Goal: Task Accomplishment & Management: Complete application form

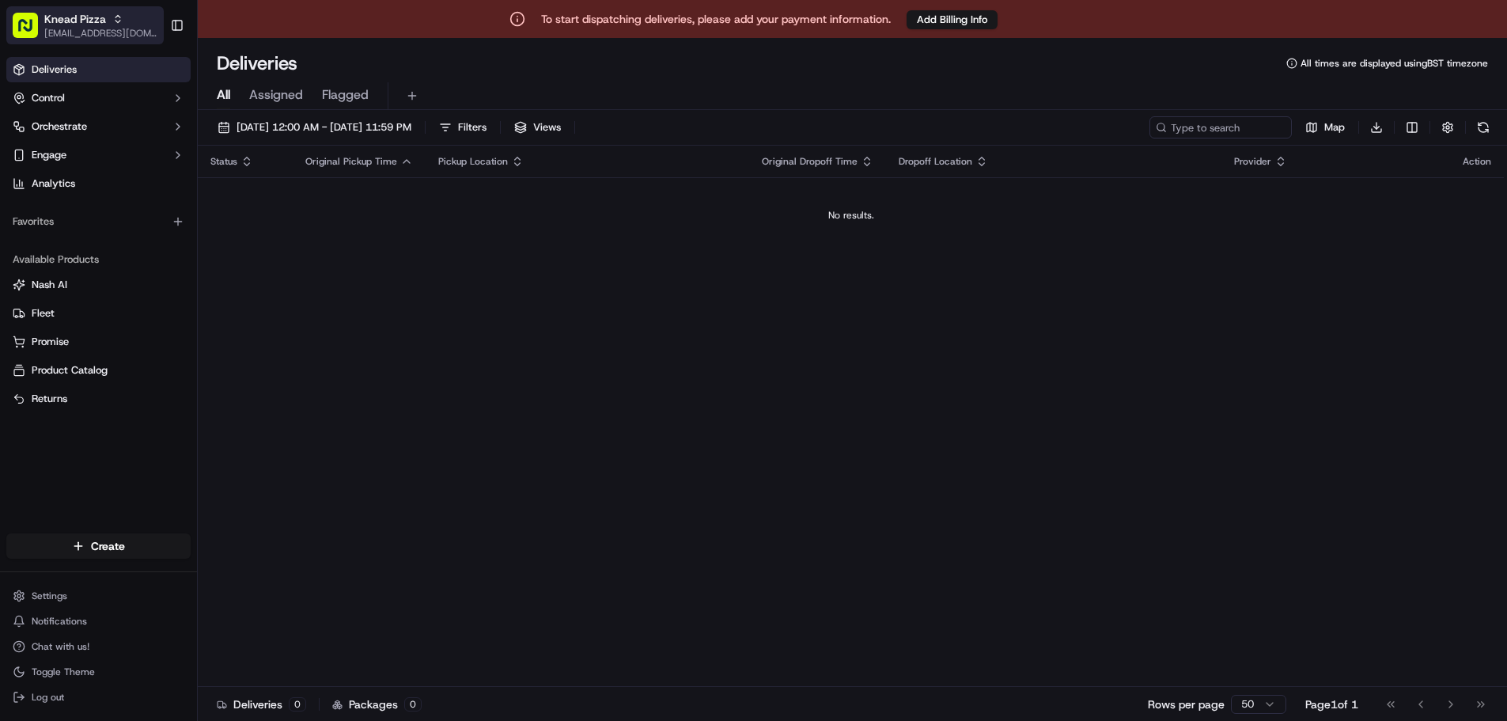
click at [97, 22] on span "Knead Pizza" at bounding box center [75, 19] width 62 height 16
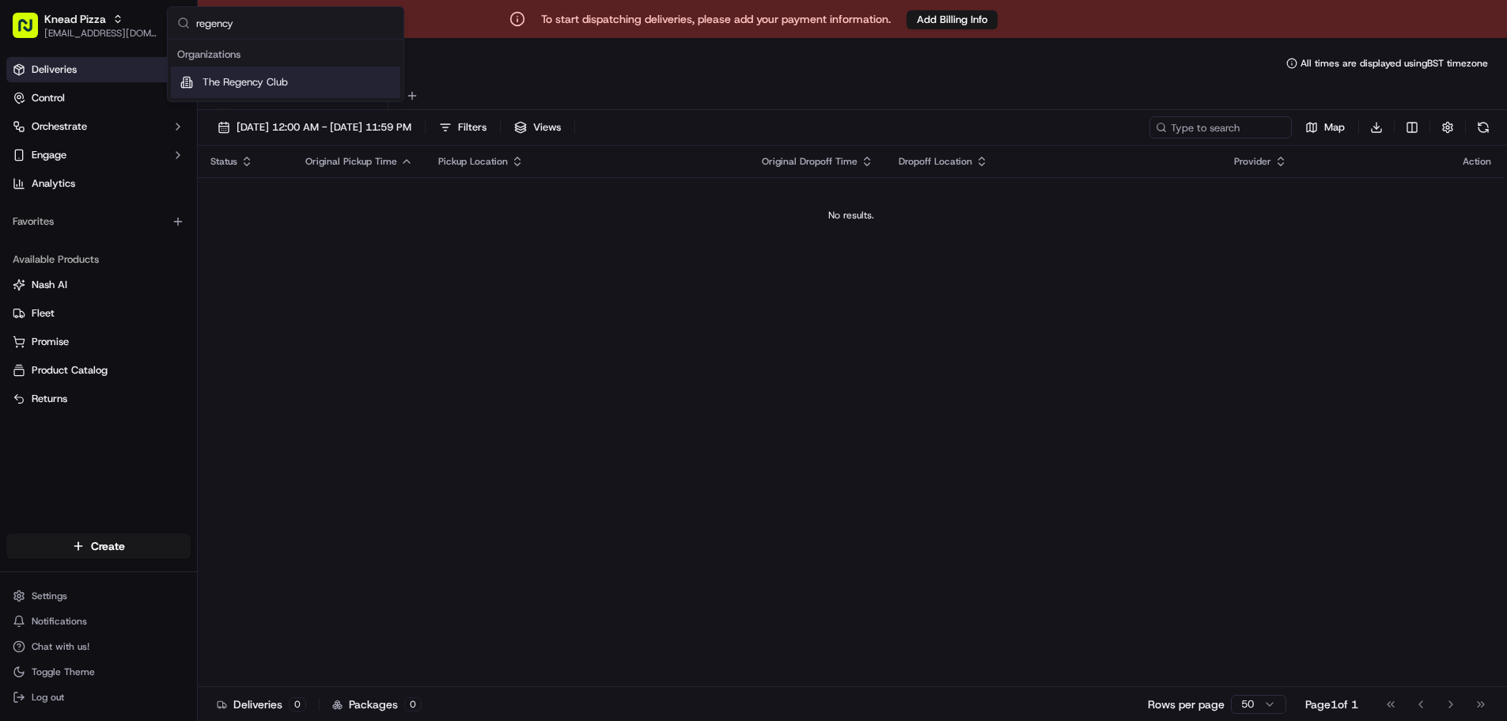
type input "regency"
click at [277, 83] on span "The Regency Club" at bounding box center [245, 82] width 85 height 14
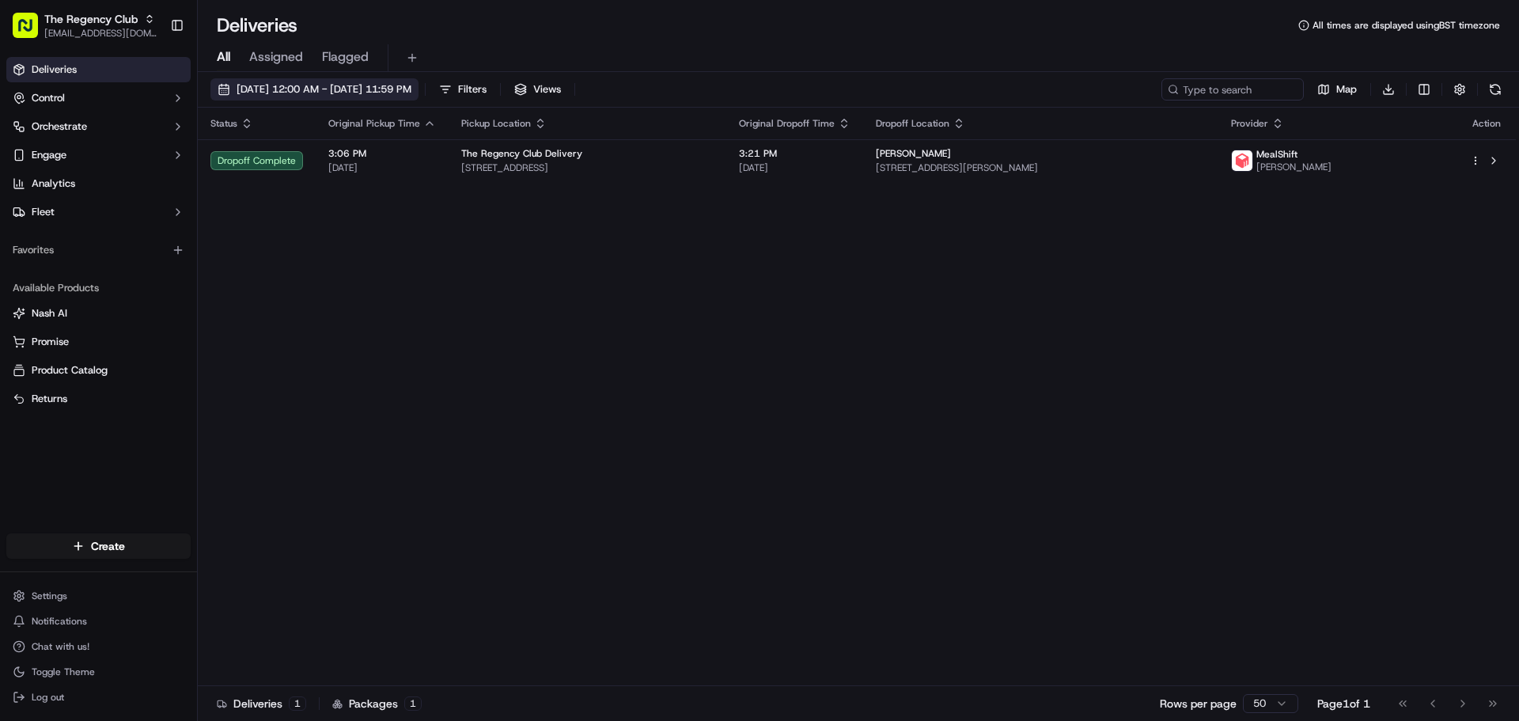
click at [336, 89] on span "09/20/2025 12:00 AM - 09/20/2025 11:59 PM" at bounding box center [324, 89] width 175 height 14
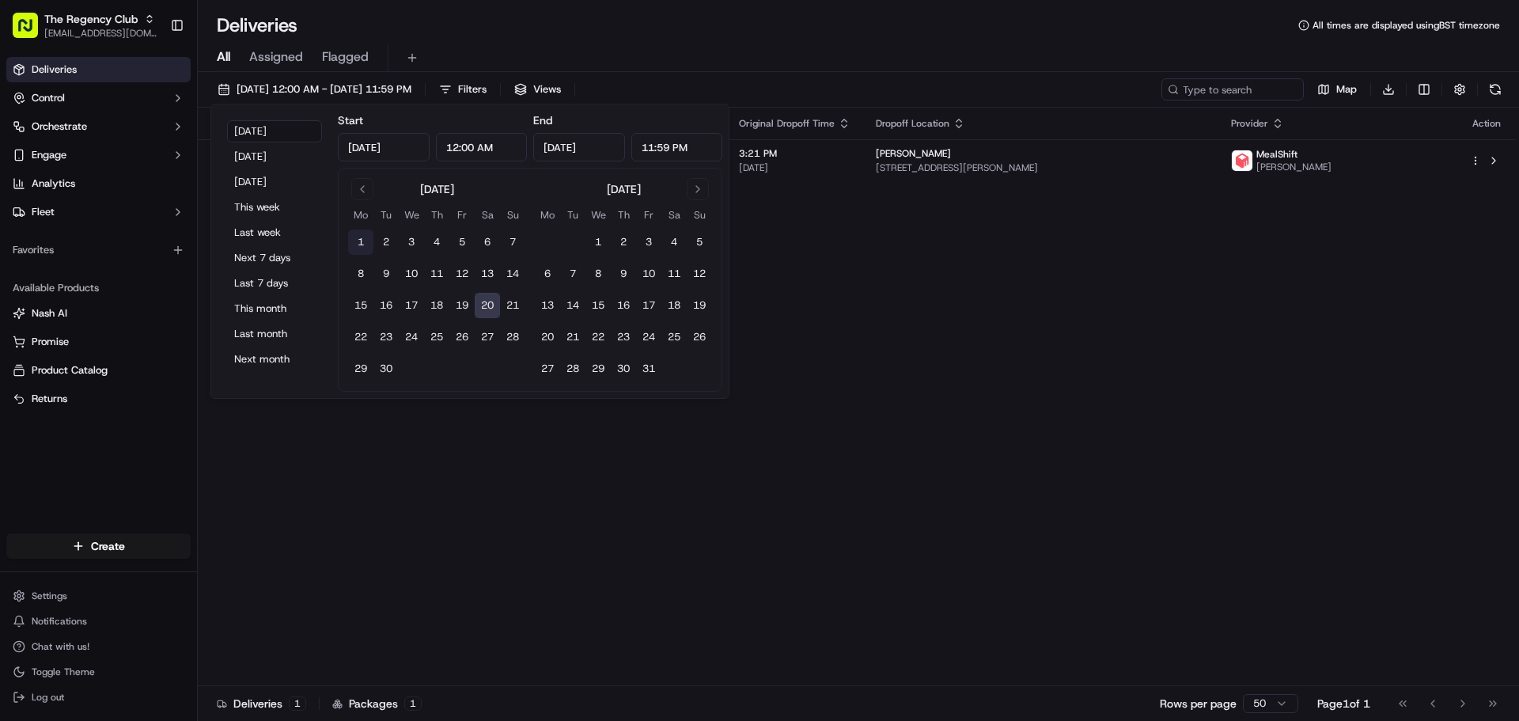
click at [359, 236] on button "1" at bounding box center [360, 241] width 25 height 25
type input "Sep 1, 2025"
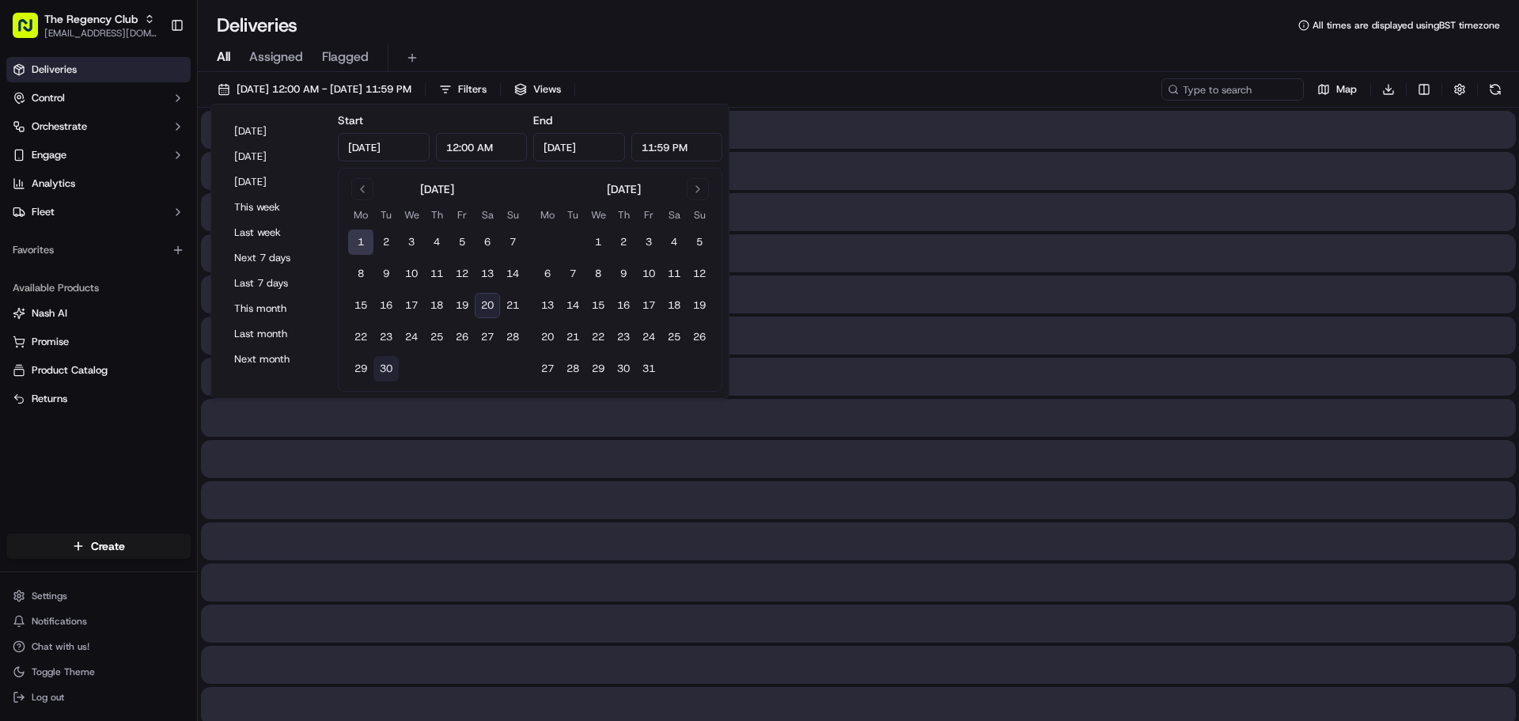
click at [389, 367] on button "30" at bounding box center [385, 368] width 25 height 25
type input "Sep 30, 2025"
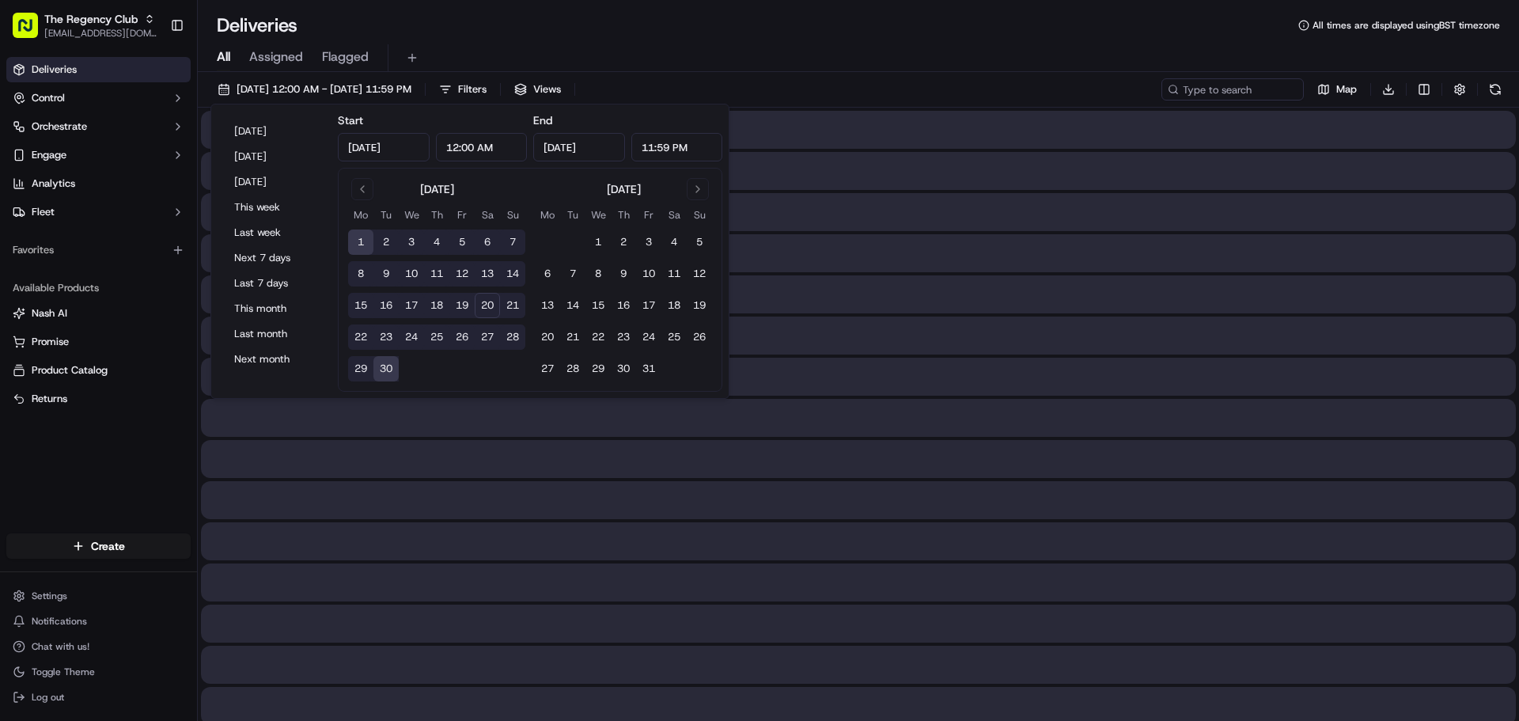
click at [733, 50] on div "All Assigned Flagged" at bounding box center [858, 58] width 1321 height 28
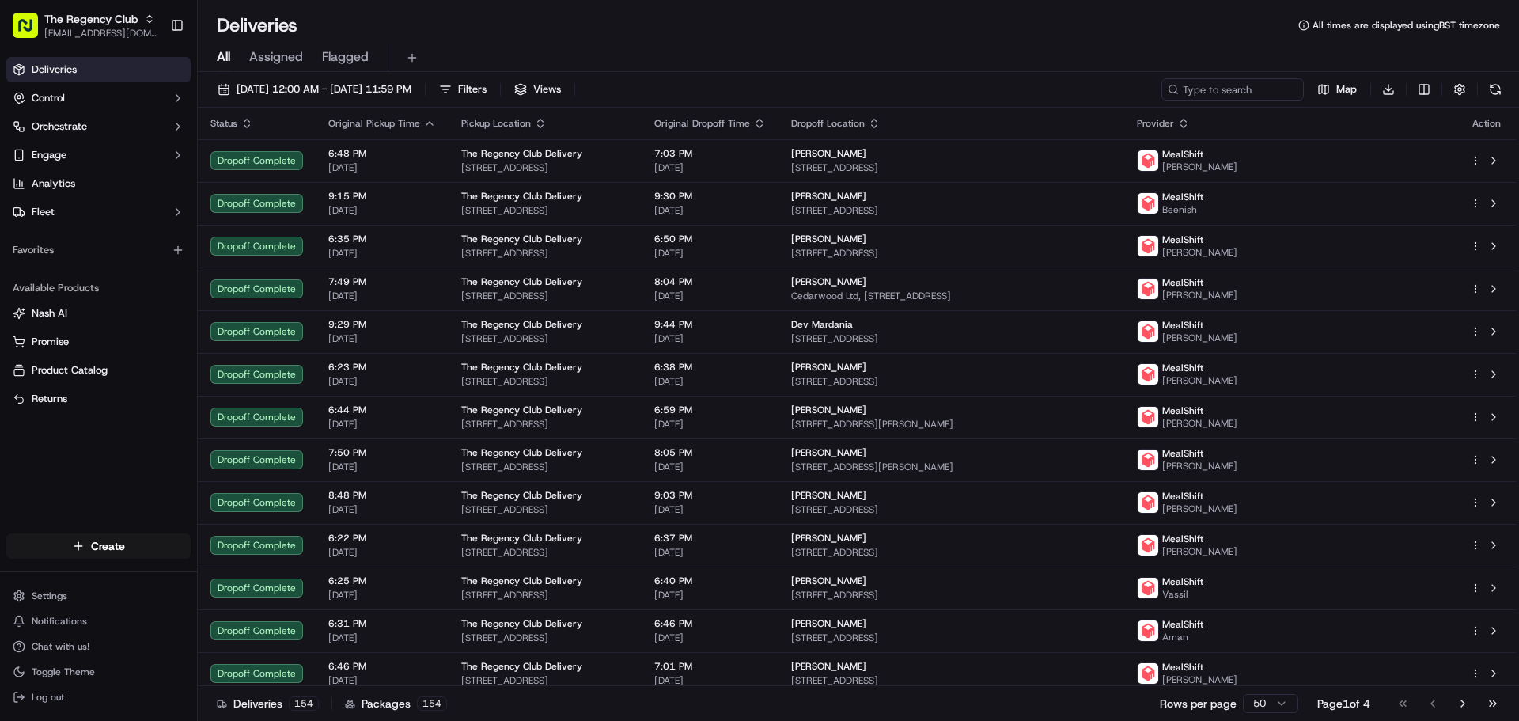
click at [89, 76] on link "Deliveries" at bounding box center [98, 69] width 184 height 25
click at [100, 543] on html "The Regency Club cs@storekit.com Toggle Sidebar Deliveries Control Orchestrate …" at bounding box center [759, 360] width 1519 height 721
click at [265, 570] on link "Delivery" at bounding box center [286, 575] width 176 height 28
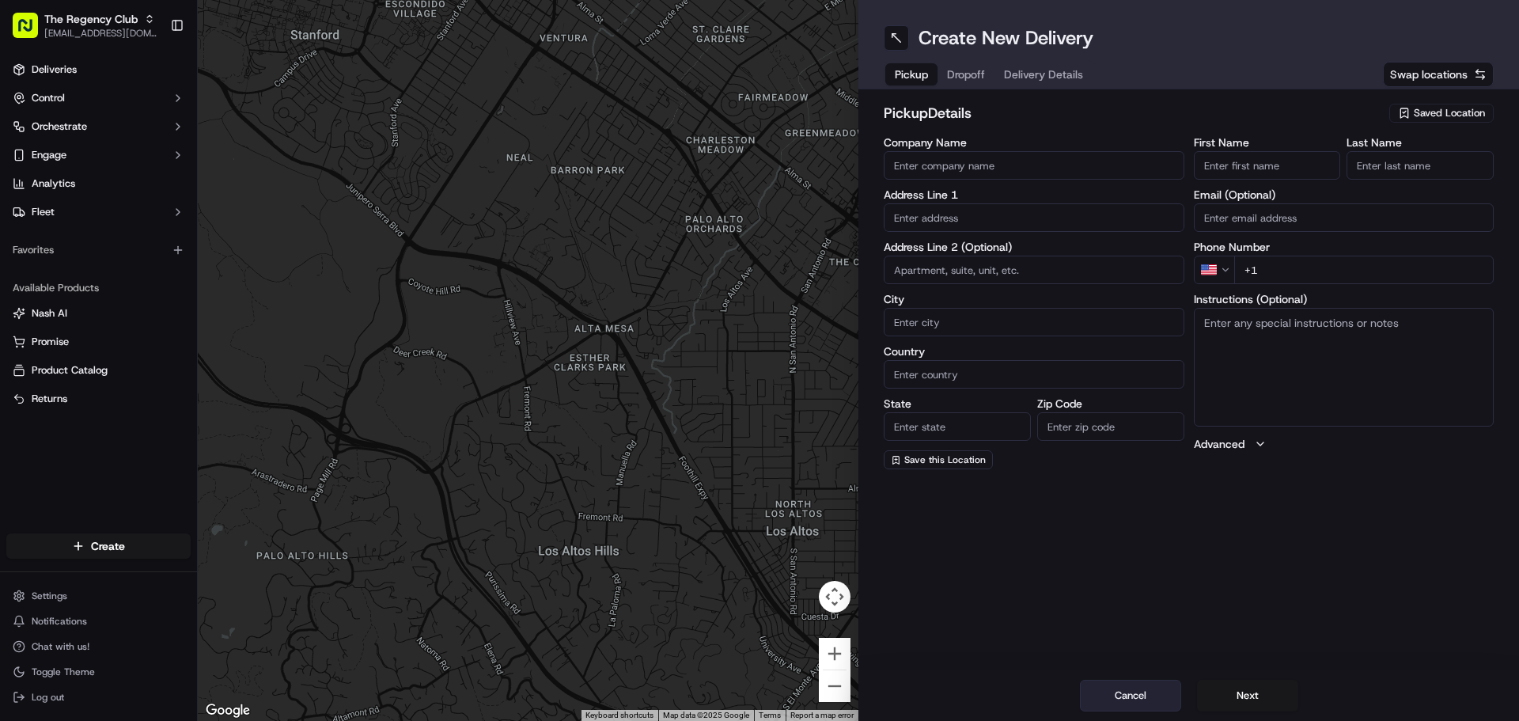
click at [1127, 691] on button "Cancel" at bounding box center [1130, 695] width 101 height 32
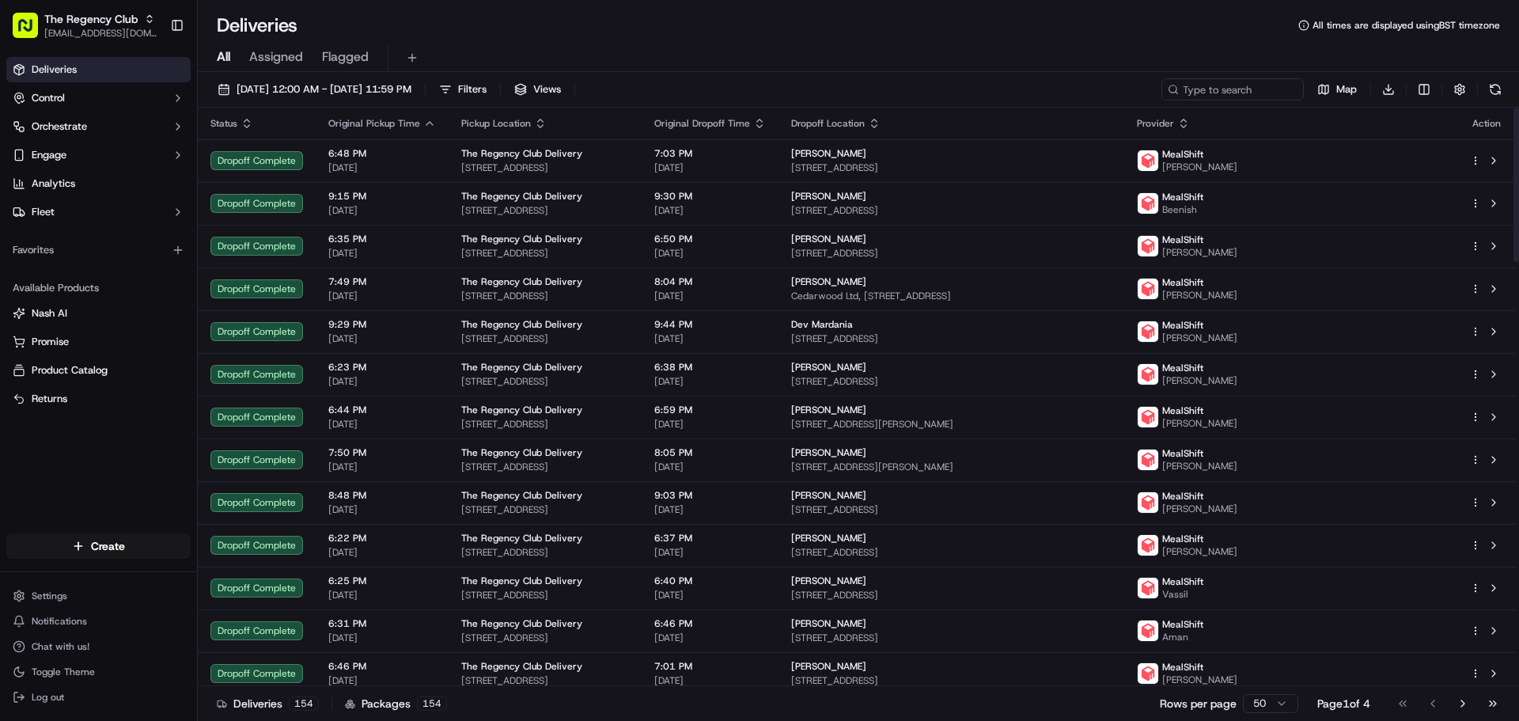
click at [642, 144] on td "The Regency Club Delivery Queensbury Station Parade, Edgware HA8 5NR, UK" at bounding box center [545, 160] width 193 height 43
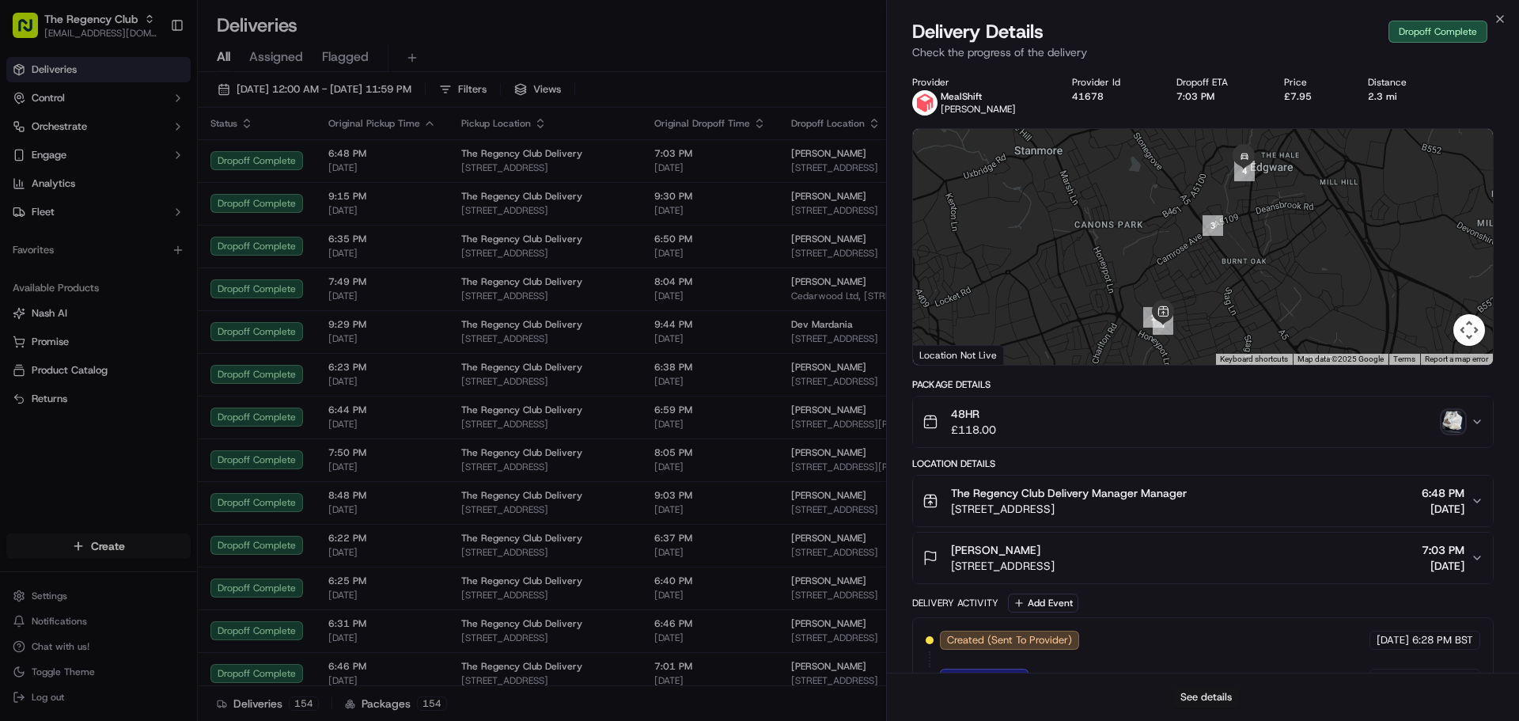
click at [1213, 698] on button "See details" at bounding box center [1206, 697] width 66 height 22
click at [1504, 17] on icon "button" at bounding box center [1499, 19] width 13 height 13
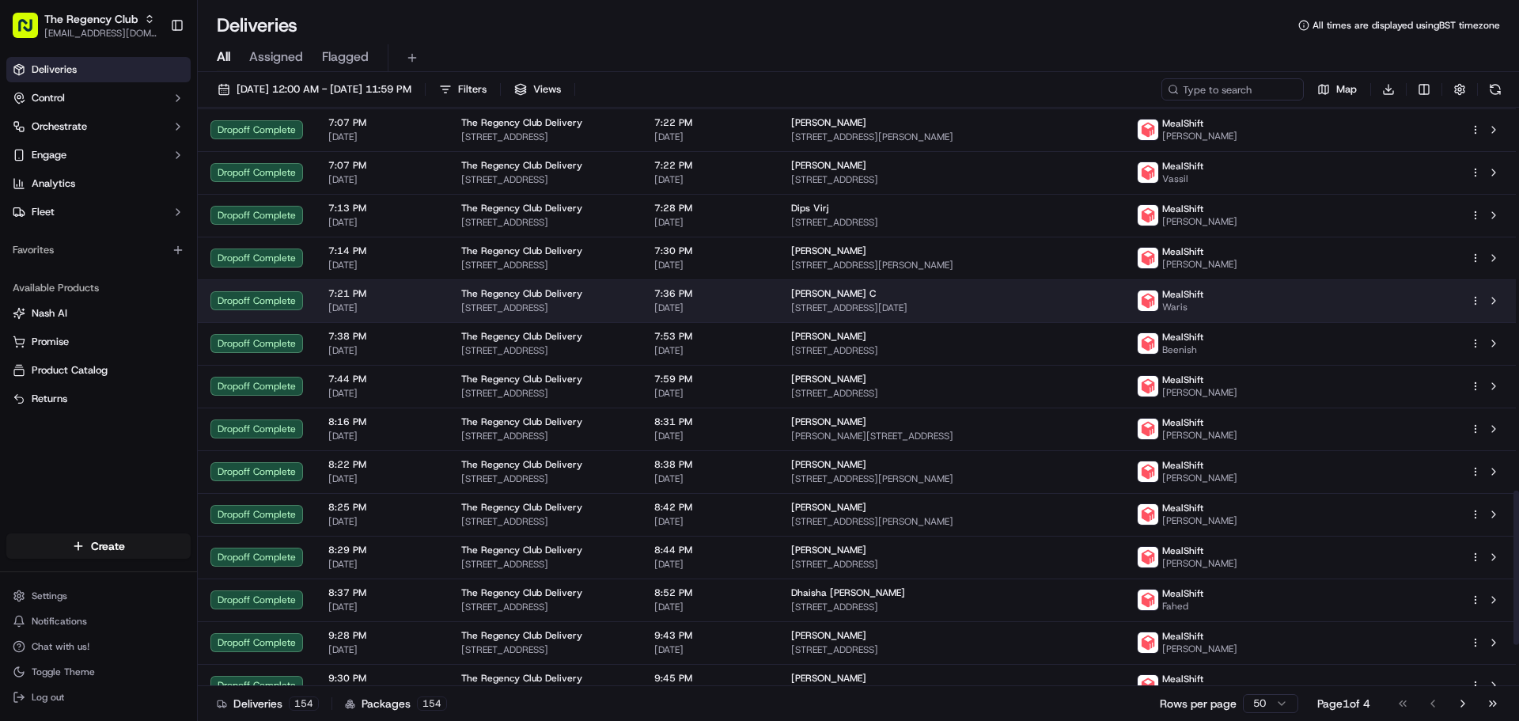
scroll to position [1591, 0]
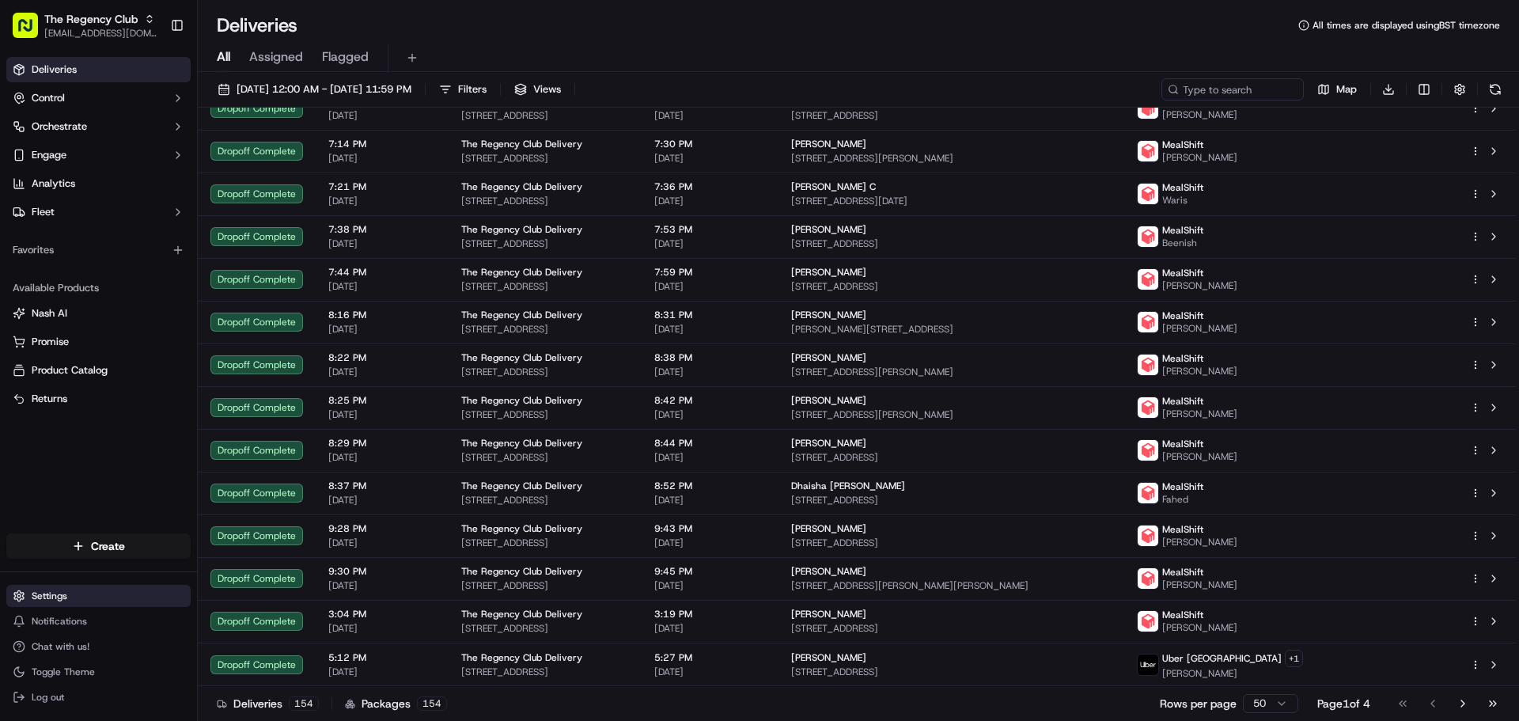
click at [61, 600] on html "The Regency Club cs@storekit.com Toggle Sidebar Deliveries Control Orchestrate …" at bounding box center [759, 360] width 1519 height 721
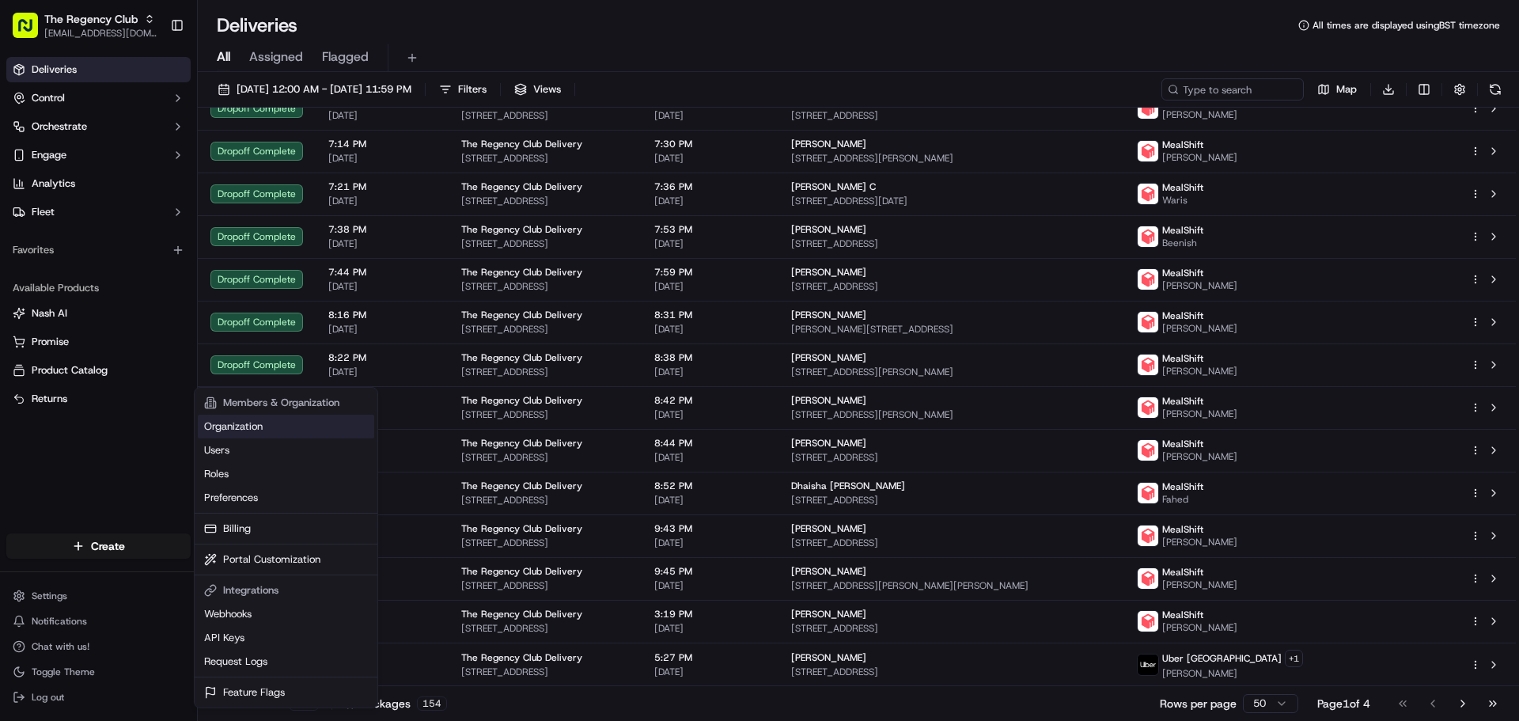
click at [236, 429] on link "Organization" at bounding box center [286, 426] width 176 height 24
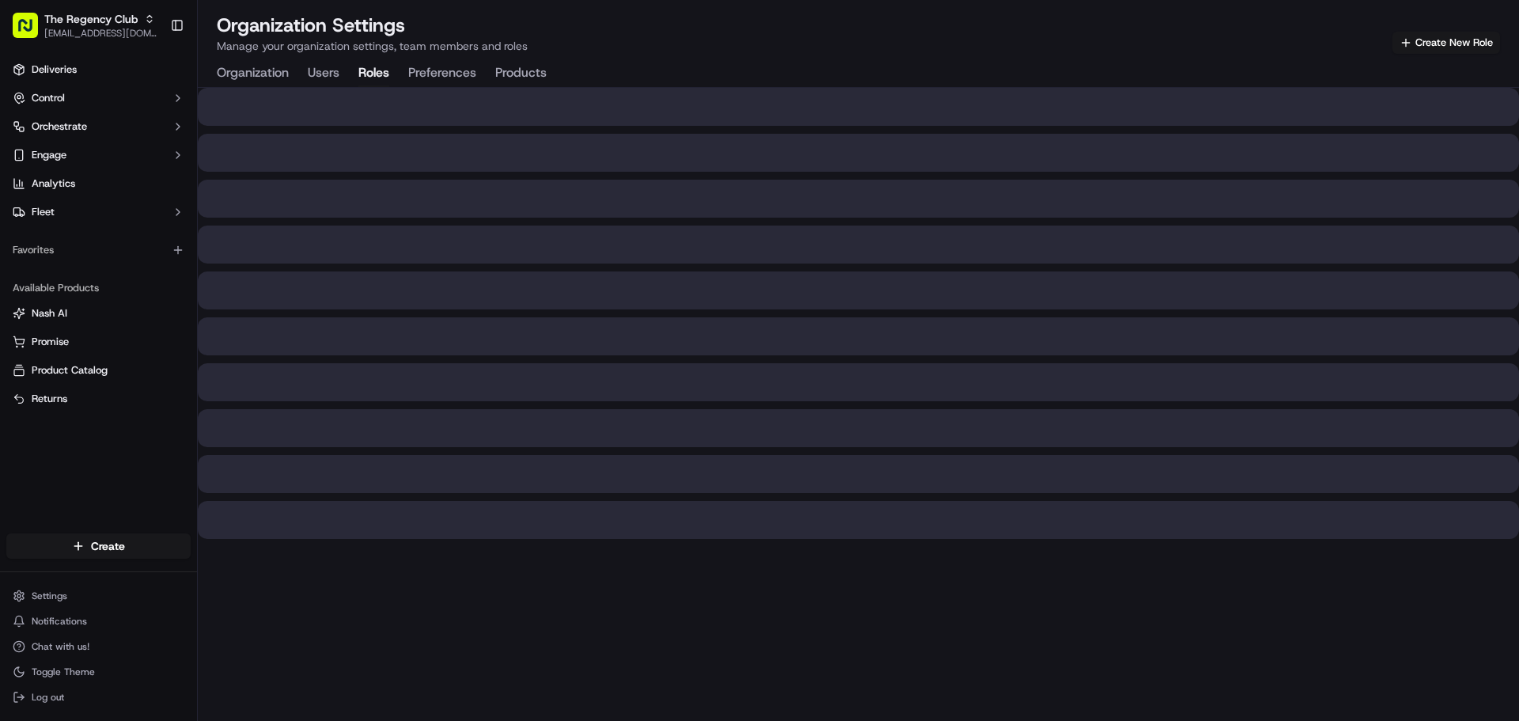
click at [374, 71] on button "Roles" at bounding box center [373, 73] width 31 height 27
click at [423, 70] on button "Preferences" at bounding box center [442, 73] width 68 height 27
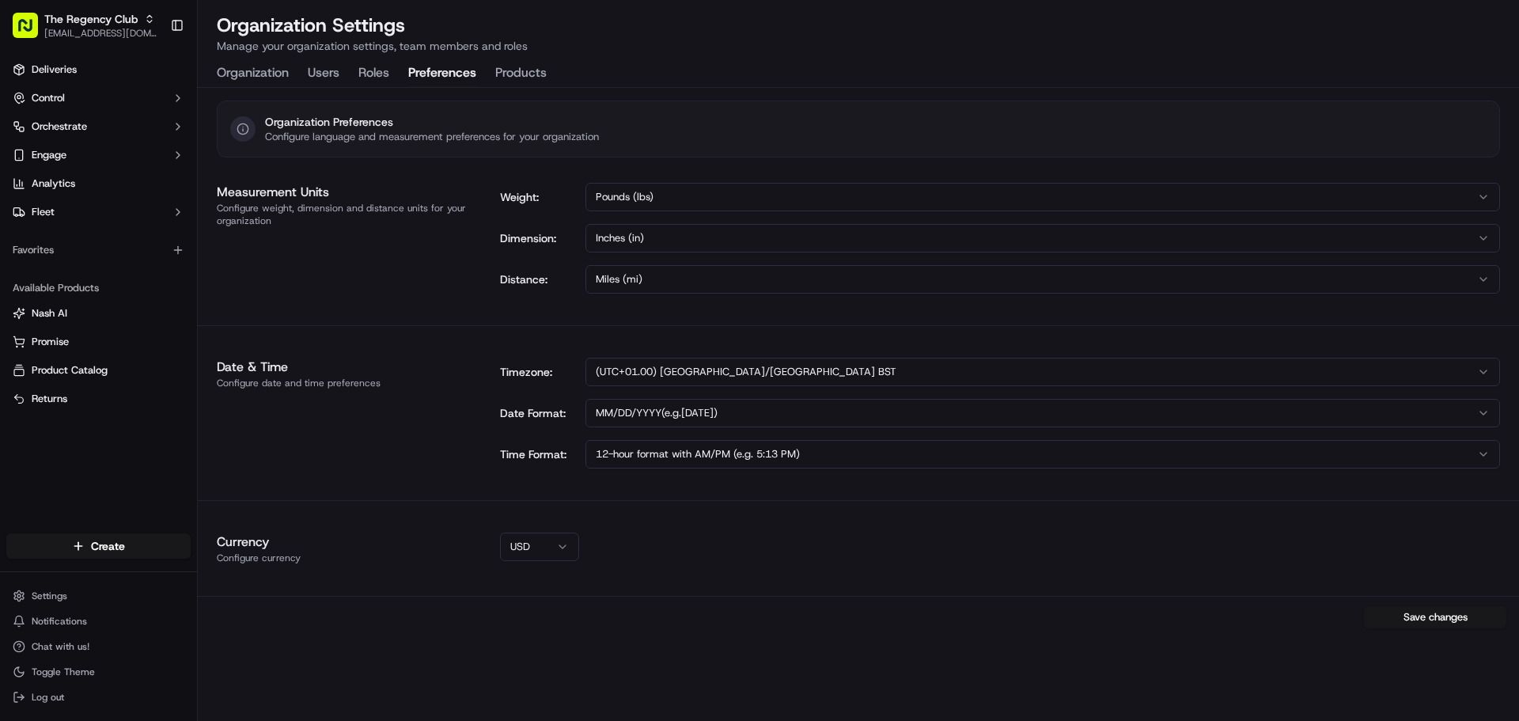
click at [267, 66] on button "Organization" at bounding box center [253, 73] width 72 height 27
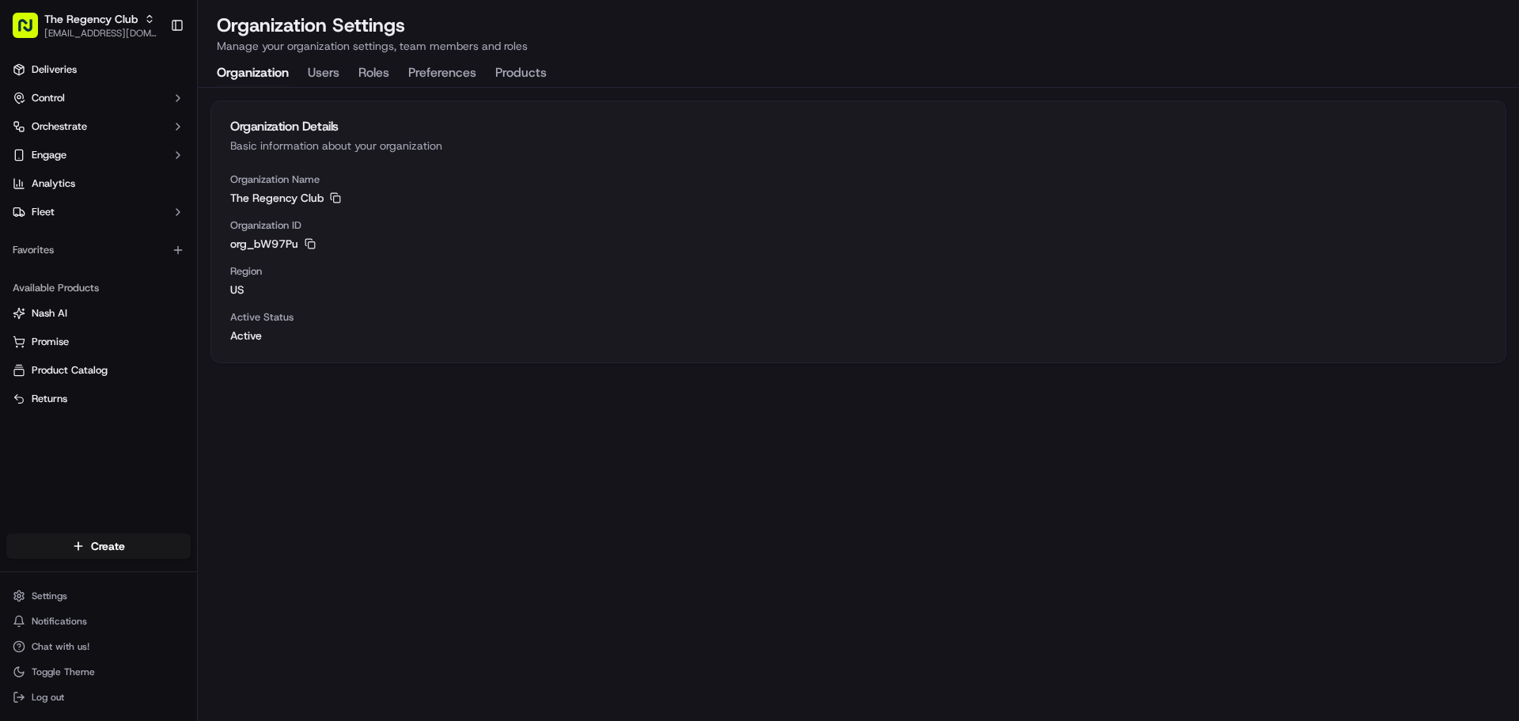
click at [346, 70] on div "Organization Users Roles Preferences Products" at bounding box center [382, 73] width 330 height 27
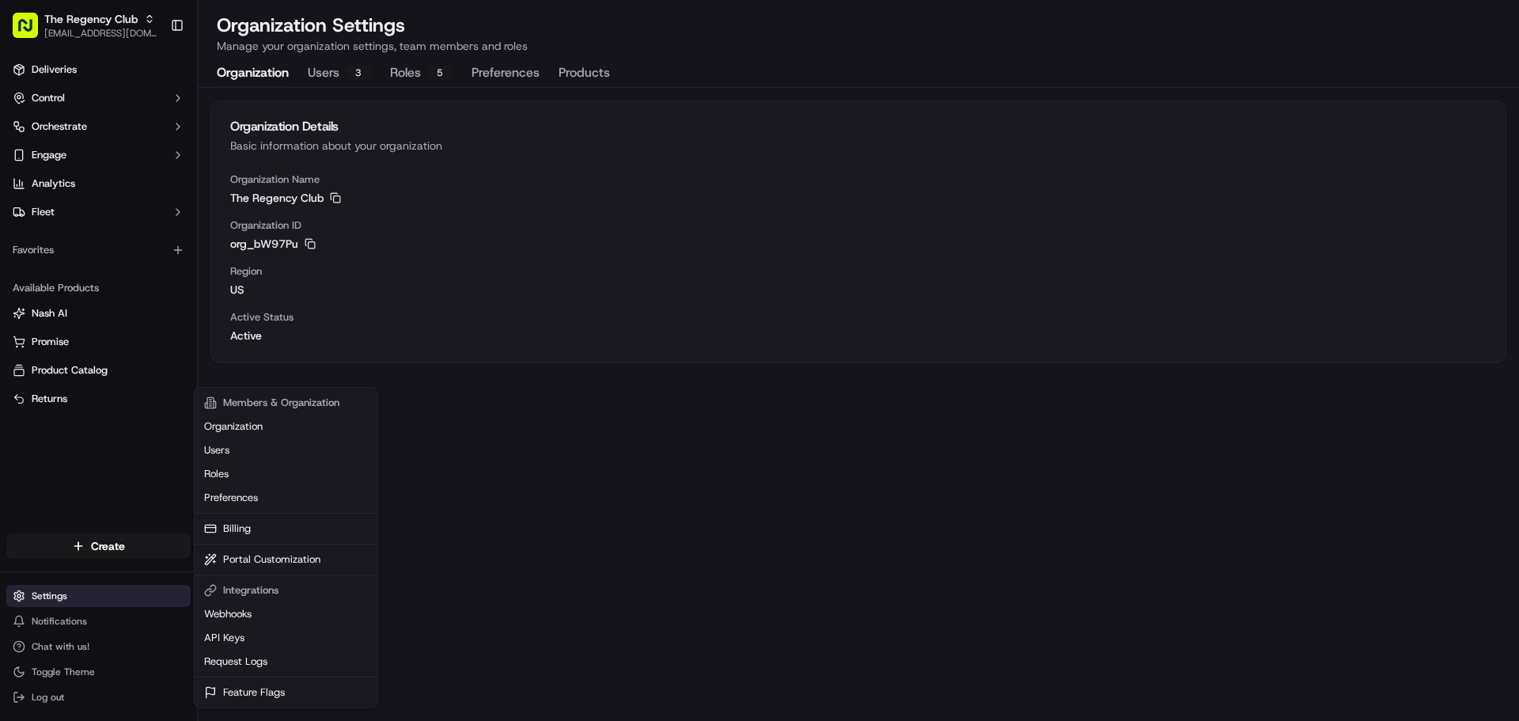
click at [60, 594] on html "The Regency Club cs@storekit.com Toggle Sidebar Deliveries Control Orchestrate …" at bounding box center [759, 360] width 1519 height 721
click at [74, 96] on html "The Regency Club cs@storekit.com Toggle Sidebar Deliveries Control Orchestrate …" at bounding box center [759, 360] width 1519 height 721
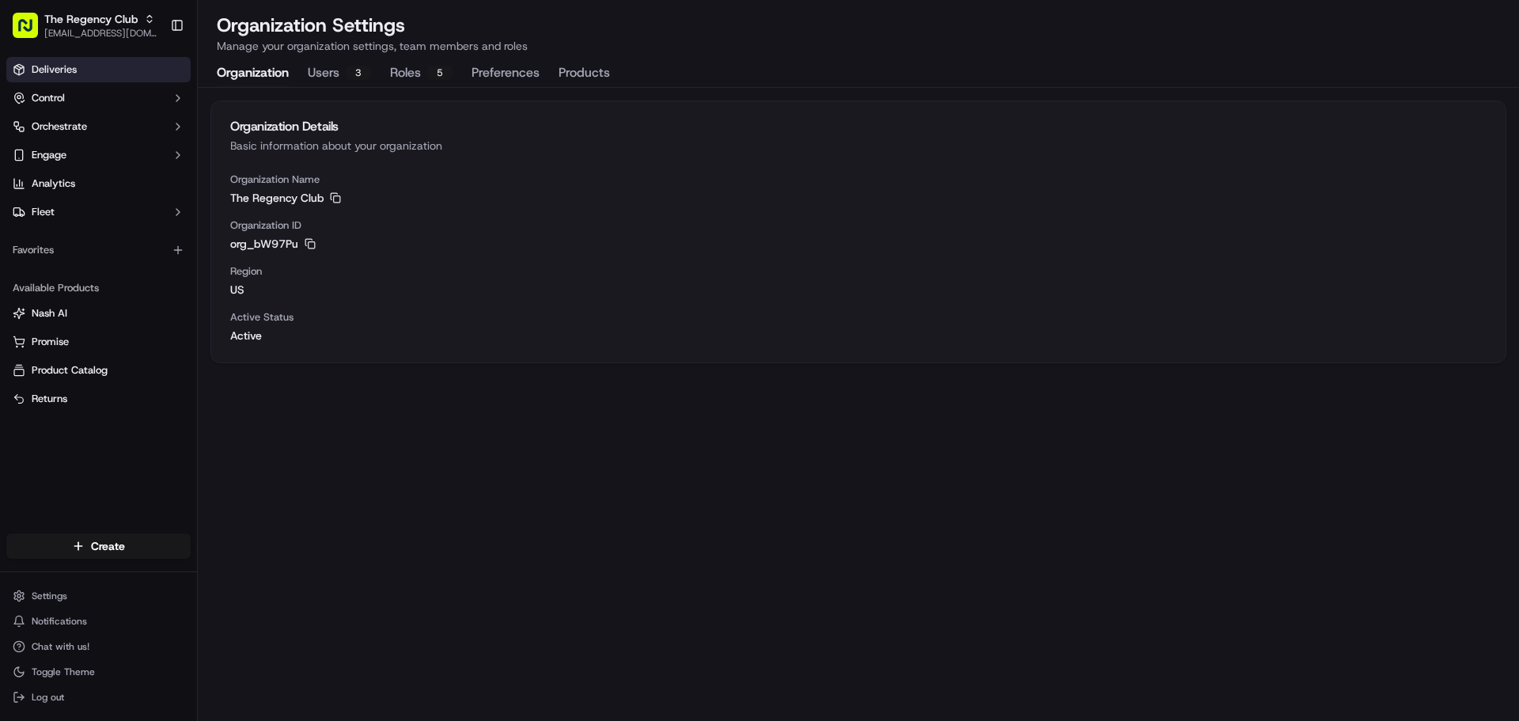
click at [75, 67] on span "Deliveries" at bounding box center [54, 69] width 45 height 14
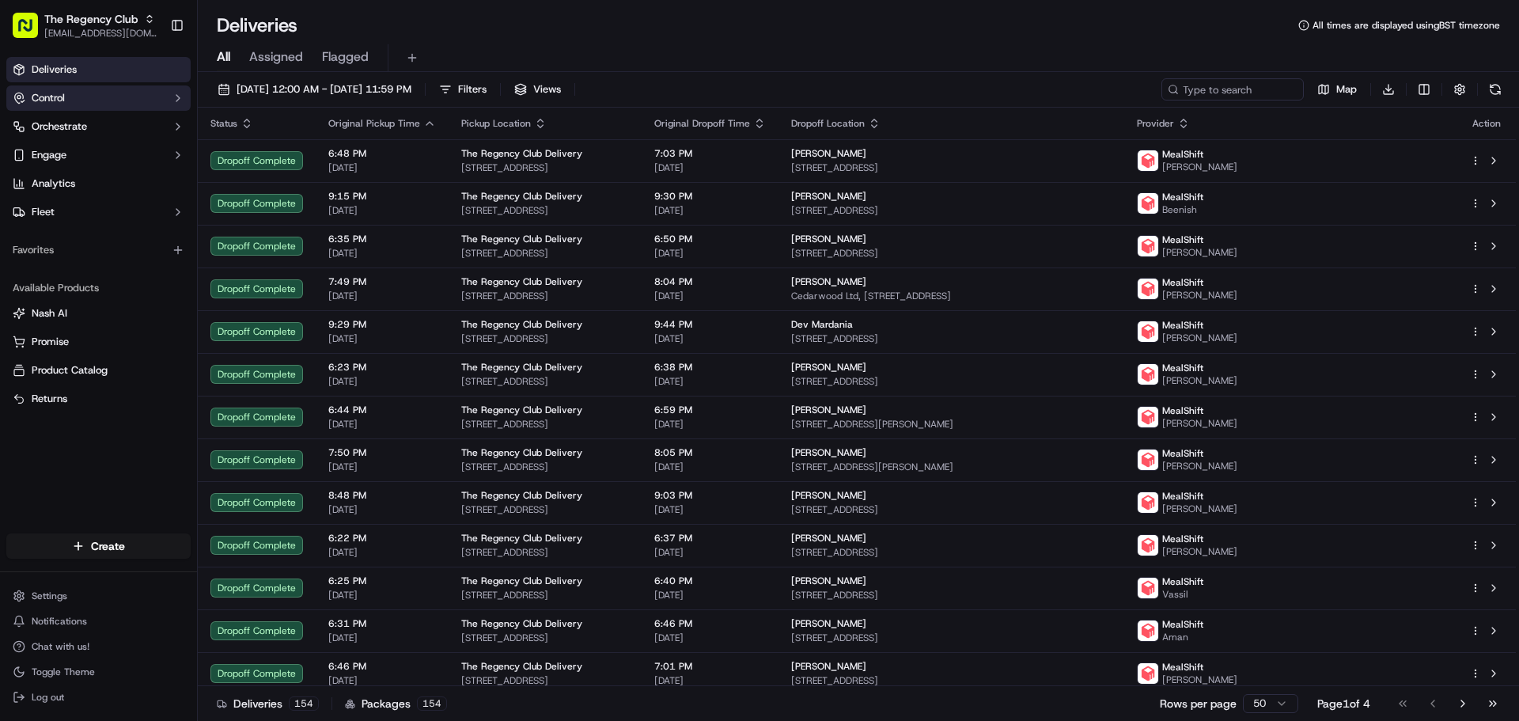
click at [85, 98] on button "Control" at bounding box center [98, 97] width 184 height 25
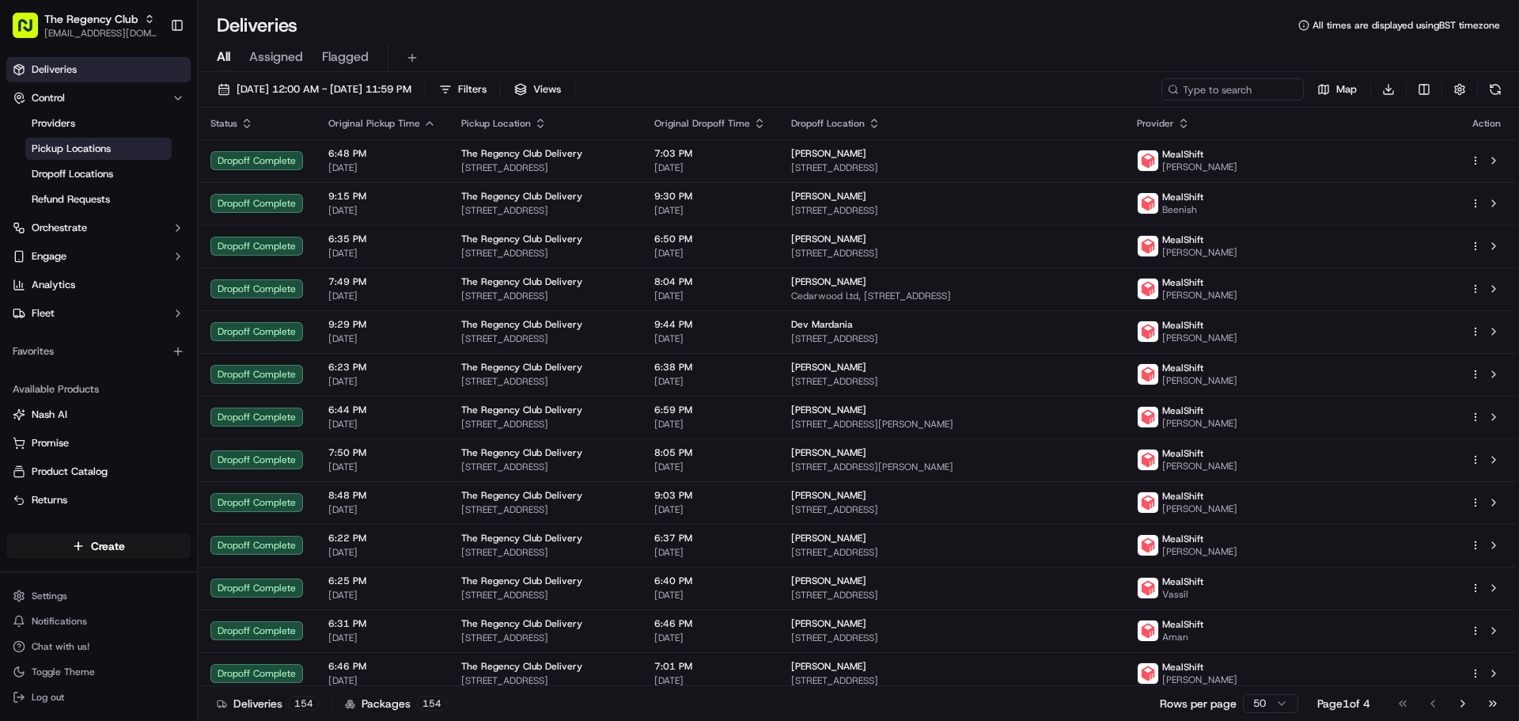
click at [92, 154] on span "Pickup Locations" at bounding box center [71, 149] width 79 height 14
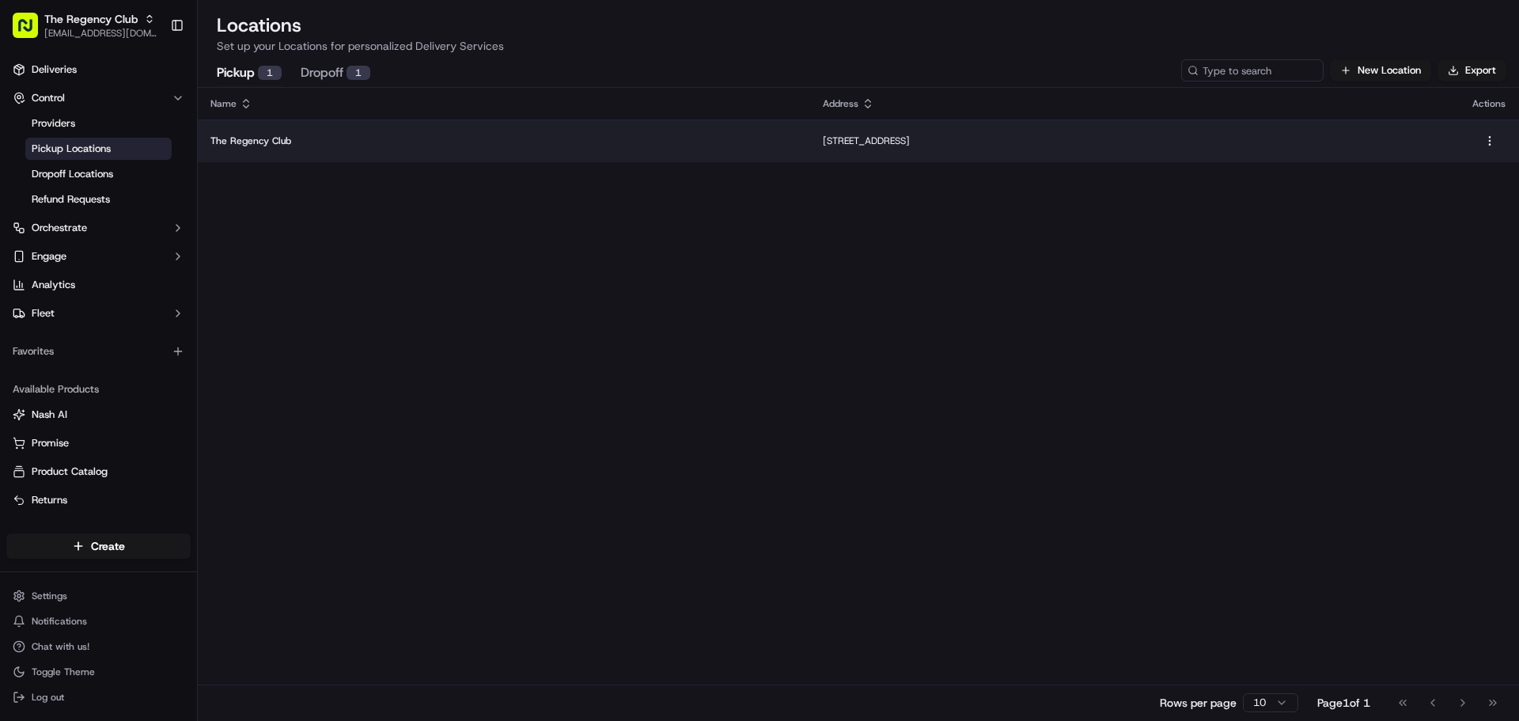
click at [810, 138] on td "[STREET_ADDRESS]" at bounding box center [1134, 140] width 649 height 43
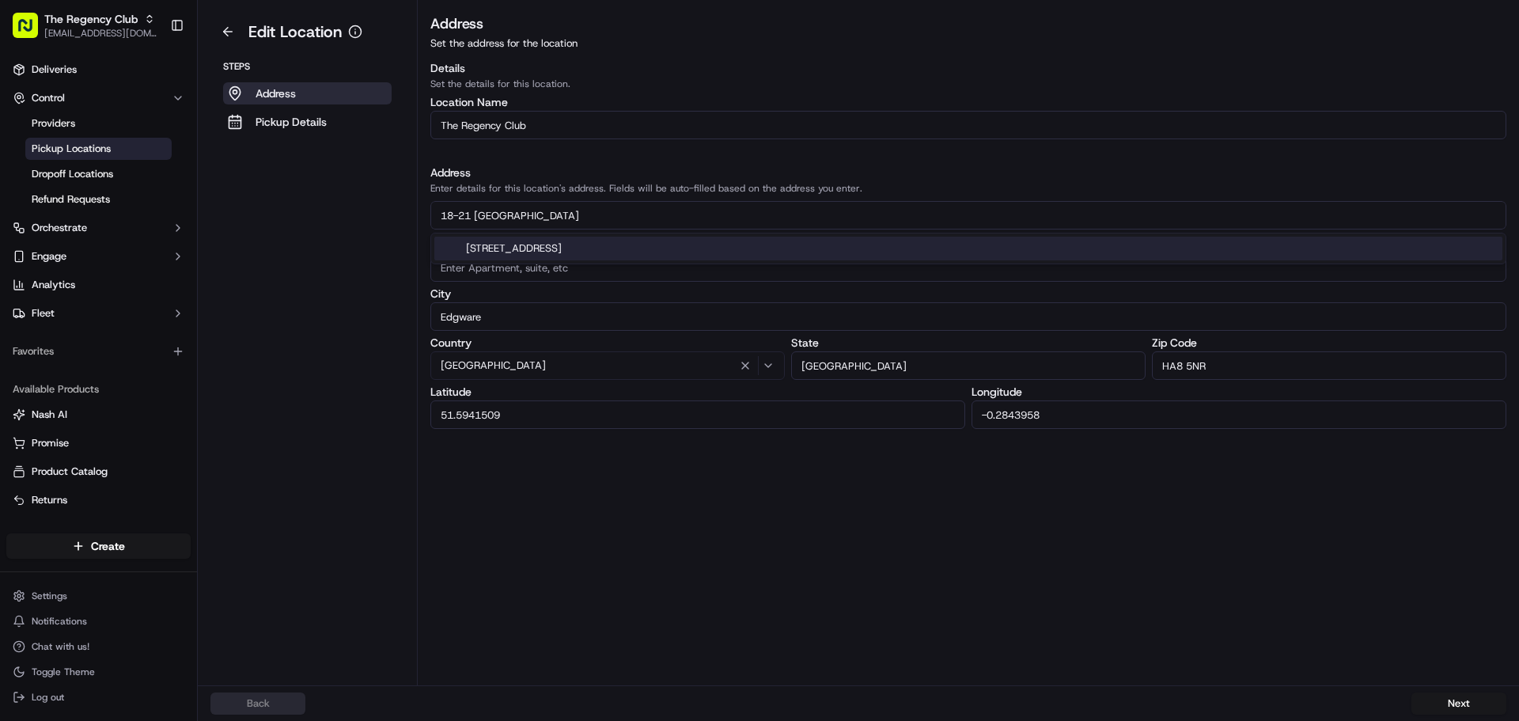
drag, startPoint x: 613, startPoint y: 217, endPoint x: 424, endPoint y: 216, distance: 189.1
click at [424, 216] on div "Address Set the address for the location Details Set the details for this locat…" at bounding box center [968, 221] width 1101 height 416
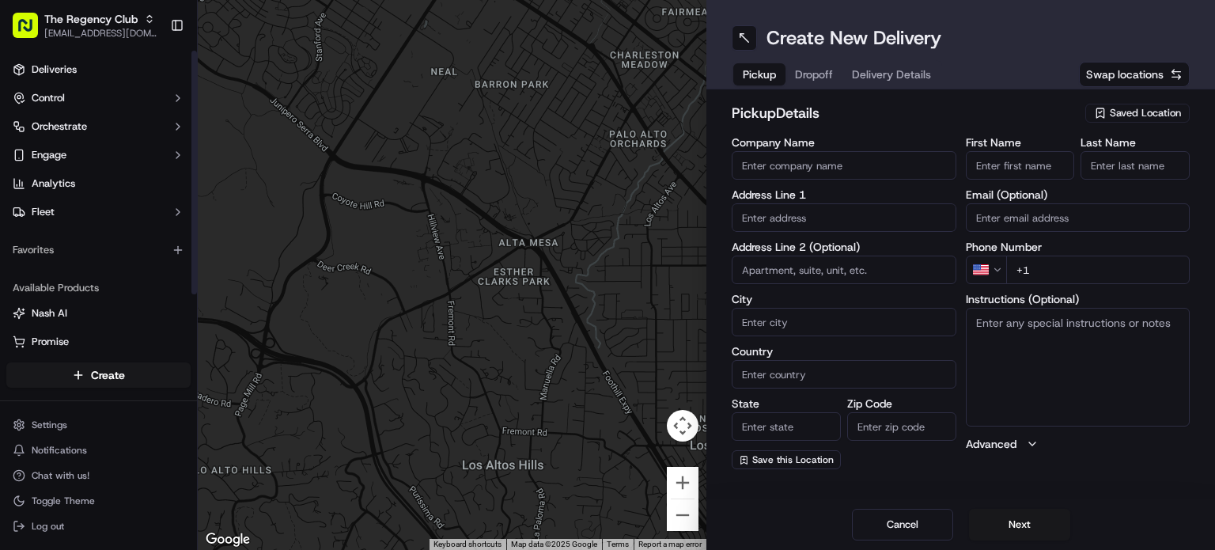
click at [823, 164] on input "Company Name" at bounding box center [844, 165] width 225 height 28
paste input "The Regency Club Delivery"
type input "The Regency Club Delivery"
click at [797, 220] on input "text" at bounding box center [844, 217] width 225 height 28
paste input "[STREET_ADDRESS]"
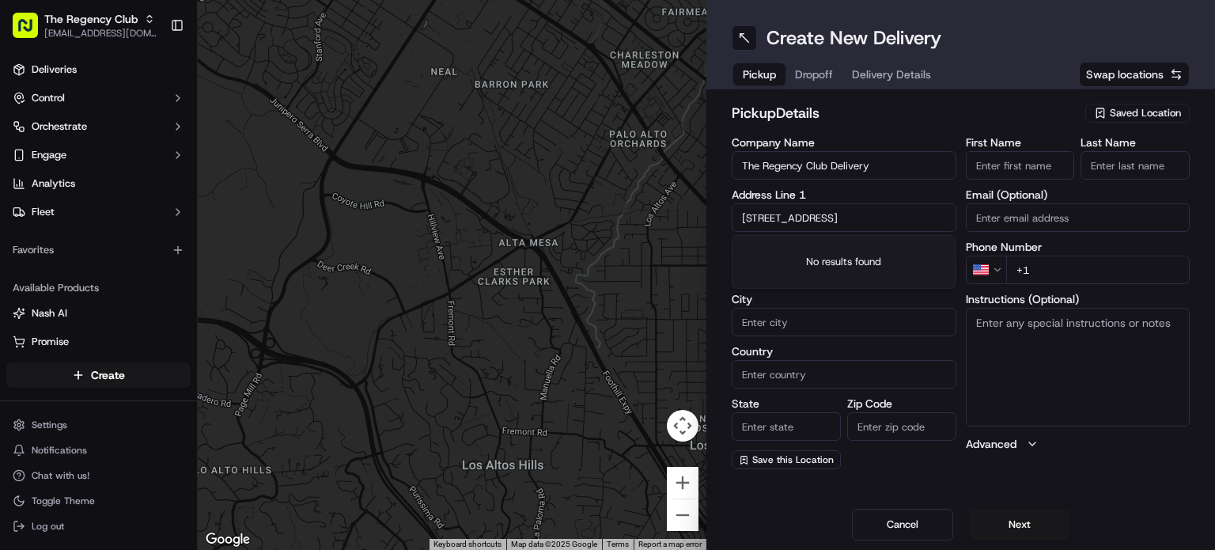
click at [770, 215] on input "[STREET_ADDRESS]" at bounding box center [844, 217] width 225 height 28
paste input "text"
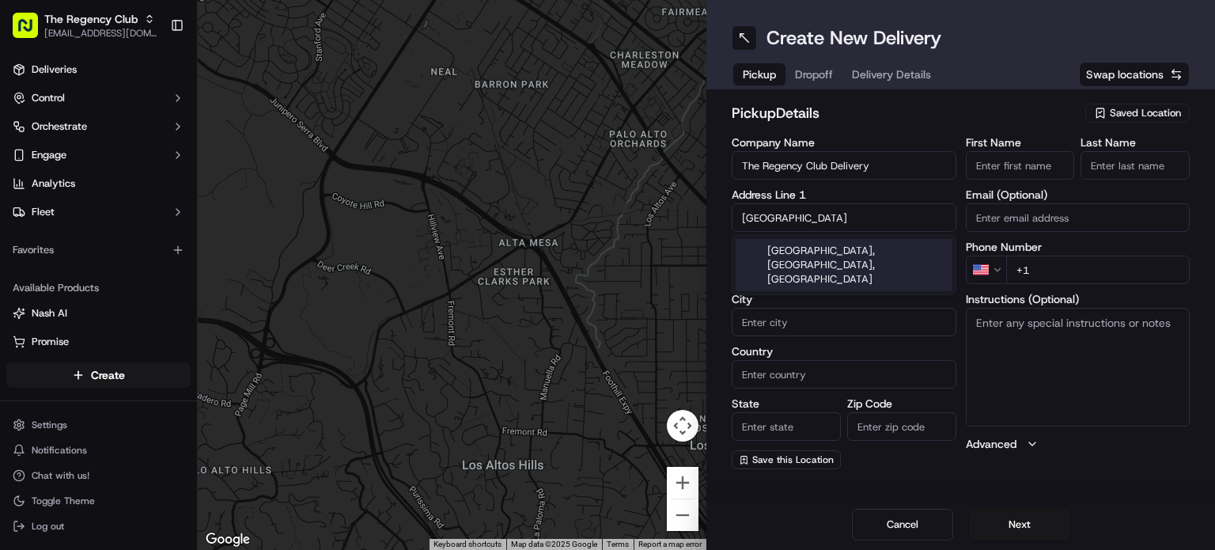
click at [885, 219] on input "[GEOGRAPHIC_DATA]" at bounding box center [844, 217] width 225 height 28
paste input "HA8 5NR"
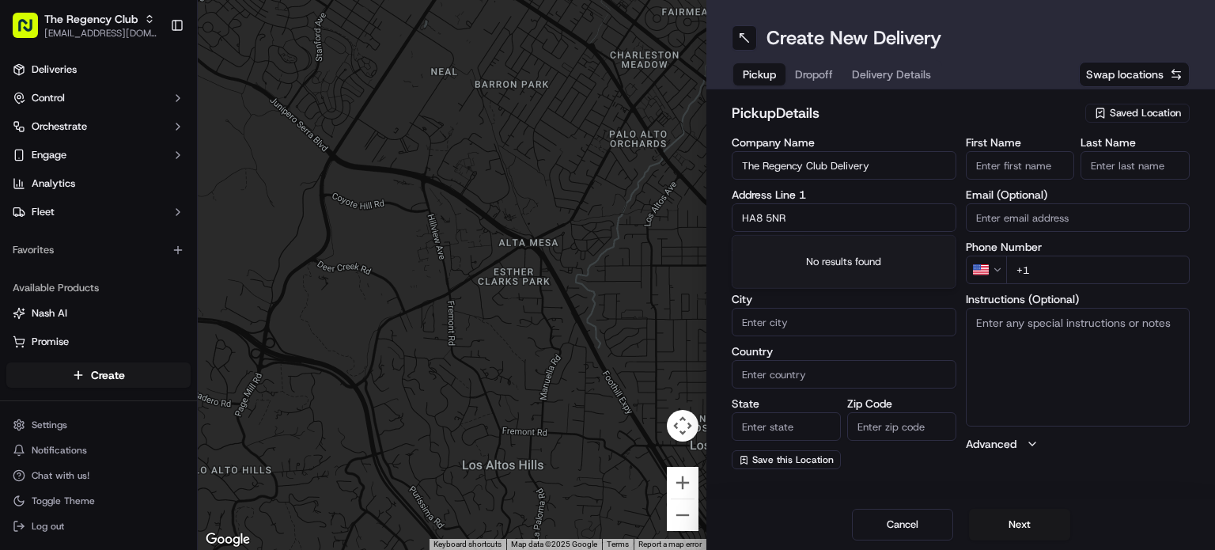
click at [804, 218] on input "HA8 5NR" at bounding box center [844, 217] width 225 height 28
paste input "[GEOGRAPHIC_DATA], [GEOGRAPHIC_DATA]"
drag, startPoint x: 869, startPoint y: 218, endPoint x: 934, endPoint y: 218, distance: 65.7
click at [934, 218] on body "The Regency Club [EMAIL_ADDRESS][DOMAIN_NAME] Toggle Sidebar Deliveries Control…" at bounding box center [607, 275] width 1215 height 550
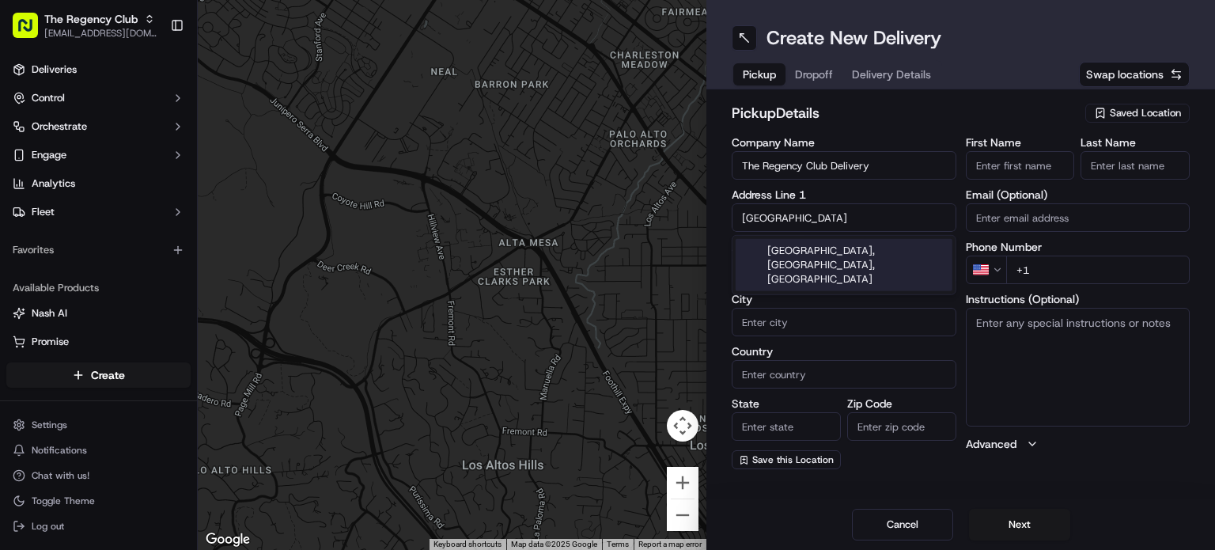
click at [861, 263] on div "[GEOGRAPHIC_DATA], [GEOGRAPHIC_DATA], [GEOGRAPHIC_DATA]" at bounding box center [844, 265] width 217 height 52
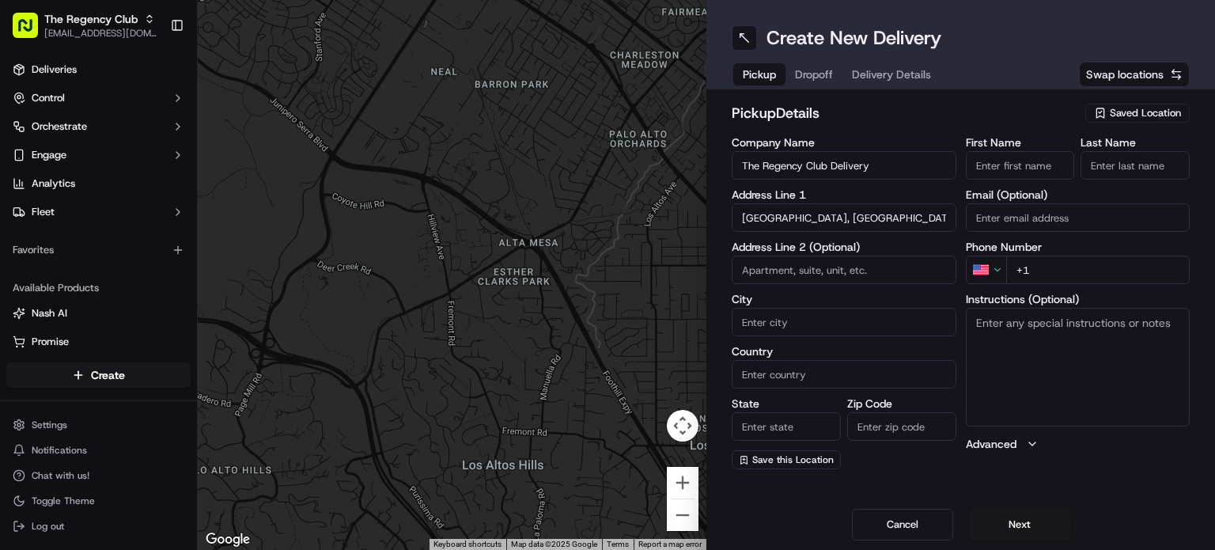
type input "[STREET_ADDRESS]"
type input "Crewkerne"
type input "[GEOGRAPHIC_DATA]"
type input "TA18 8AJ"
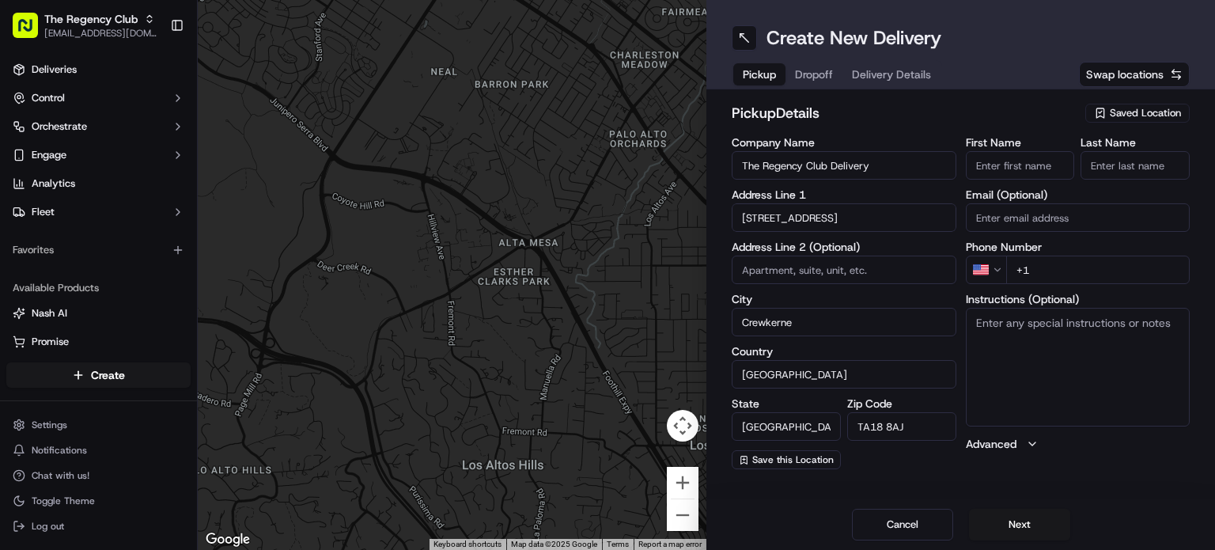
type input "[GEOGRAPHIC_DATA]"
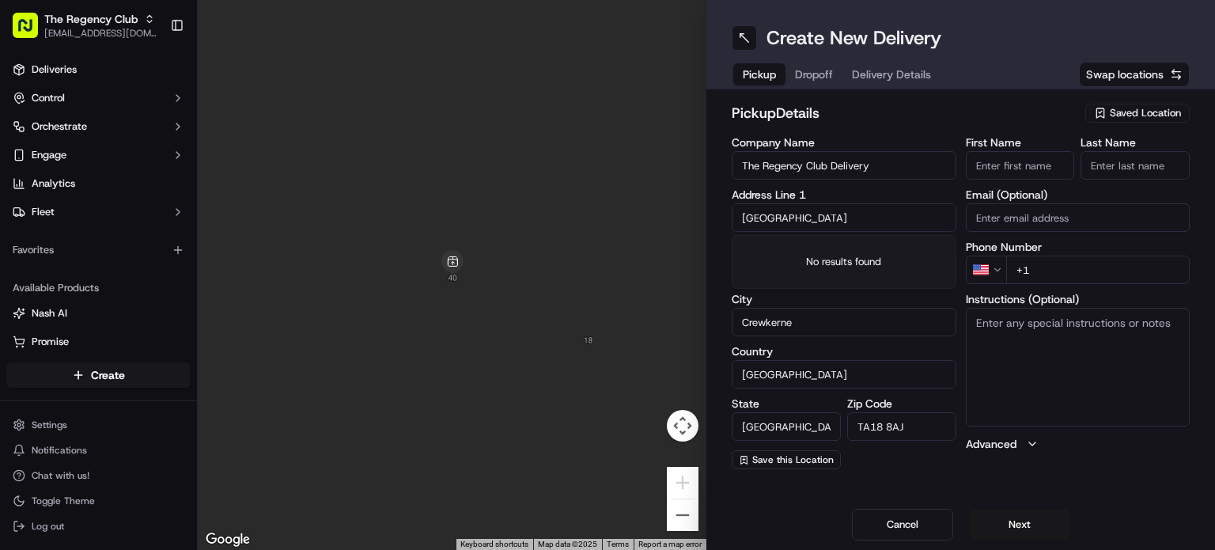
click at [851, 218] on input "[GEOGRAPHIC_DATA]" at bounding box center [844, 217] width 225 height 28
click at [882, 169] on input "The Regency Club Delivery" at bounding box center [844, 165] width 225 height 28
drag, startPoint x: 828, startPoint y: 225, endPoint x: 689, endPoint y: 225, distance: 139.2
click at [689, 225] on div "← Move left → Move right ↑ Move up ↓ Move down + Zoom in - Zoom out Home Jump l…" at bounding box center [706, 275] width 1017 height 550
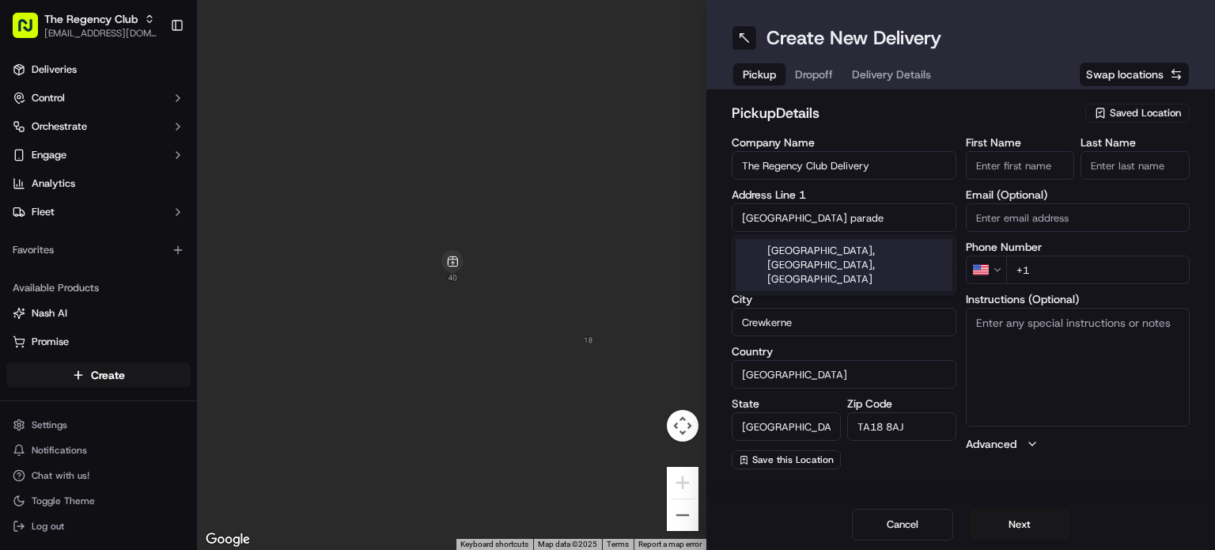
click at [864, 211] on input "[GEOGRAPHIC_DATA] parade" at bounding box center [844, 217] width 225 height 28
paste input "[GEOGRAPHIC_DATA] P"
click at [864, 259] on div "[GEOGRAPHIC_DATA], [GEOGRAPHIC_DATA], [GEOGRAPHIC_DATA]" at bounding box center [844, 265] width 217 height 52
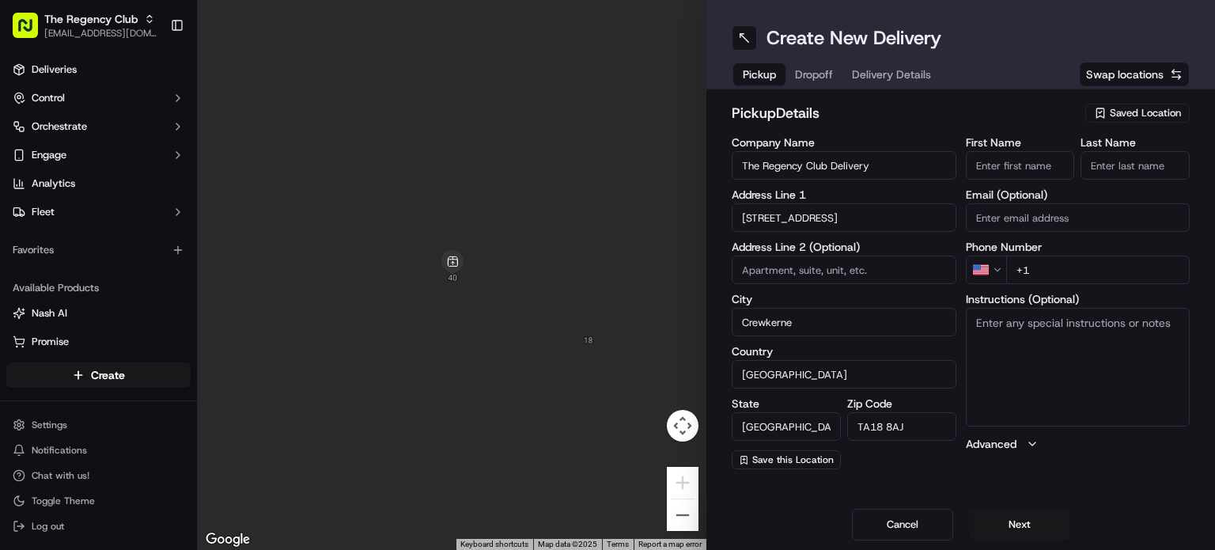
type input "[GEOGRAPHIC_DATA]"
click at [832, 218] on input "[GEOGRAPHIC_DATA]" at bounding box center [844, 217] width 225 height 28
drag, startPoint x: 831, startPoint y: 218, endPoint x: 657, endPoint y: 231, distance: 175.3
click at [657, 231] on div "← Move left → Move right ↑ Move up ↓ Move down + Zoom in - Zoom out Home Jump l…" at bounding box center [706, 275] width 1017 height 550
click at [889, 335] on input "Crewkerne" at bounding box center [844, 322] width 225 height 28
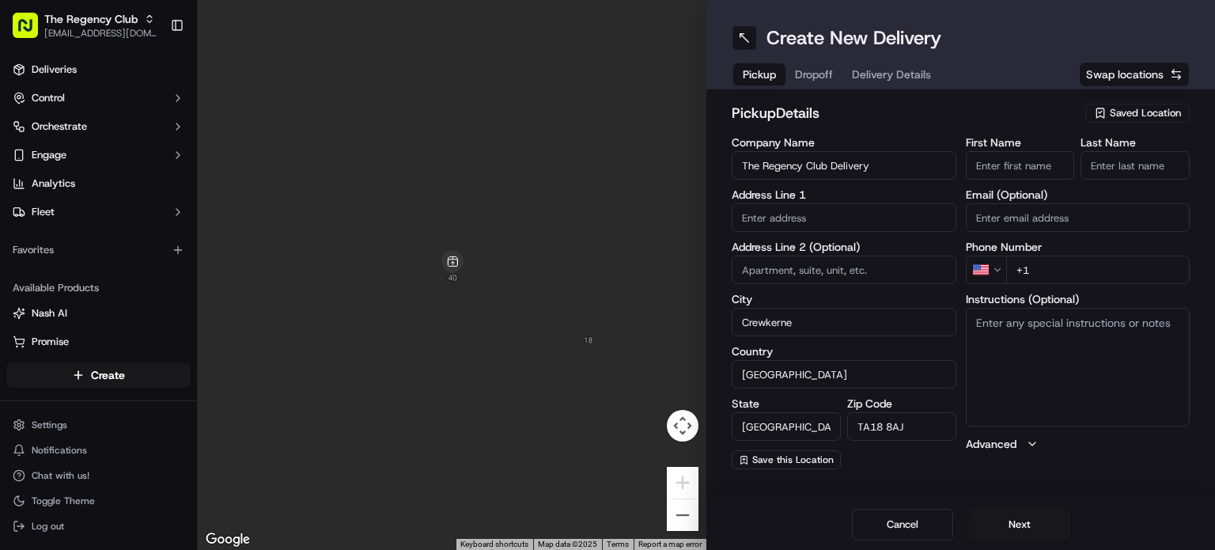
drag, startPoint x: 822, startPoint y: 331, endPoint x: 712, endPoint y: 335, distance: 110.0
click at [712, 335] on div "pickup Details Saved Location Company Name The Regency Club Delivery Address Li…" at bounding box center [960, 285] width 509 height 392
click at [841, 274] on input at bounding box center [844, 269] width 225 height 28
click at [816, 209] on input "text" at bounding box center [844, 217] width 225 height 28
paste input "Edgware"
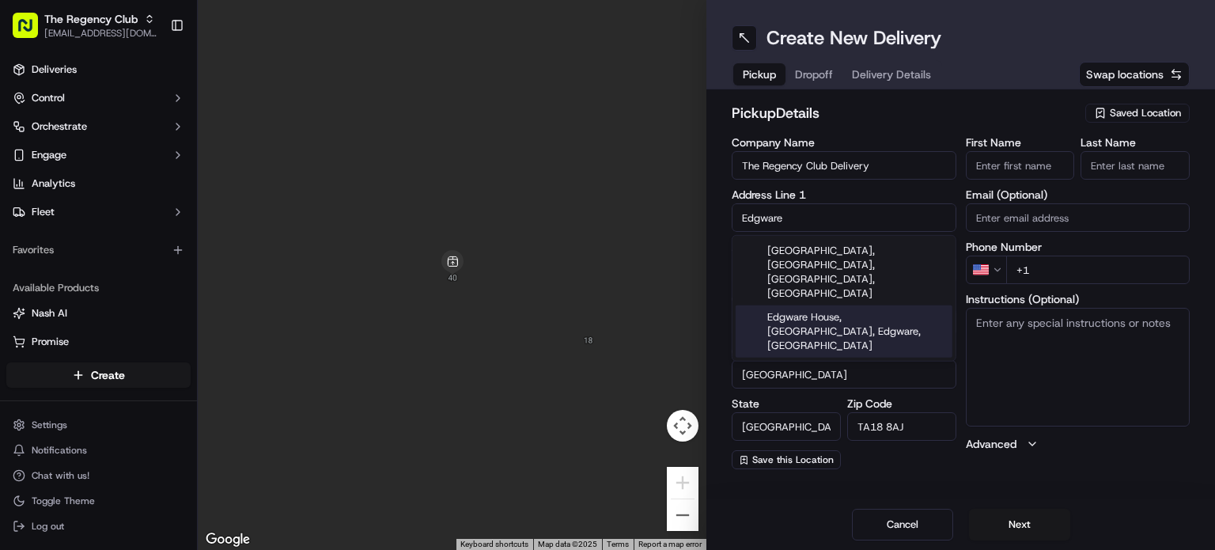
type input "Edgware"
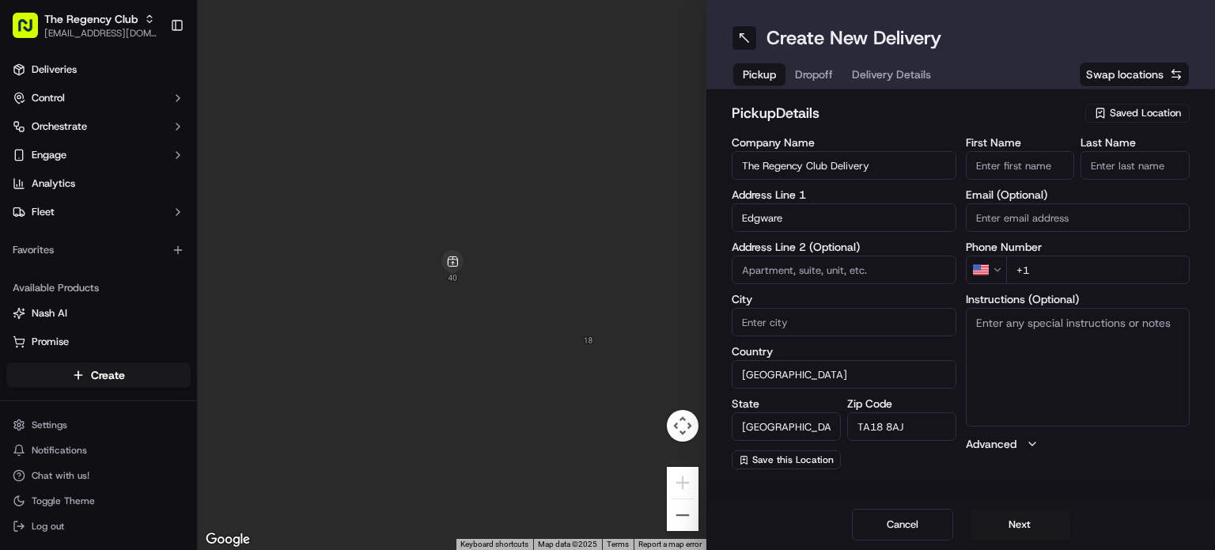
drag, startPoint x: 914, startPoint y: 432, endPoint x: 819, endPoint y: 426, distance: 95.1
click at [819, 426] on div "State England Zip Code TA18 8AJ" at bounding box center [844, 419] width 225 height 43
click at [807, 333] on input "City" at bounding box center [844, 322] width 225 height 28
type input "Edgware"
click at [841, 225] on input "Edgware" at bounding box center [844, 217] width 225 height 28
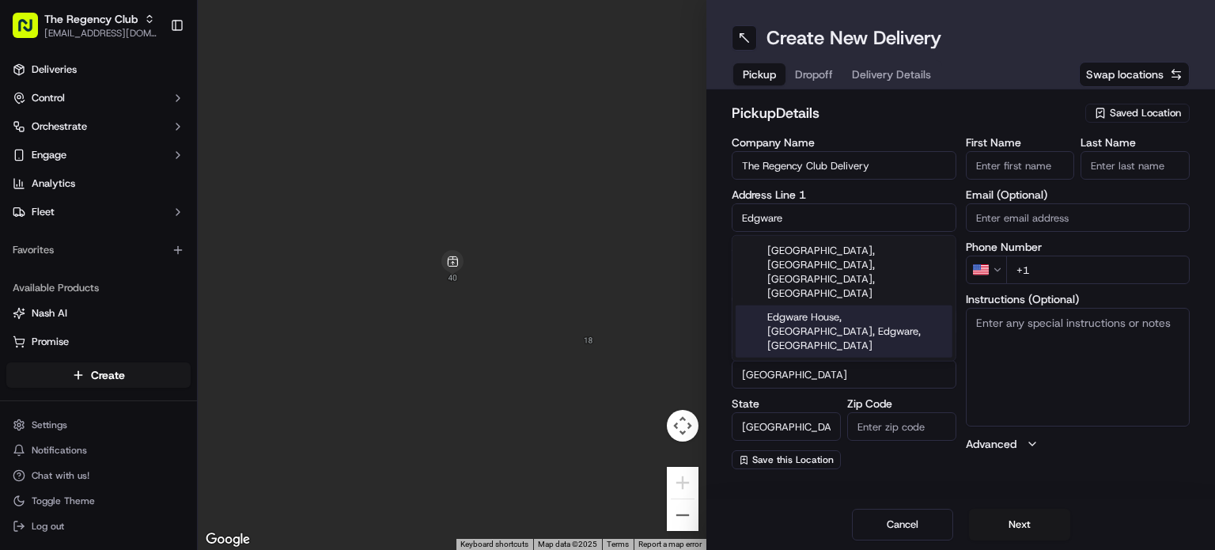
paste input "18-21 [GEOGRAPHIC_DATA] Parad"
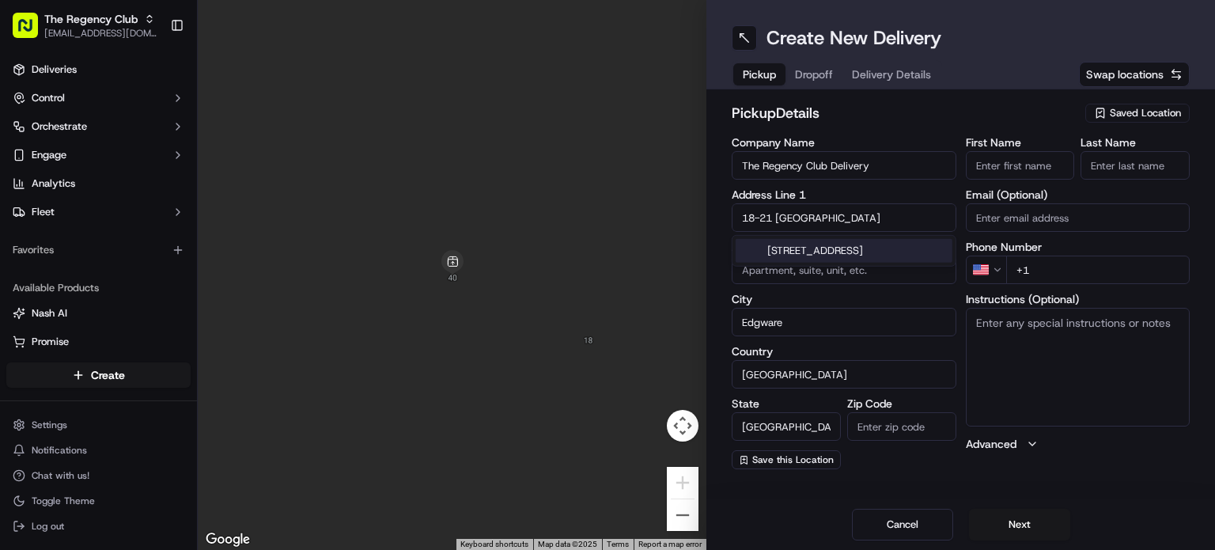
click at [847, 262] on div "[STREET_ADDRESS]" at bounding box center [844, 251] width 217 height 24
type input "[STREET_ADDRESS]"
type input "HA8 5NR"
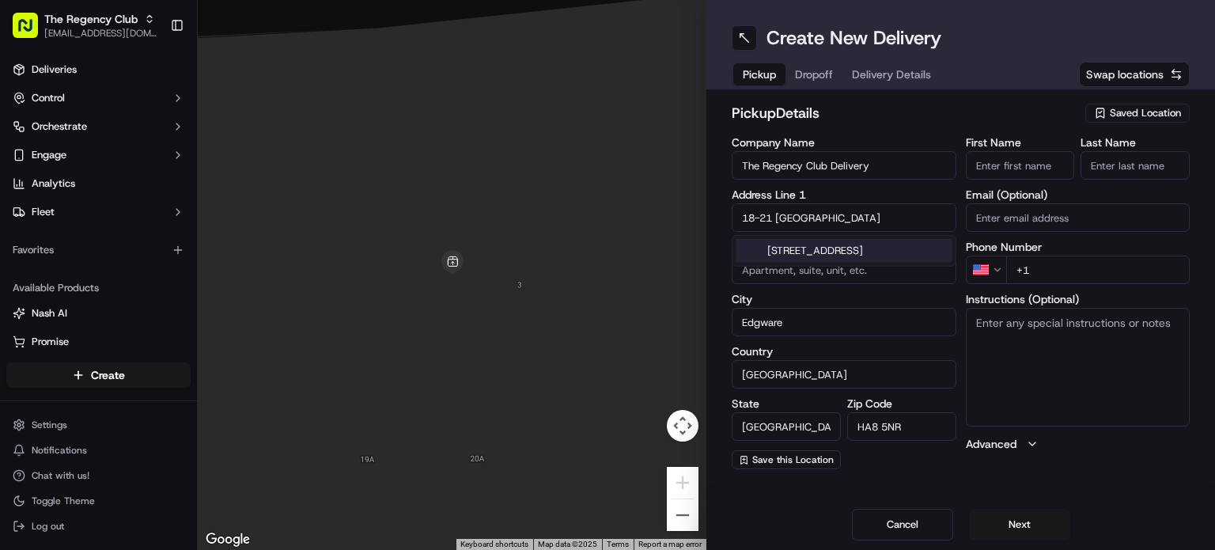
drag, startPoint x: 778, startPoint y: 220, endPoint x: 721, endPoint y: 220, distance: 57.0
click at [721, 220] on div "pickup Details Saved Location Company Name The Regency Club Delivery Address Li…" at bounding box center [960, 285] width 509 height 392
type input "[GEOGRAPHIC_DATA]"
click at [1047, 376] on textarea "Instructions (Optional)" at bounding box center [1078, 367] width 225 height 119
click at [1107, 349] on textarea "Instructions (Optional)" at bounding box center [1078, 367] width 225 height 119
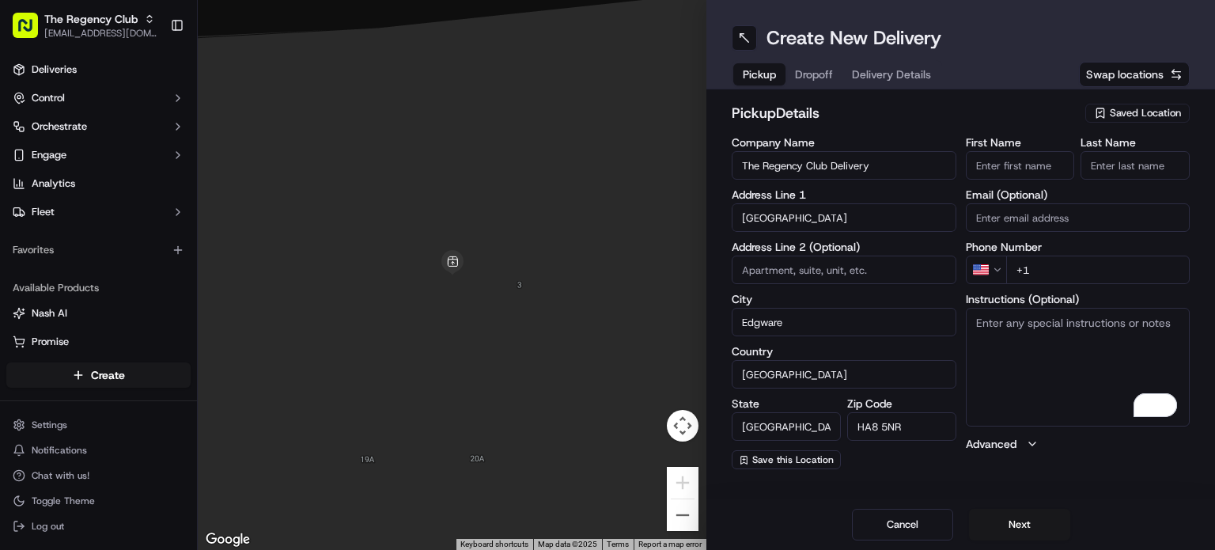
paste textarea "Collect from Kitchen. Remove helmet please."
type textarea "Collect from Kitchen. Remove helmet please."
click at [990, 267] on html "The Regency Club [EMAIL_ADDRESS][DOMAIN_NAME] Toggle Sidebar Deliveries Control…" at bounding box center [607, 275] width 1215 height 550
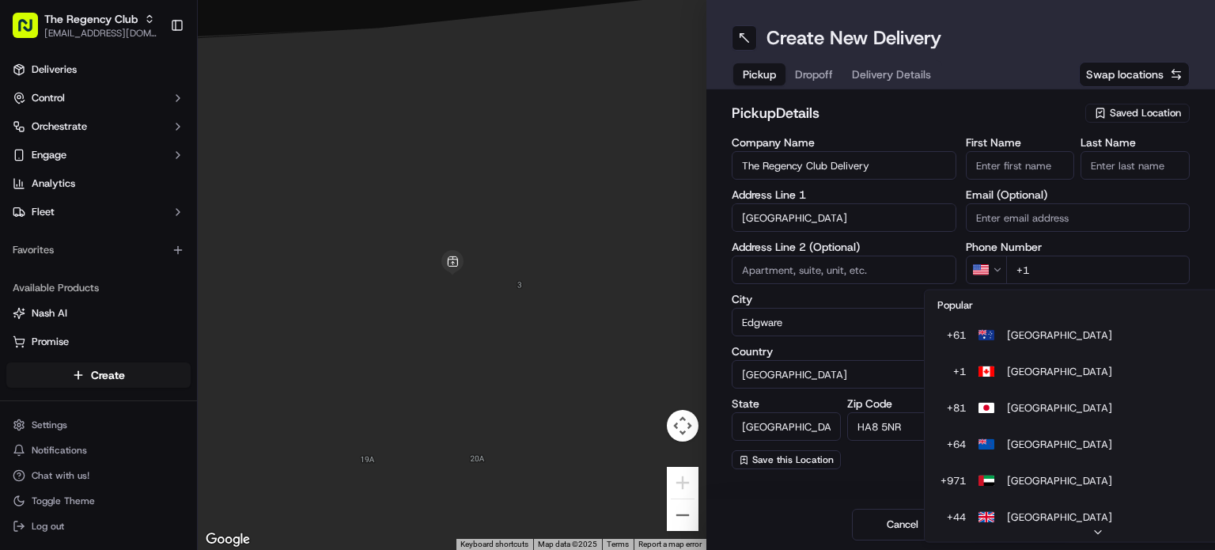
type input "+44"
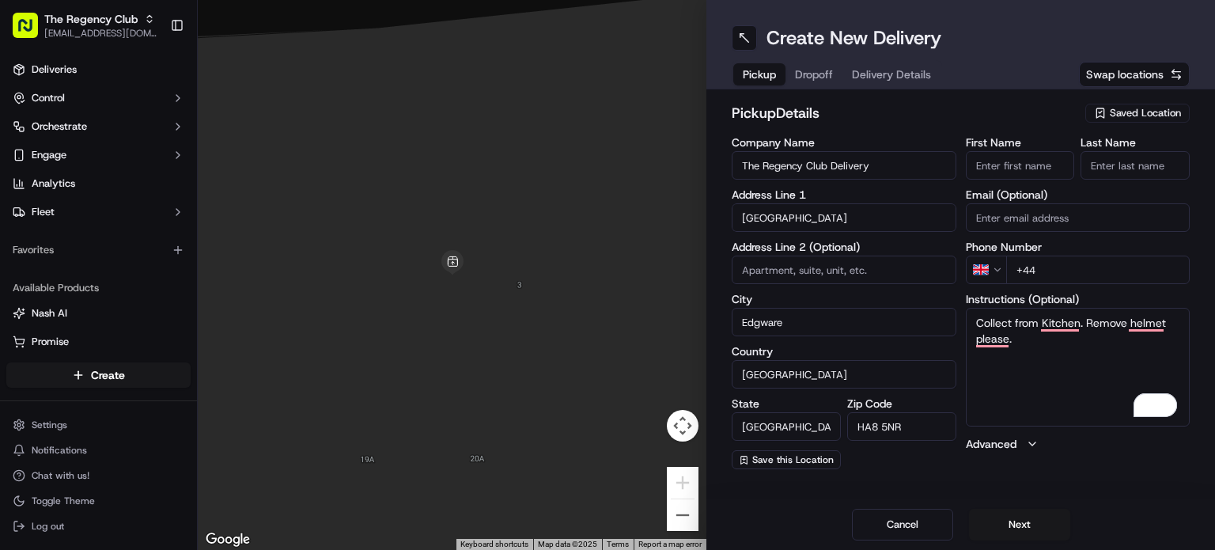
click at [1063, 354] on textarea "Collect from Kitchen. Remove helmet please." at bounding box center [1078, 367] width 225 height 119
paste textarea "[PHONE_NUMBER]"
drag, startPoint x: 1037, startPoint y: 341, endPoint x: 1149, endPoint y: 342, distance: 112.3
click at [1149, 342] on textarea "Collect from Kitchen. Remove helmet please. [PHONE_NUMBER]" at bounding box center [1078, 367] width 225 height 119
type textarea "Collect from Kitchen. Remove helmet please. [PHONE_NUMBER]"
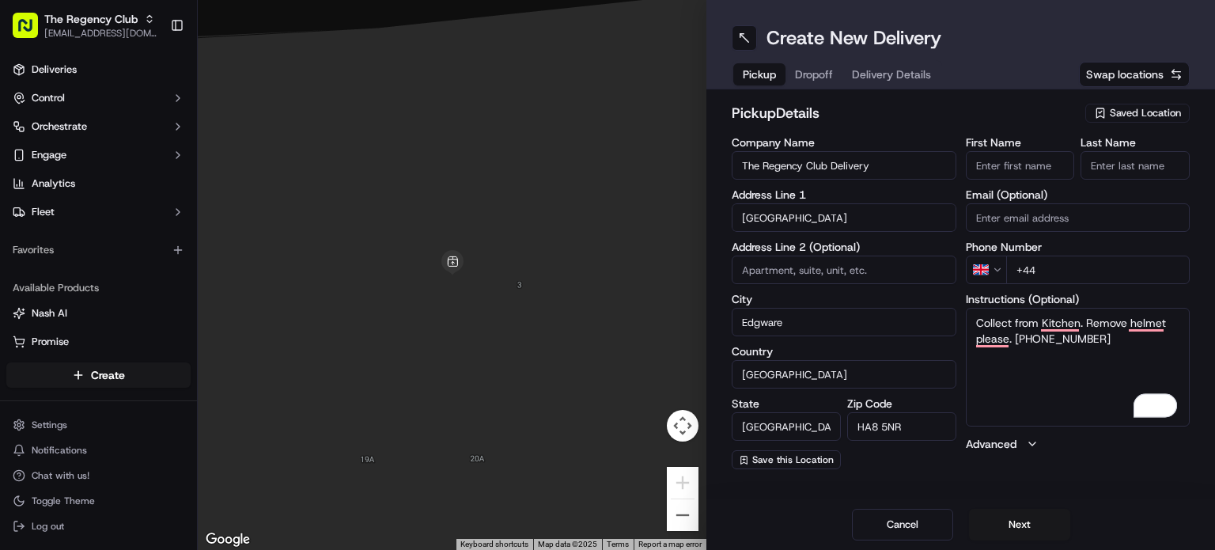
click at [1059, 273] on input "+44" at bounding box center [1098, 269] width 184 height 28
paste input "20 8952 6300"
type input "[PHONE_NUMBER]"
drag, startPoint x: 1100, startPoint y: 341, endPoint x: 1015, endPoint y: 342, distance: 84.6
click at [1015, 342] on textarea "Collect from Kitchen. Remove helmet please. [PHONE_NUMBER]" at bounding box center [1078, 367] width 225 height 119
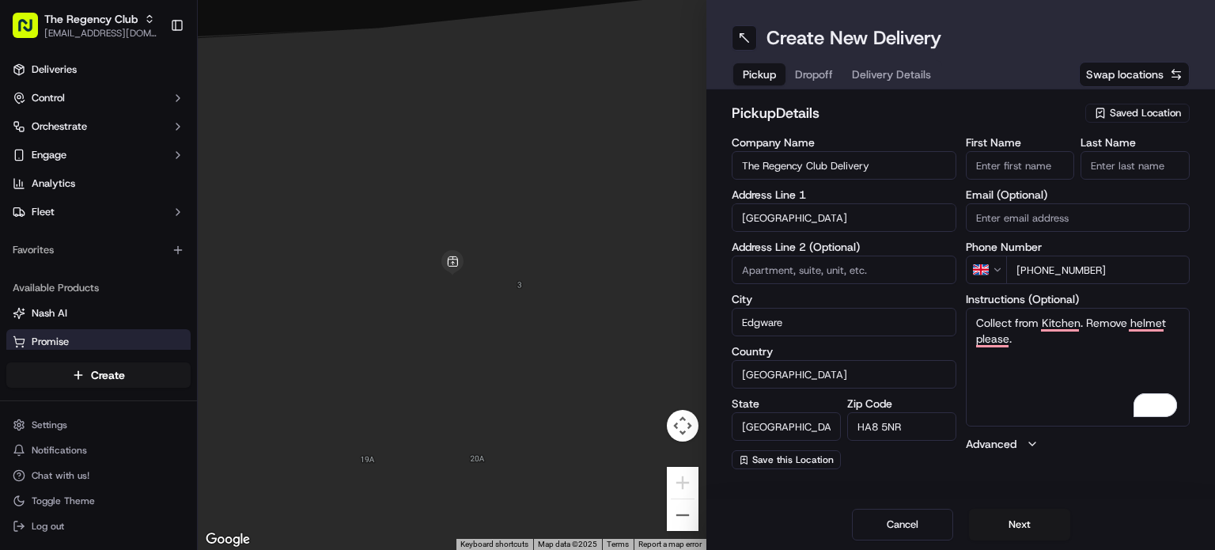
type textarea "Collect from Kitchen. Remove helmet please."
click at [1043, 148] on div "First Name" at bounding box center [1020, 158] width 109 height 43
click at [1033, 167] on input "First Name" at bounding box center [1020, 165] width 109 height 28
paste input "Manager Manager"
drag, startPoint x: 1019, startPoint y: 166, endPoint x: 1081, endPoint y: 170, distance: 62.6
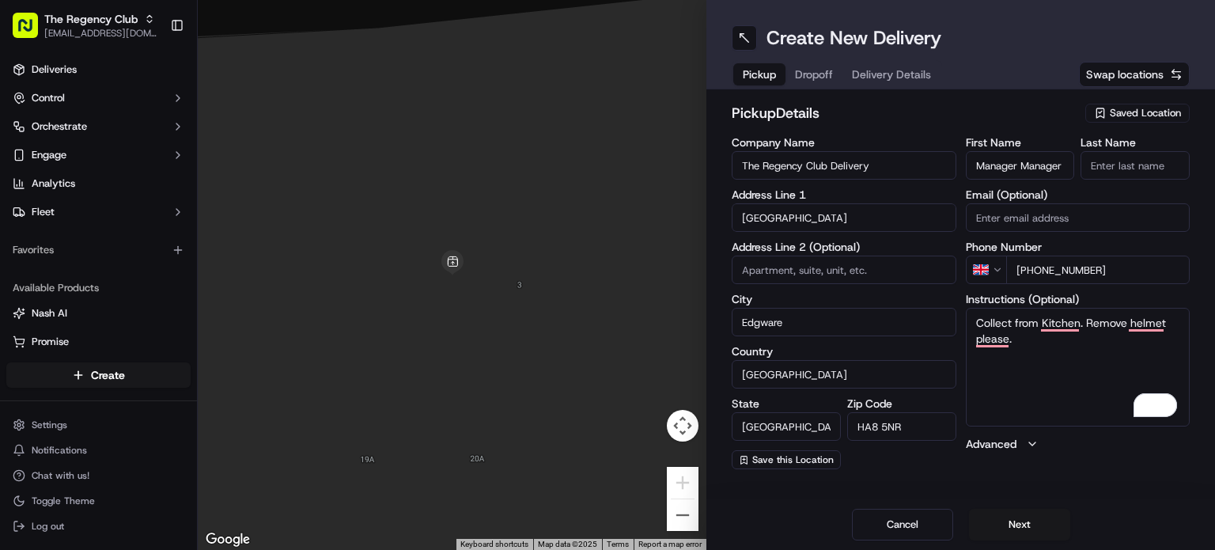
click at [1081, 170] on div "First Name Manager Manager Last Name" at bounding box center [1078, 158] width 225 height 43
type input "Manager"
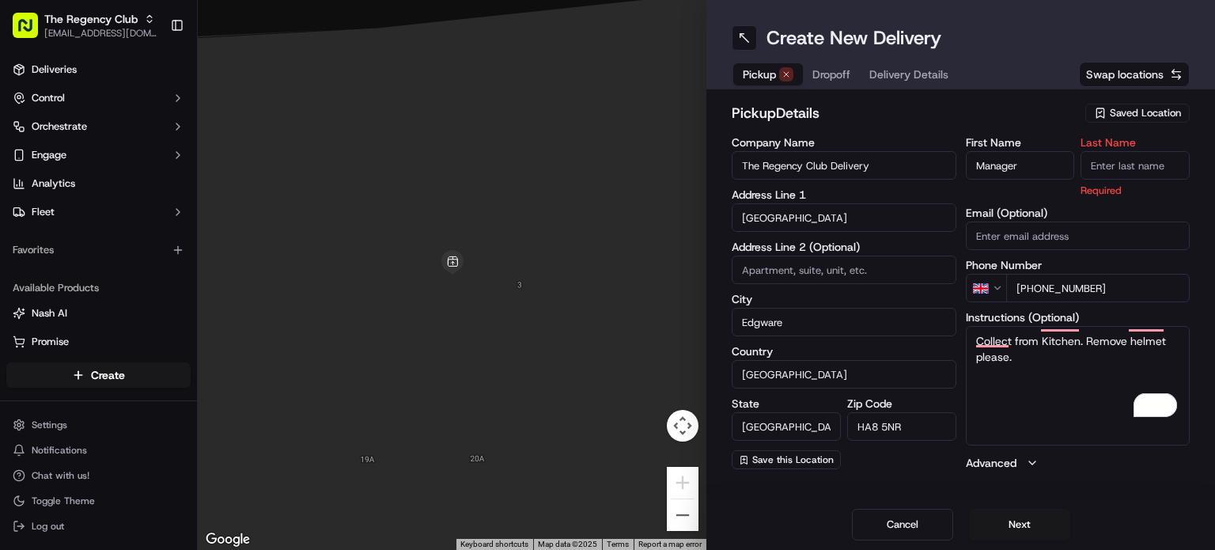
click at [1119, 170] on input "Last Name" at bounding box center [1135, 165] width 109 height 28
paste input "Manager"
type input "Manager"
click at [1016, 522] on button "Next" at bounding box center [1019, 525] width 101 height 32
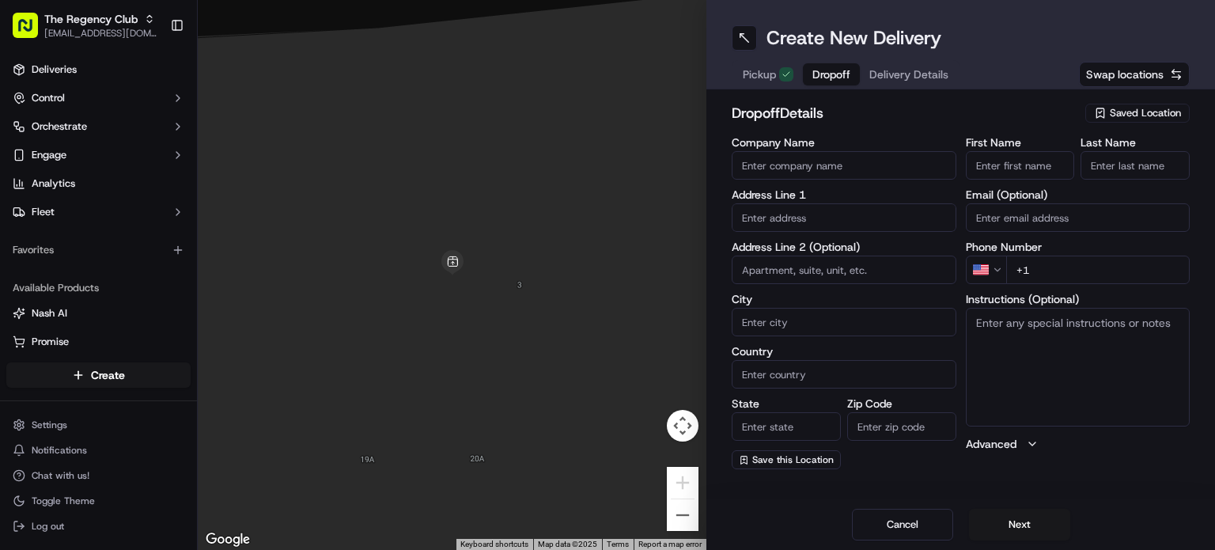
click at [1029, 164] on input "First Name" at bounding box center [1020, 165] width 109 height 28
paste input "[PERSON_NAME]"
drag, startPoint x: 1009, startPoint y: 160, endPoint x: 1050, endPoint y: 166, distance: 42.4
click at [1050, 166] on body "The Regency Club [EMAIL_ADDRESS][DOMAIN_NAME] Toggle Sidebar Deliveries Control…" at bounding box center [607, 275] width 1215 height 550
type input "[PERSON_NAME]"
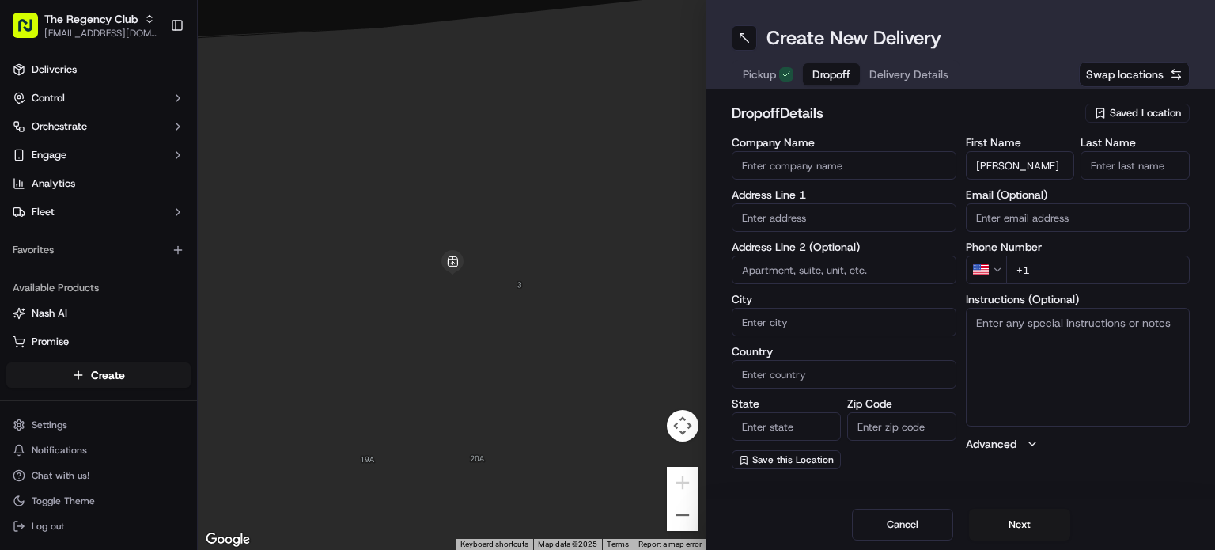
click at [1149, 172] on input "Last Name" at bounding box center [1135, 165] width 109 height 28
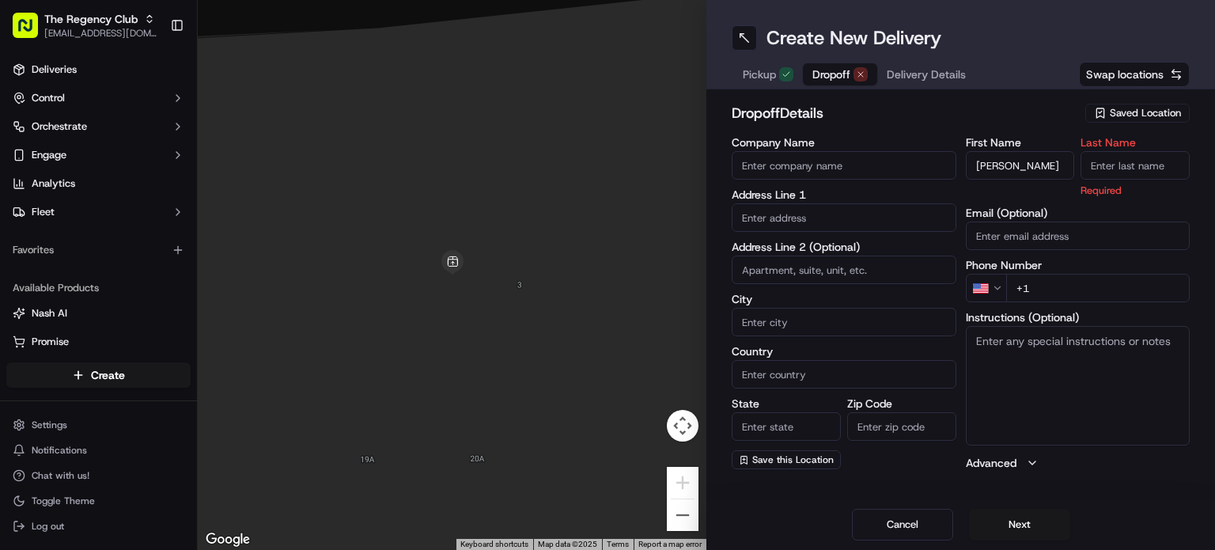
paste input "Gusev"
type input "Gusev"
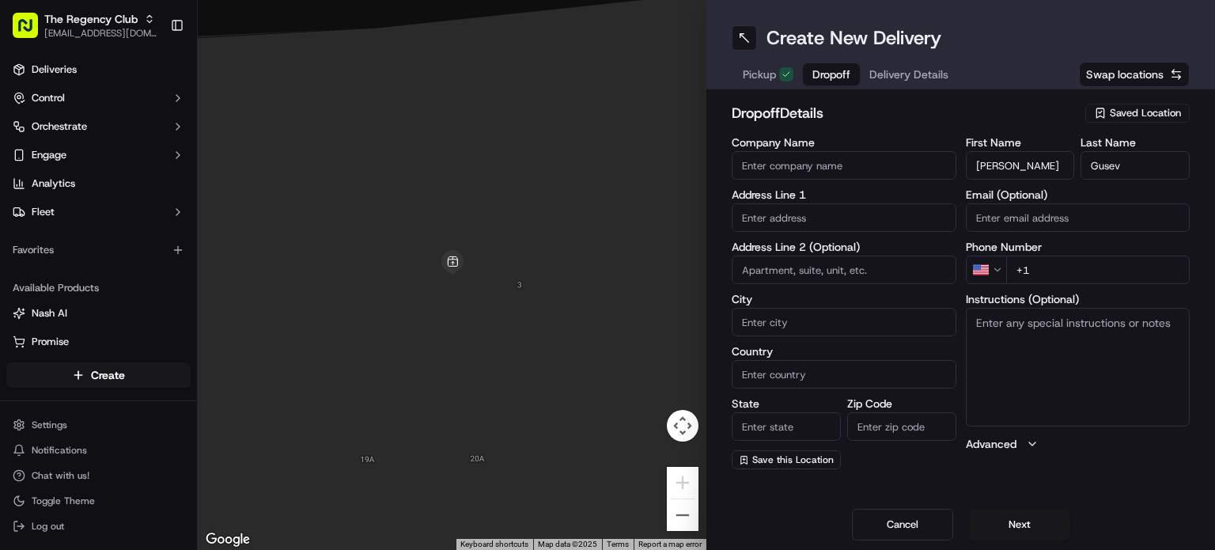
click at [972, 271] on html "The Regency Club [EMAIL_ADDRESS][DOMAIN_NAME] Toggle Sidebar Deliveries Control…" at bounding box center [607, 275] width 1215 height 550
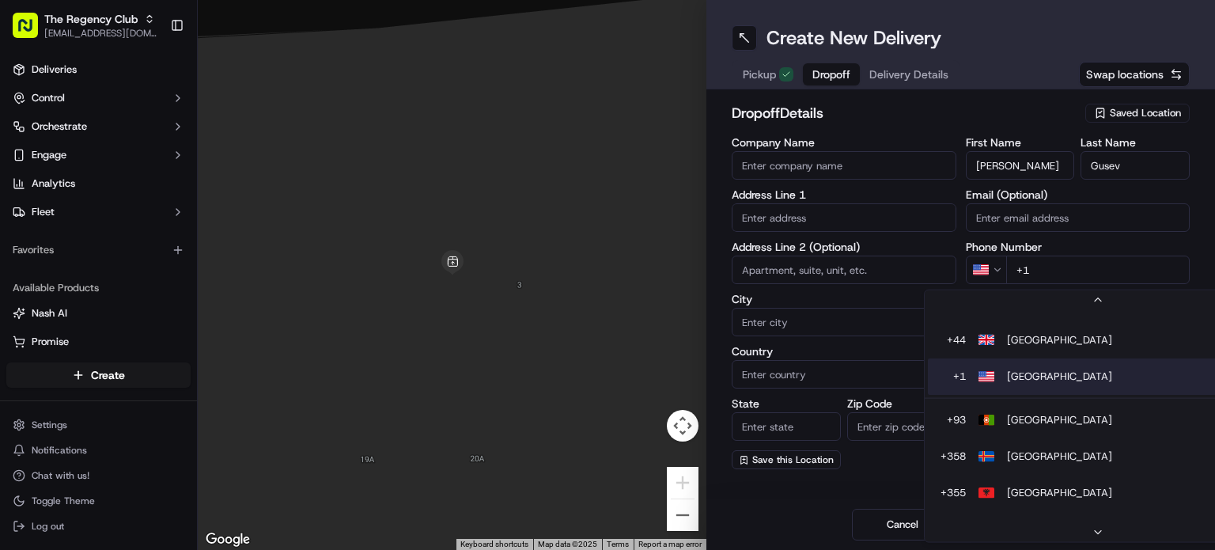
scroll to position [206, 0]
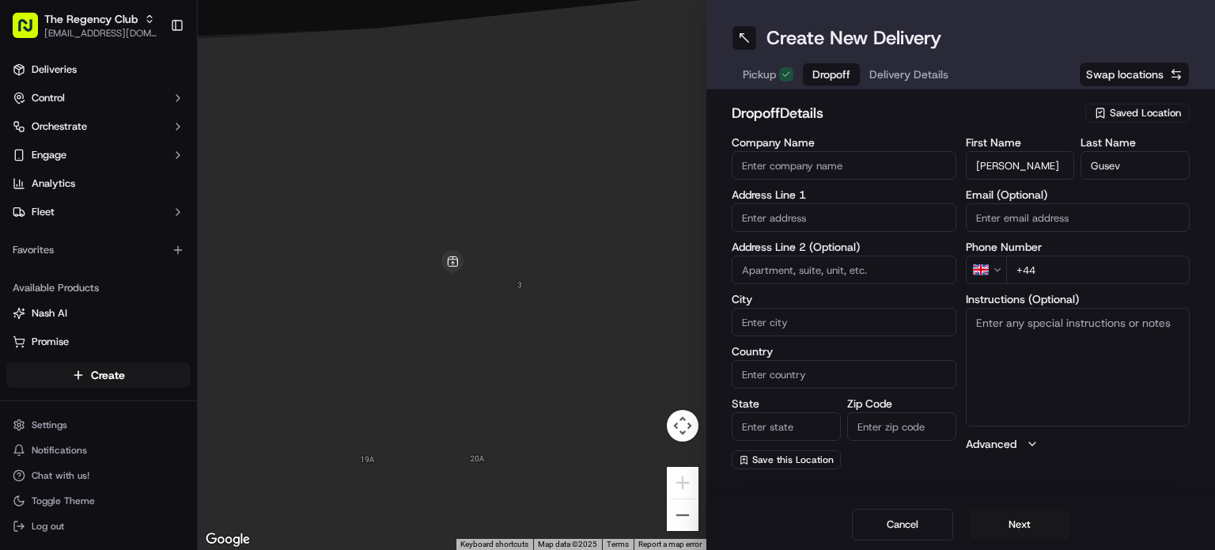
click at [1056, 272] on input "+44" at bounding box center [1098, 269] width 184 height 28
paste input "7478 686298"
type input "[PHONE_NUMBER]"
click at [1069, 352] on textarea "Instructions (Optional)" at bounding box center [1078, 367] width 225 height 119
paste textarea "[STREET_ADDRESS]"
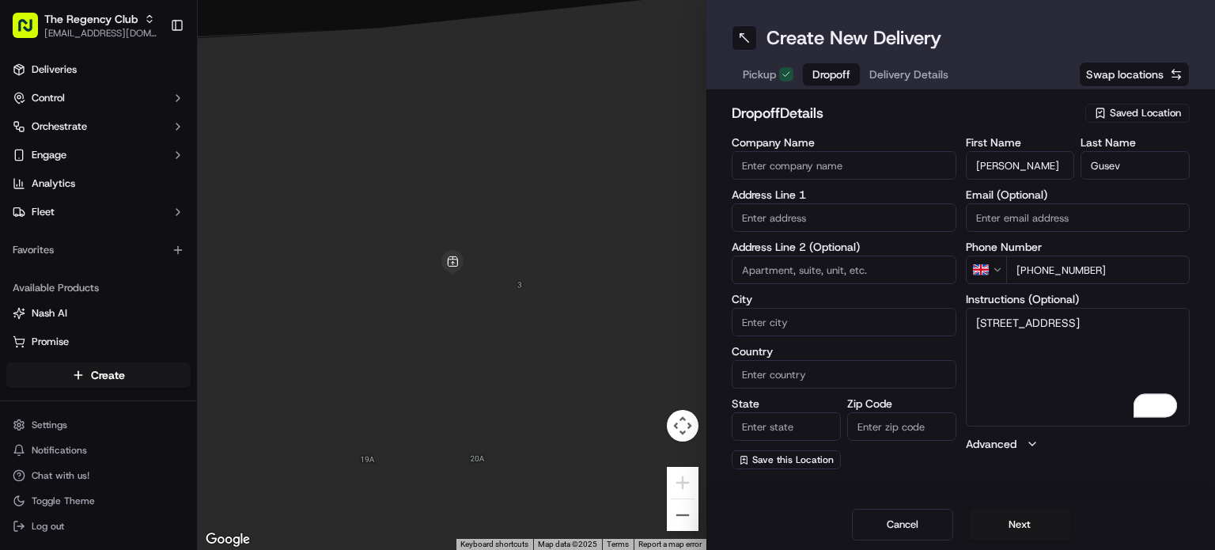
type textarea "[STREET_ADDRESS]"
click at [801, 219] on input "text" at bounding box center [844, 217] width 225 height 28
click at [836, 224] on input "text" at bounding box center [844, 217] width 225 height 28
paste input "[STREET_ADDRESS]"
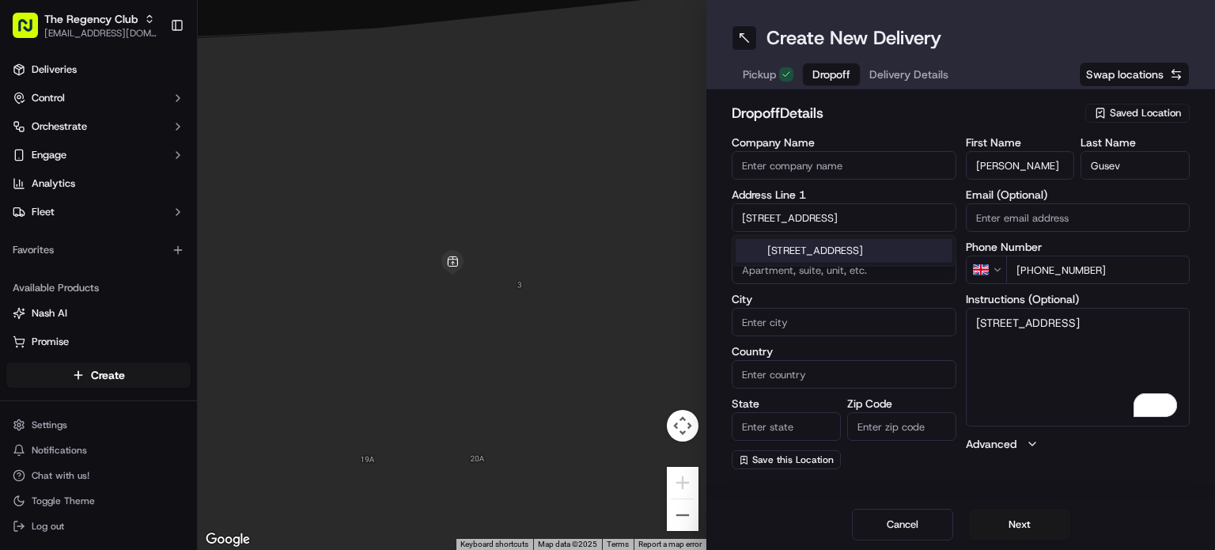
click at [830, 255] on div "[STREET_ADDRESS]" at bounding box center [844, 251] width 217 height 24
type input "[STREET_ADDRESS]"
type input "[GEOGRAPHIC_DATA]"
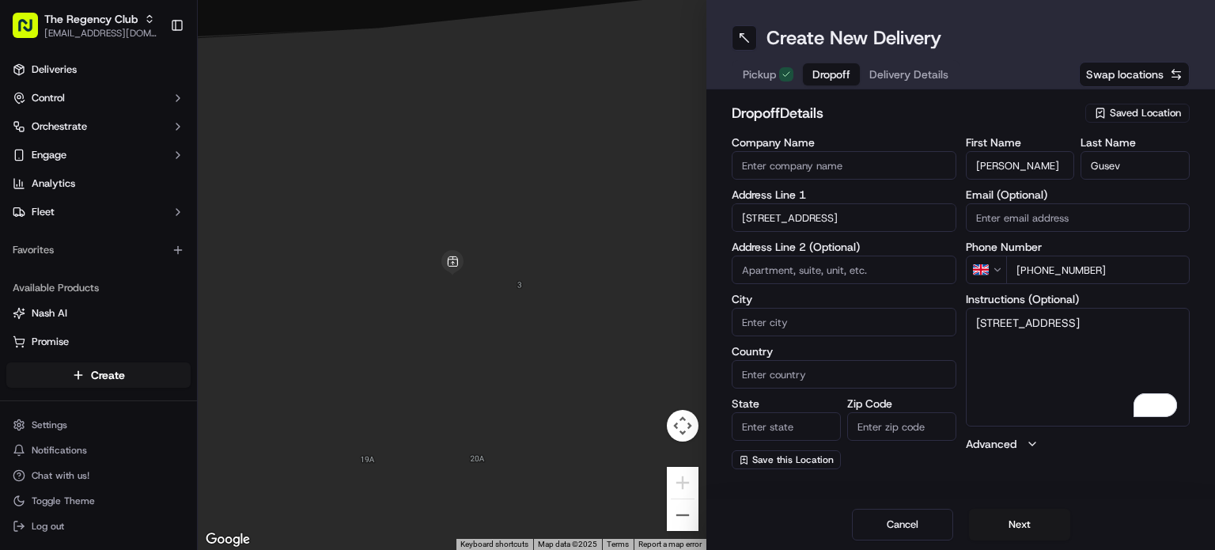
type input "[GEOGRAPHIC_DATA]"
type input "NW9 7BX"
type input "[STREET_ADDRESS]"
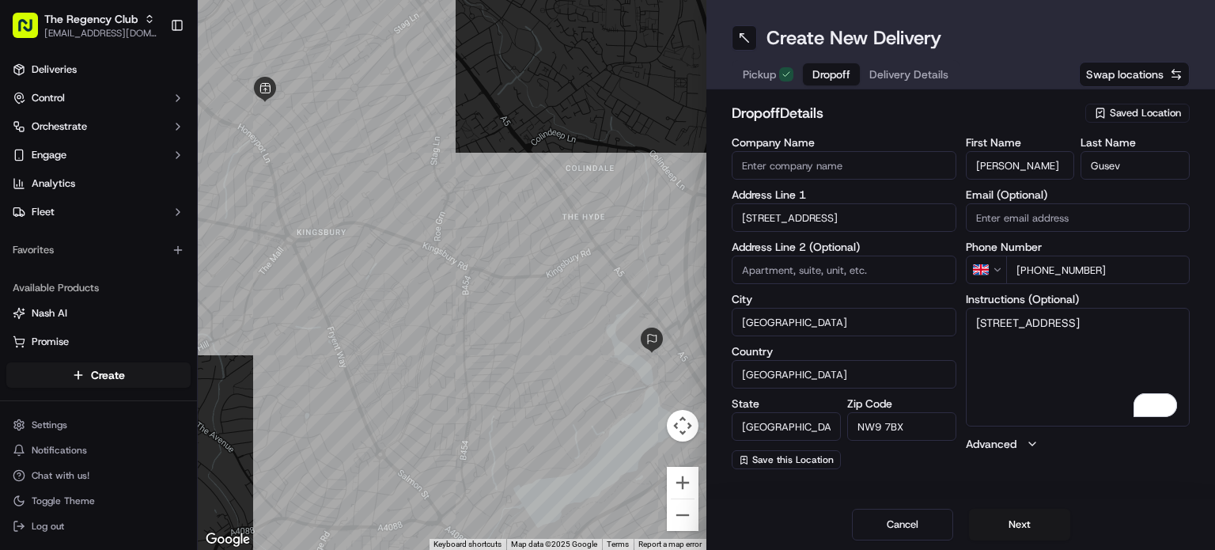
click at [844, 272] on input at bounding box center [844, 269] width 225 height 28
click at [1088, 380] on textarea "[STREET_ADDRESS]" at bounding box center [1078, 367] width 225 height 119
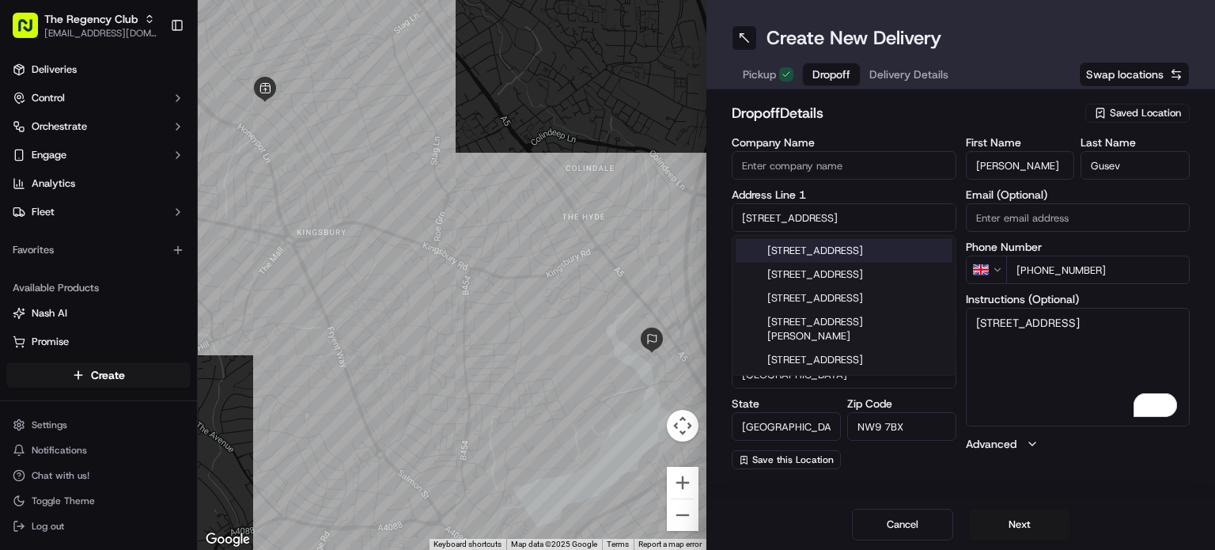
drag, startPoint x: 783, startPoint y: 220, endPoint x: 725, endPoint y: 219, distance: 58.5
click at [725, 219] on div "dropoff Details Saved Location Company Name Address Line [GEOGRAPHIC_DATA] Addr…" at bounding box center [960, 285] width 509 height 392
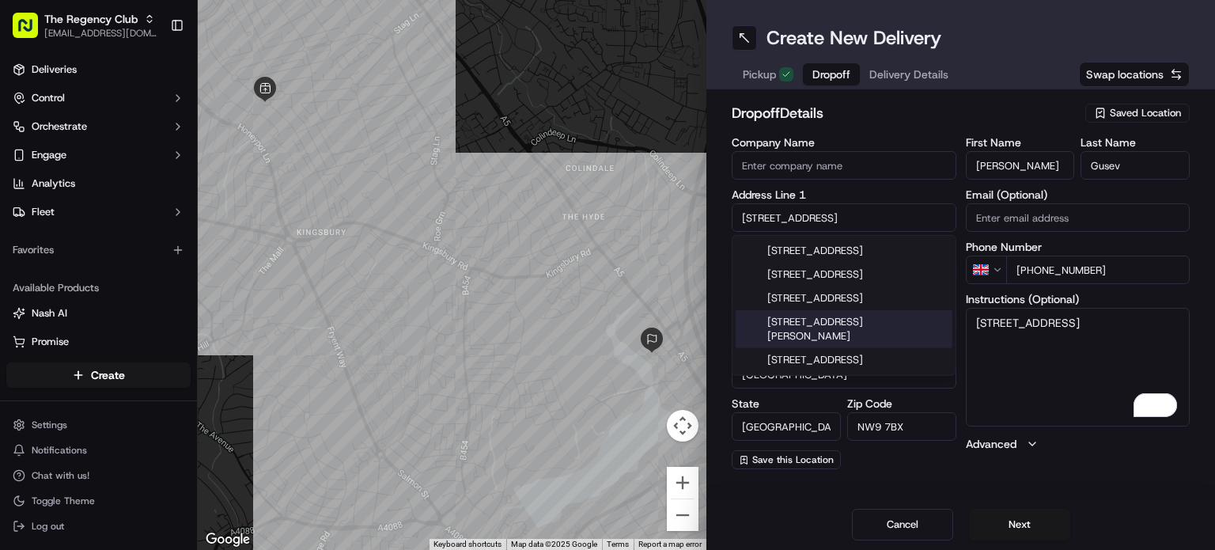
click at [1030, 363] on textarea "[STREET_ADDRESS]" at bounding box center [1078, 367] width 225 height 119
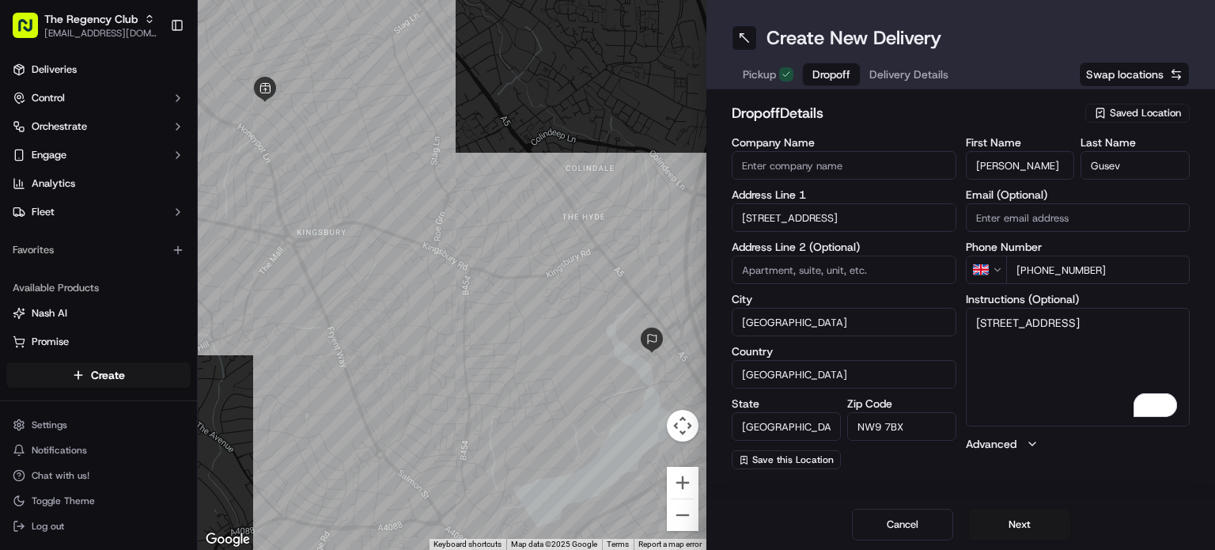
drag, startPoint x: 914, startPoint y: 423, endPoint x: 854, endPoint y: 423, distance: 60.1
click at [854, 423] on input "NW9 7BX" at bounding box center [901, 426] width 109 height 28
click at [1008, 224] on input "Email (Optional)" at bounding box center [1078, 217] width 225 height 28
paste input "[EMAIL_ADDRESS][DOMAIN_NAME]"
type input "[EMAIL_ADDRESS][DOMAIN_NAME]"
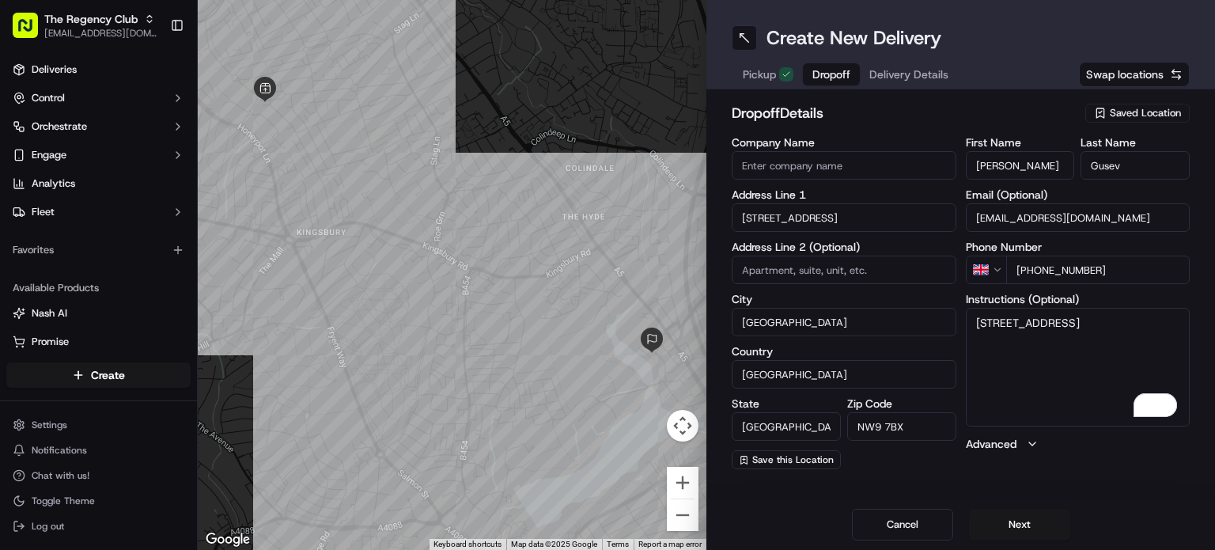
click at [1014, 447] on label "Advanced" at bounding box center [991, 444] width 51 height 16
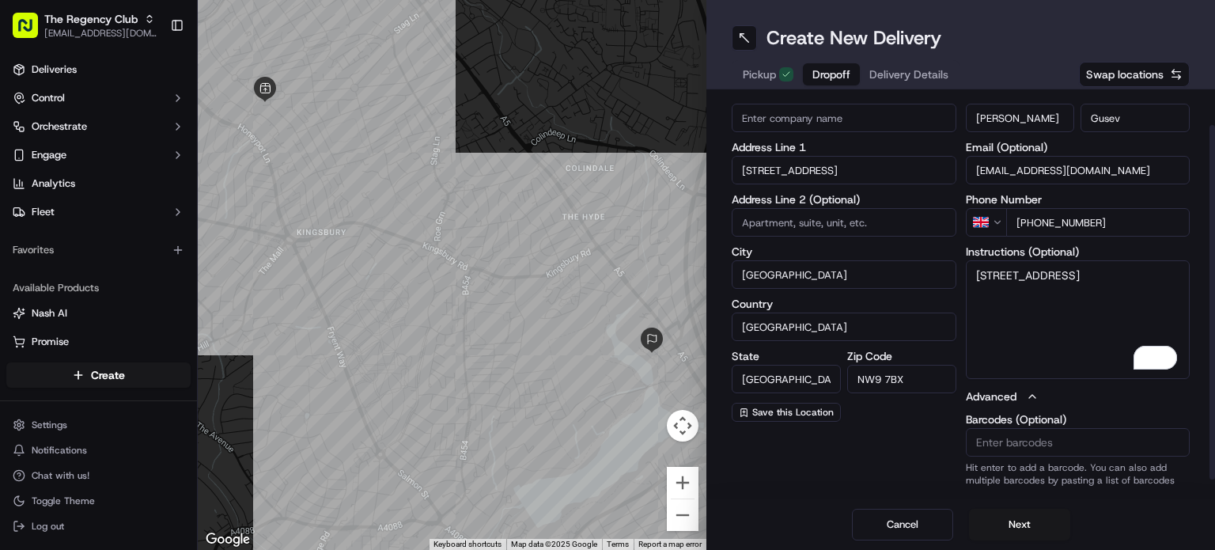
scroll to position [60, 0]
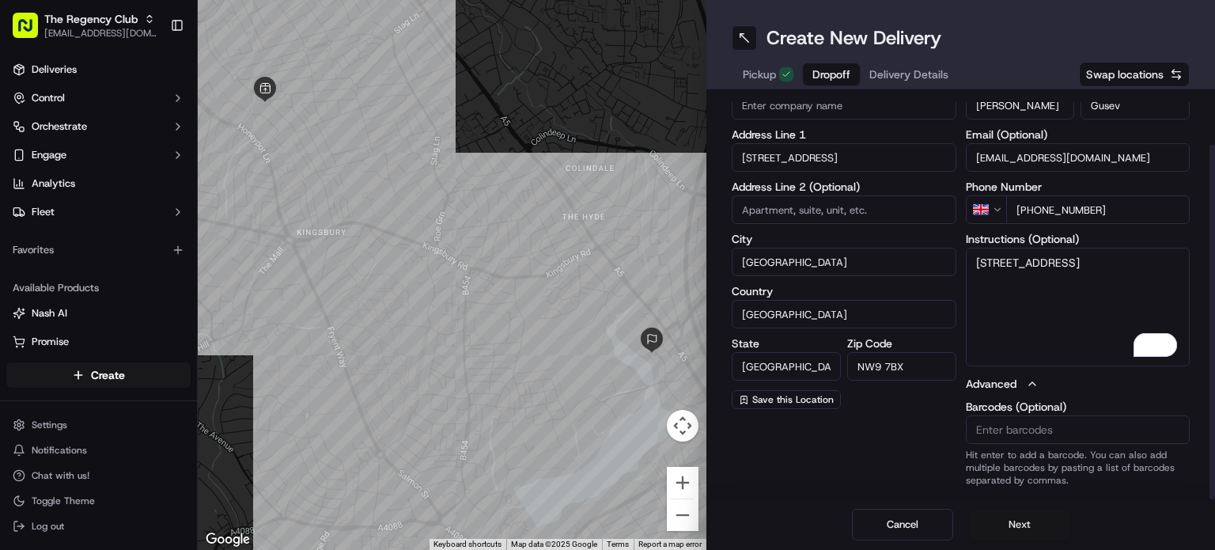
click at [1019, 529] on button "Next" at bounding box center [1019, 525] width 101 height 32
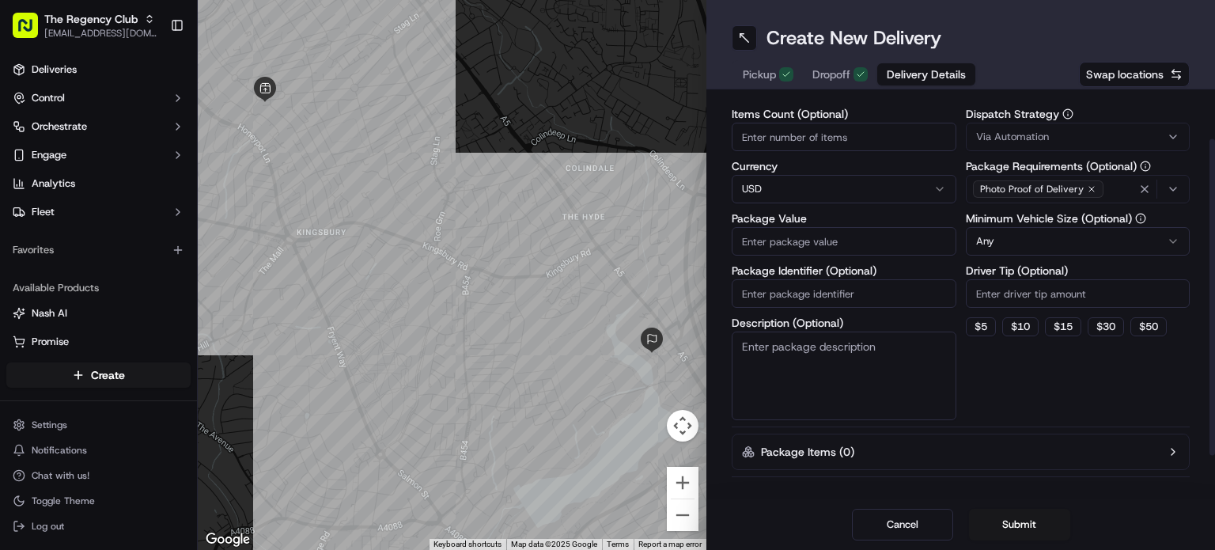
click at [848, 142] on input "Items Count (Optional)" at bounding box center [844, 137] width 225 height 28
type input "6"
click at [824, 188] on html "The Regency Club [EMAIL_ADDRESS][DOMAIN_NAME] Toggle Sidebar Deliveries Control…" at bounding box center [607, 275] width 1215 height 550
click at [802, 240] on input "Package Value" at bounding box center [844, 241] width 225 height 28
type input "2"
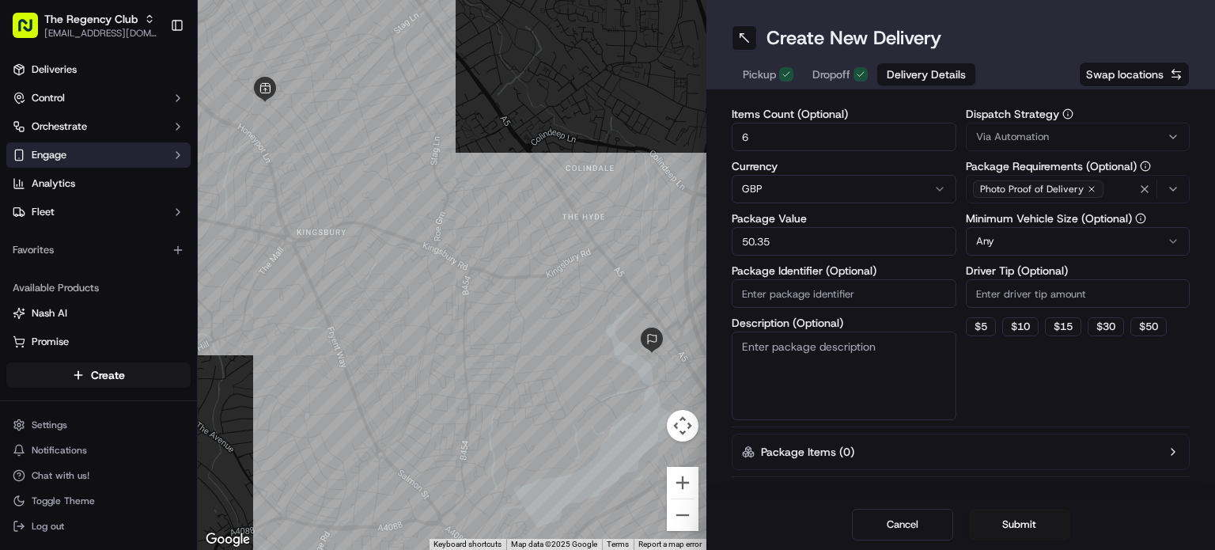
type input "50.35"
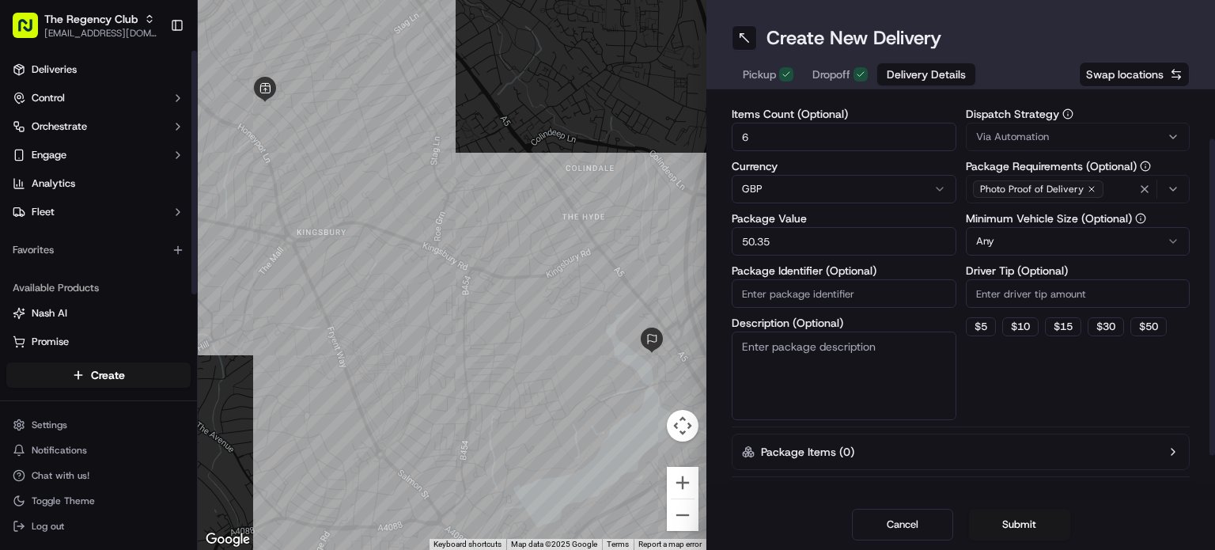
click at [882, 300] on input "Package Identifier (Optional)" at bounding box center [844, 293] width 225 height 28
paste input "9g8mIPA0M"
type input "9g8mIPA0M"
click at [1009, 346] on div "Dispatch Strategy Via Automation Package Requirements (Optional) Photo Proof of…" at bounding box center [1078, 264] width 225 height 312
click at [856, 367] on textarea "Description (Optional)" at bounding box center [844, 375] width 225 height 89
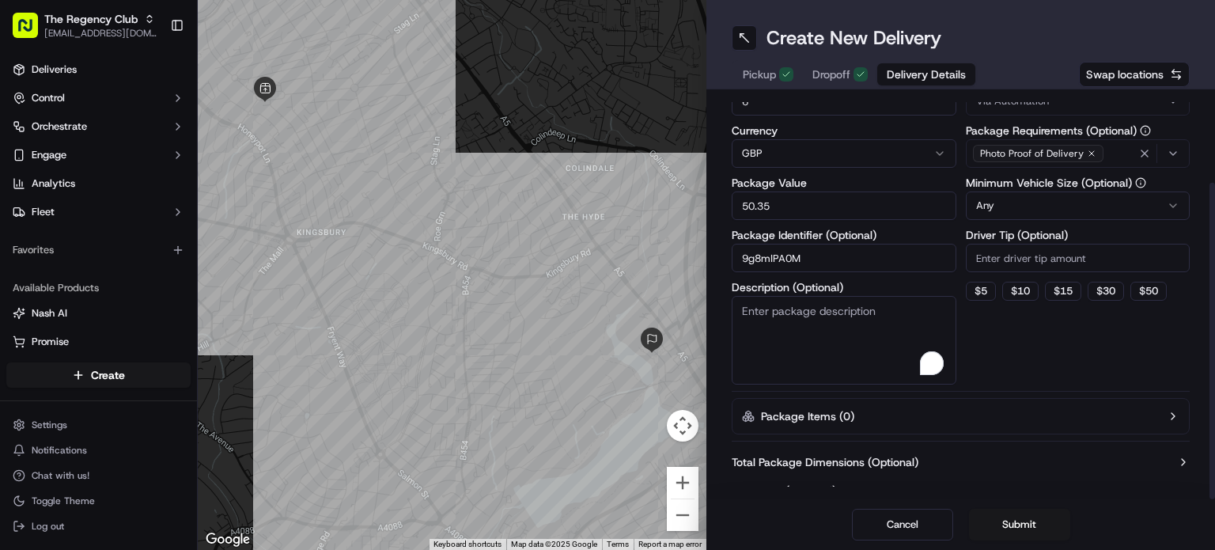
scroll to position [113, 0]
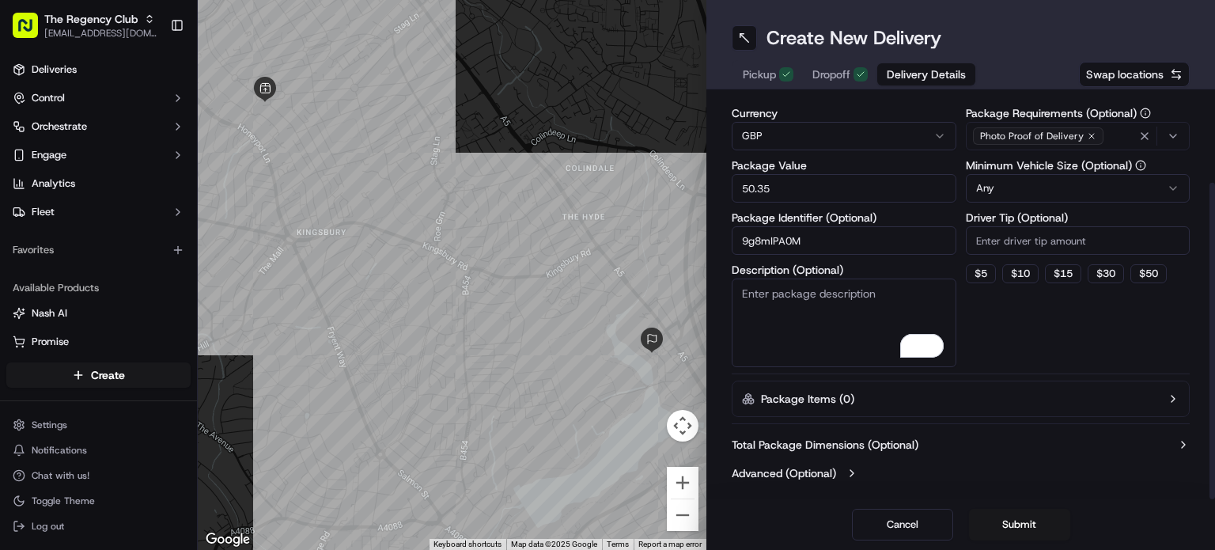
click at [864, 401] on button "Package Items ( 0 )" at bounding box center [961, 398] width 458 height 36
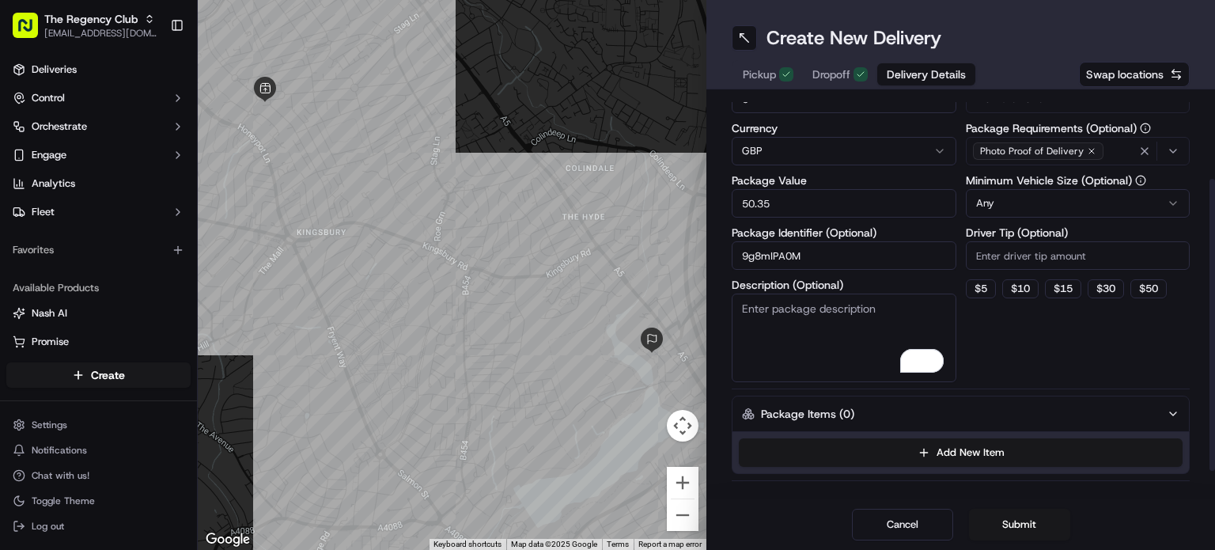
scroll to position [0, 0]
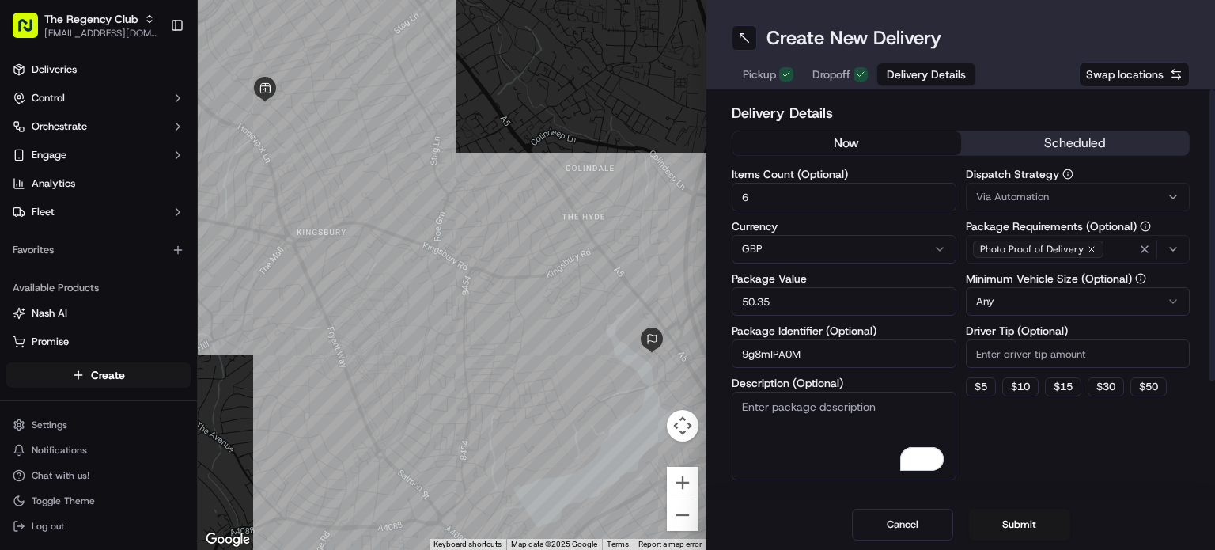
click at [884, 150] on button "now" at bounding box center [846, 143] width 229 height 24
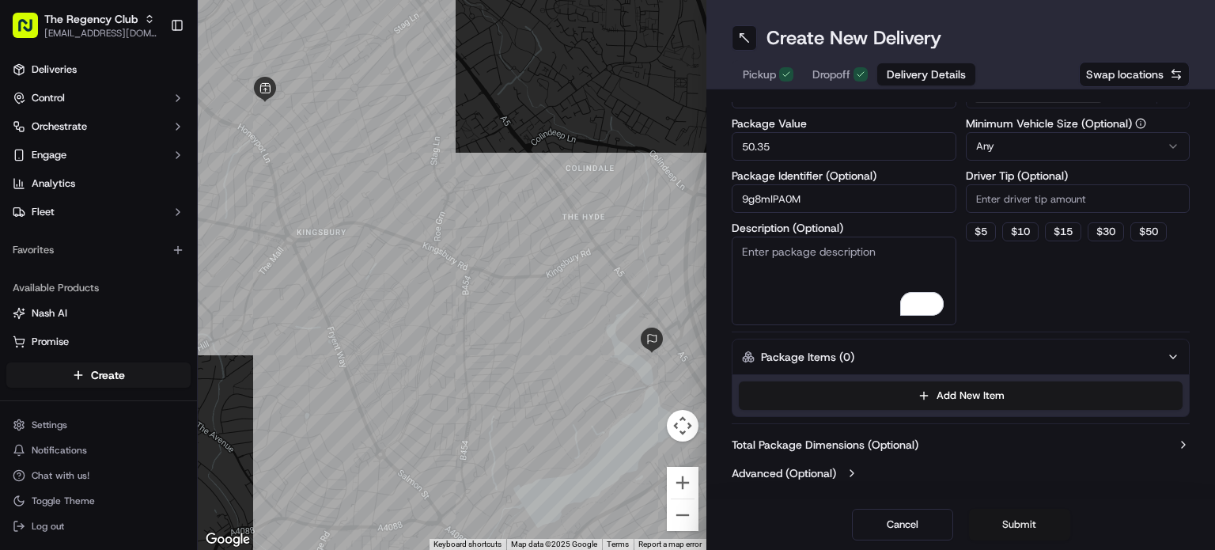
click at [1016, 533] on button "Submit" at bounding box center [1019, 525] width 101 height 32
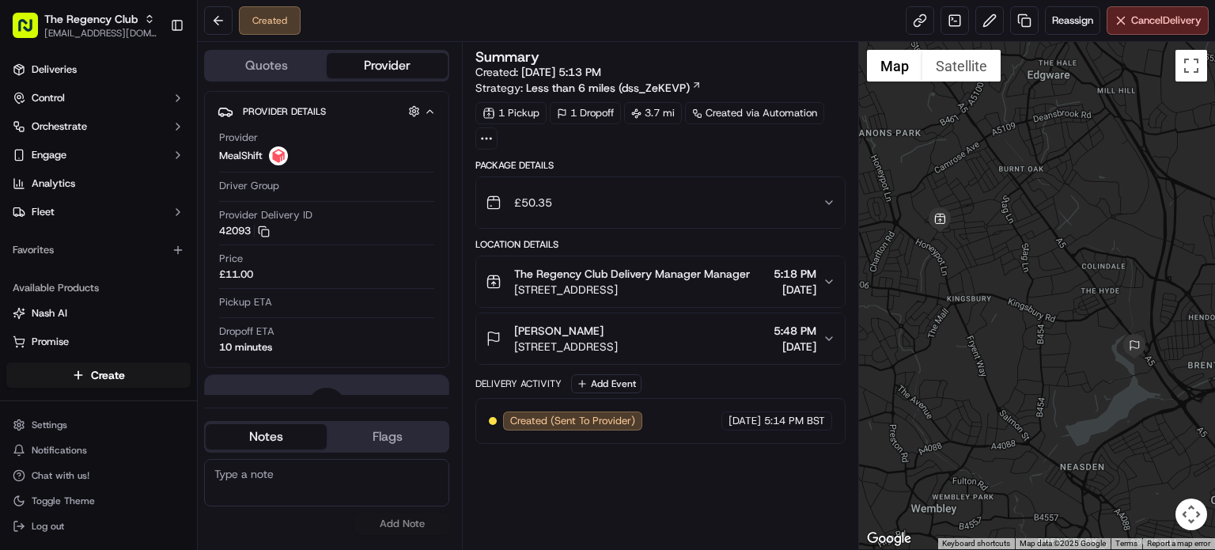
click at [618, 354] on span "[STREET_ADDRESS]" at bounding box center [566, 347] width 104 height 16
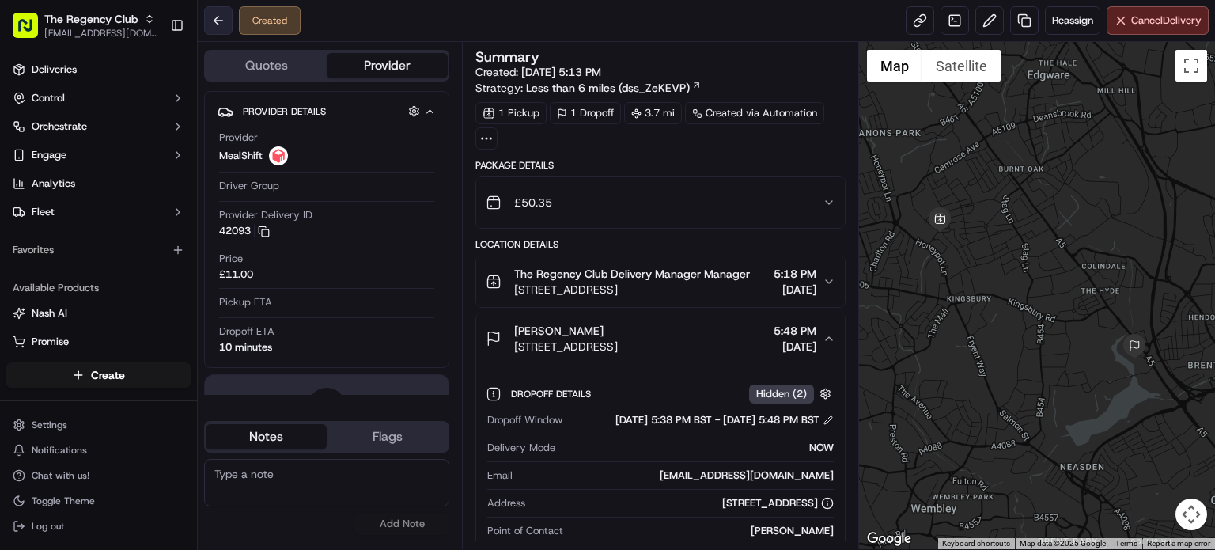
click at [221, 23] on button at bounding box center [218, 20] width 28 height 28
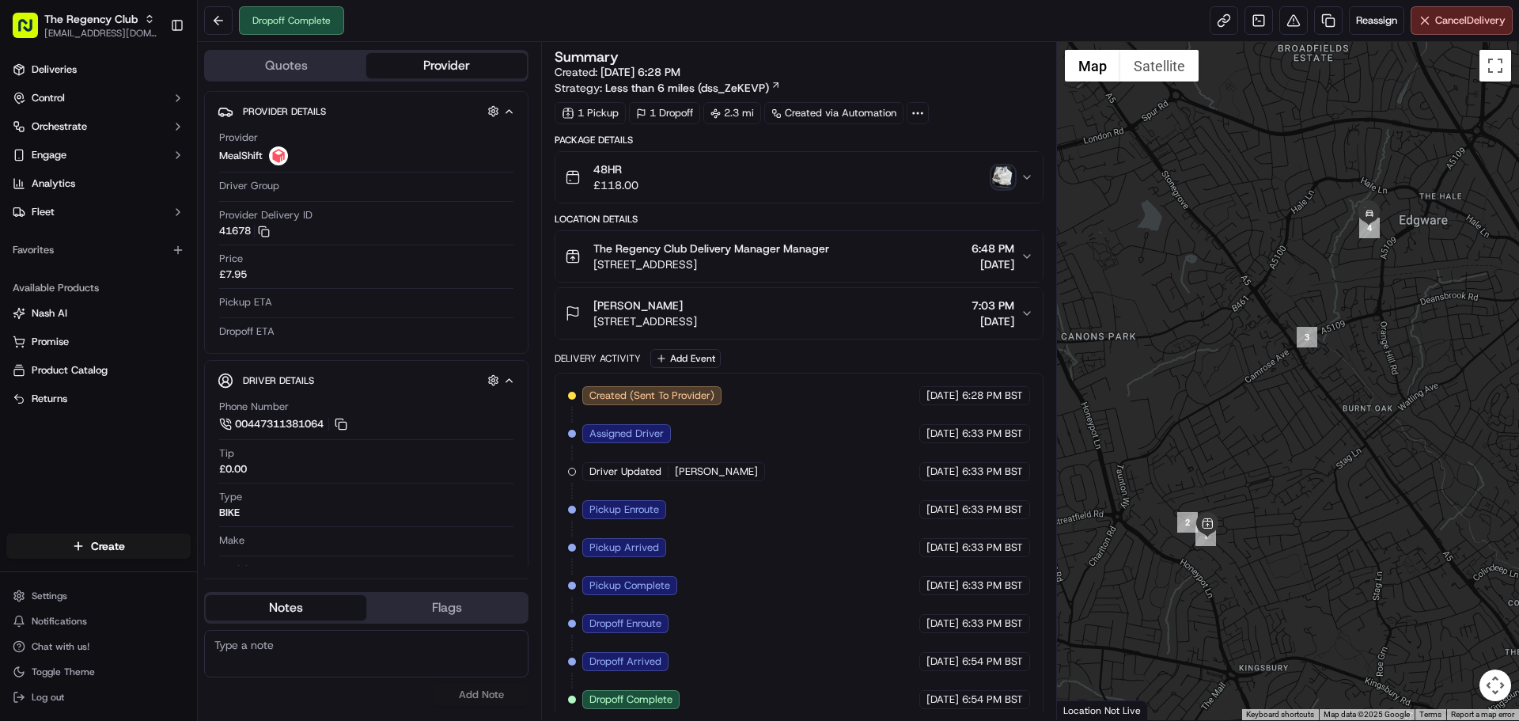
click at [638, 263] on span "[STREET_ADDRESS]" at bounding box center [711, 264] width 236 height 16
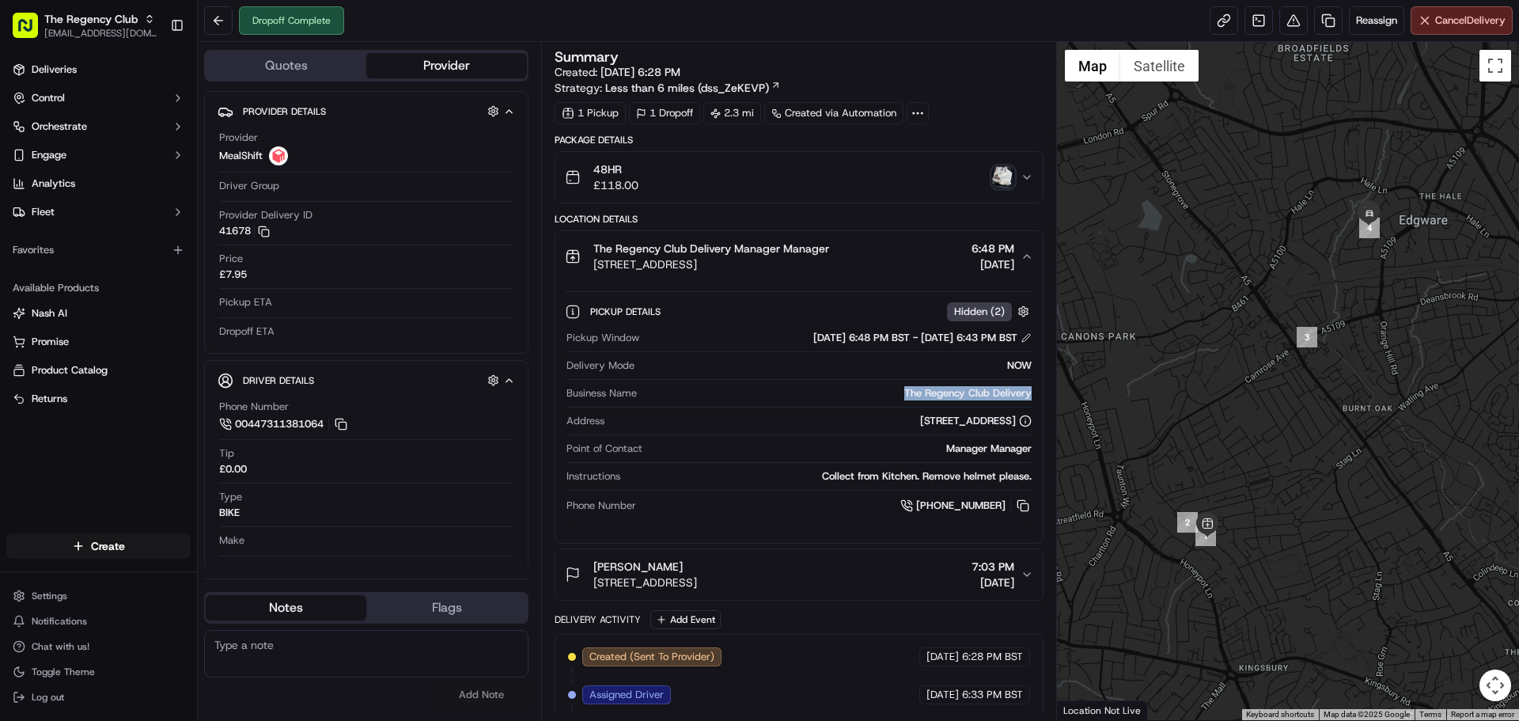
drag, startPoint x: 927, startPoint y: 398, endPoint x: 987, endPoint y: 384, distance: 61.8
click at [1035, 401] on div "Pickup Details Hidden ( 2 ) Pickup Window 09/01/2025 6:48 PM BST - 09/01/2025 6…" at bounding box center [798, 406] width 486 height 248
copy div "The Regency Club Delivery"
drag, startPoint x: 755, startPoint y: 419, endPoint x: 1015, endPoint y: 420, distance: 260.2
click at [1015, 420] on div "[STREET_ADDRESS]" at bounding box center [821, 421] width 420 height 14
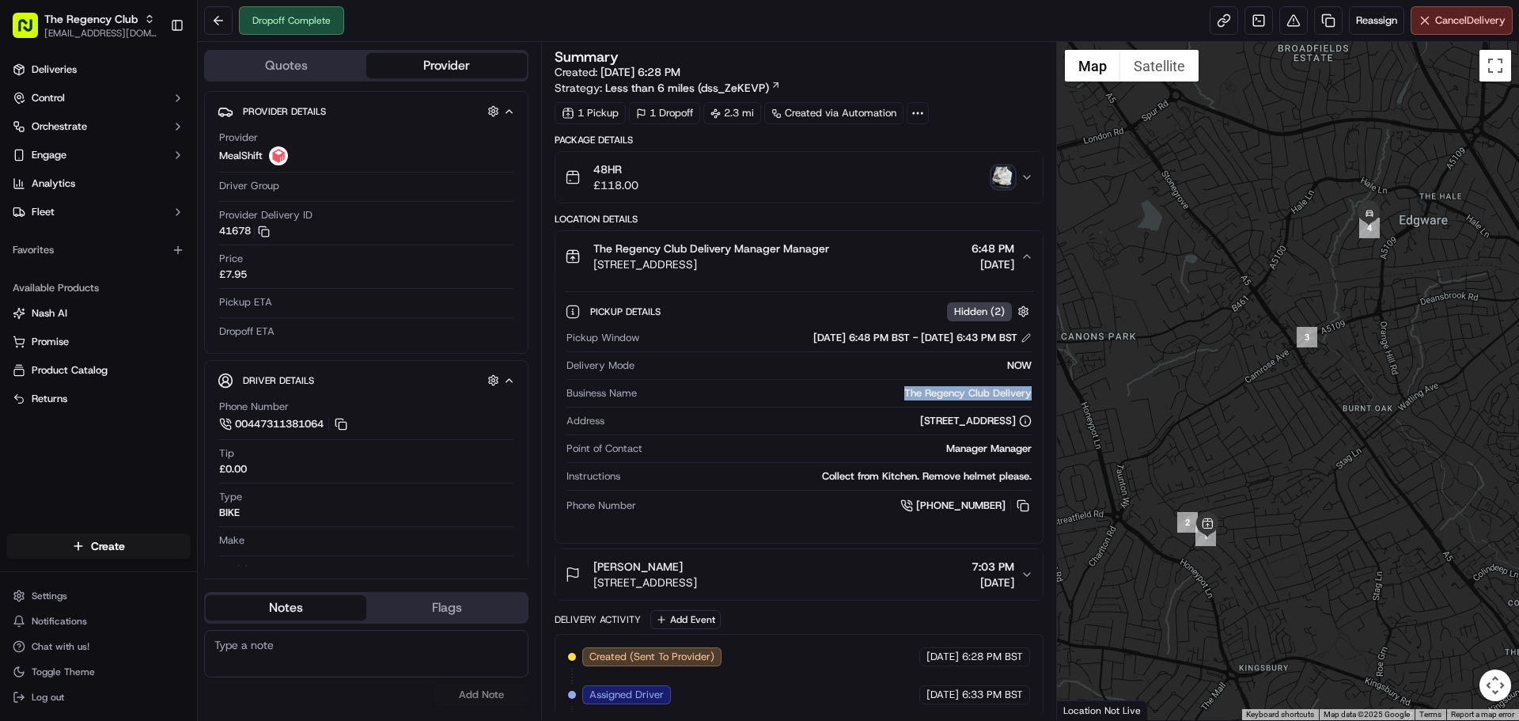
copy div "[STREET_ADDRESS]"
click at [759, 422] on div "[STREET_ADDRESS]" at bounding box center [821, 421] width 420 height 14
drag, startPoint x: 759, startPoint y: 422, endPoint x: 904, endPoint y: 427, distance: 144.9
click at [904, 427] on div "[STREET_ADDRESS]" at bounding box center [821, 421] width 420 height 14
copy div "[GEOGRAPHIC_DATA]"
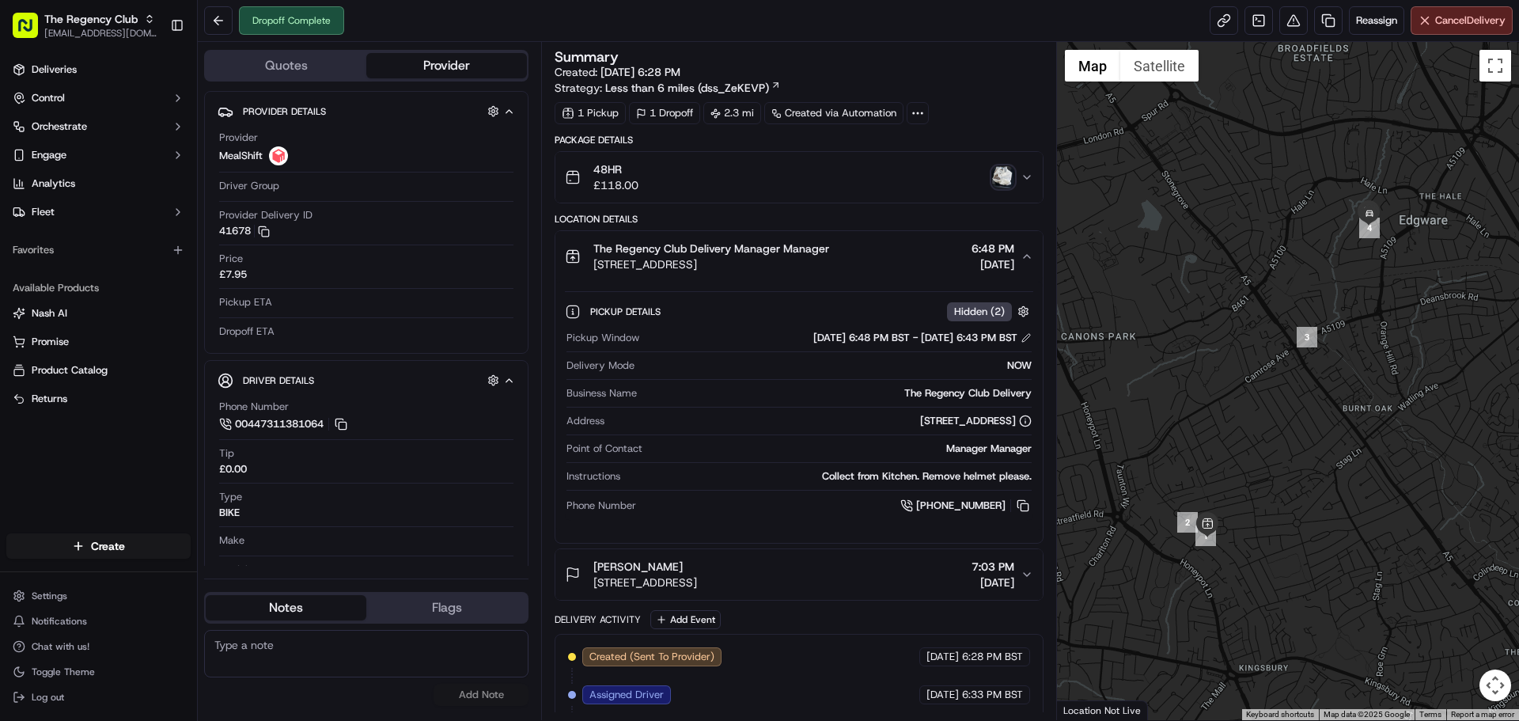
drag, startPoint x: 952, startPoint y: 420, endPoint x: 995, endPoint y: 422, distance: 42.8
click at [995, 422] on div "[STREET_ADDRESS]" at bounding box center [976, 421] width 112 height 14
copy div "HA8 5NR"
drag, startPoint x: 870, startPoint y: 424, endPoint x: 948, endPoint y: 424, distance: 77.5
click at [948, 424] on div "[STREET_ADDRESS]" at bounding box center [821, 421] width 420 height 14
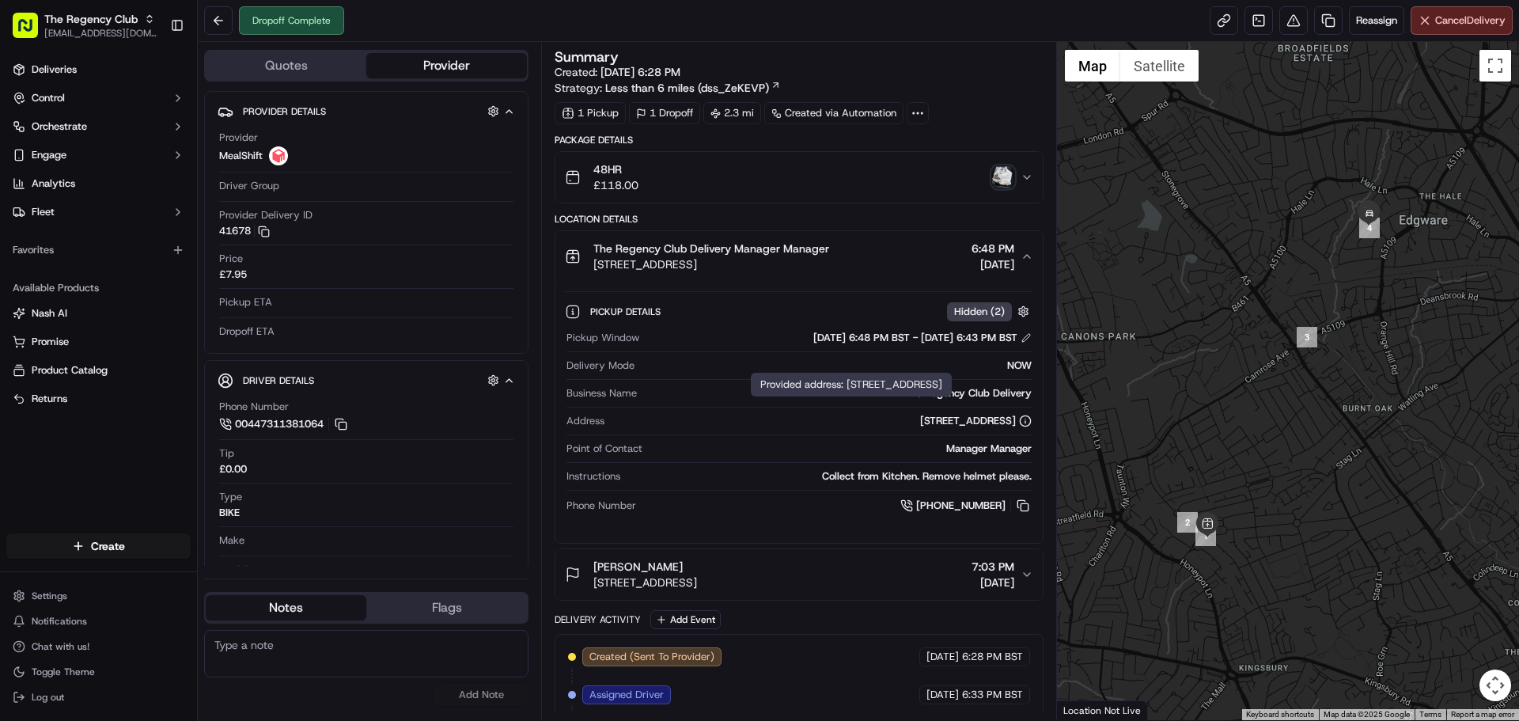
copy div "[GEOGRAPHIC_DATA], [GEOGRAPHIC_DATA]"
click at [807, 263] on span "[STREET_ADDRESS]" at bounding box center [711, 264] width 236 height 16
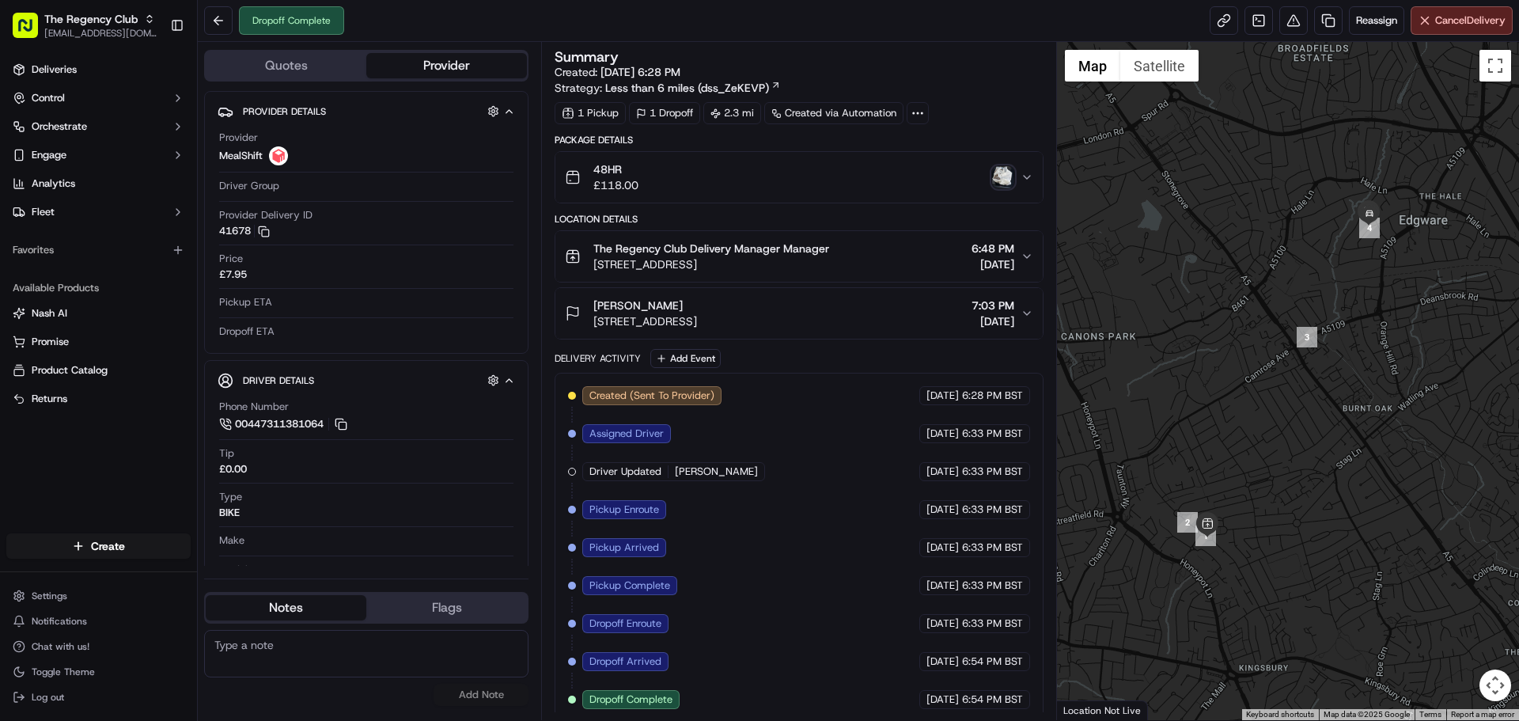
click at [801, 264] on span "[STREET_ADDRESS]" at bounding box center [711, 264] width 236 height 16
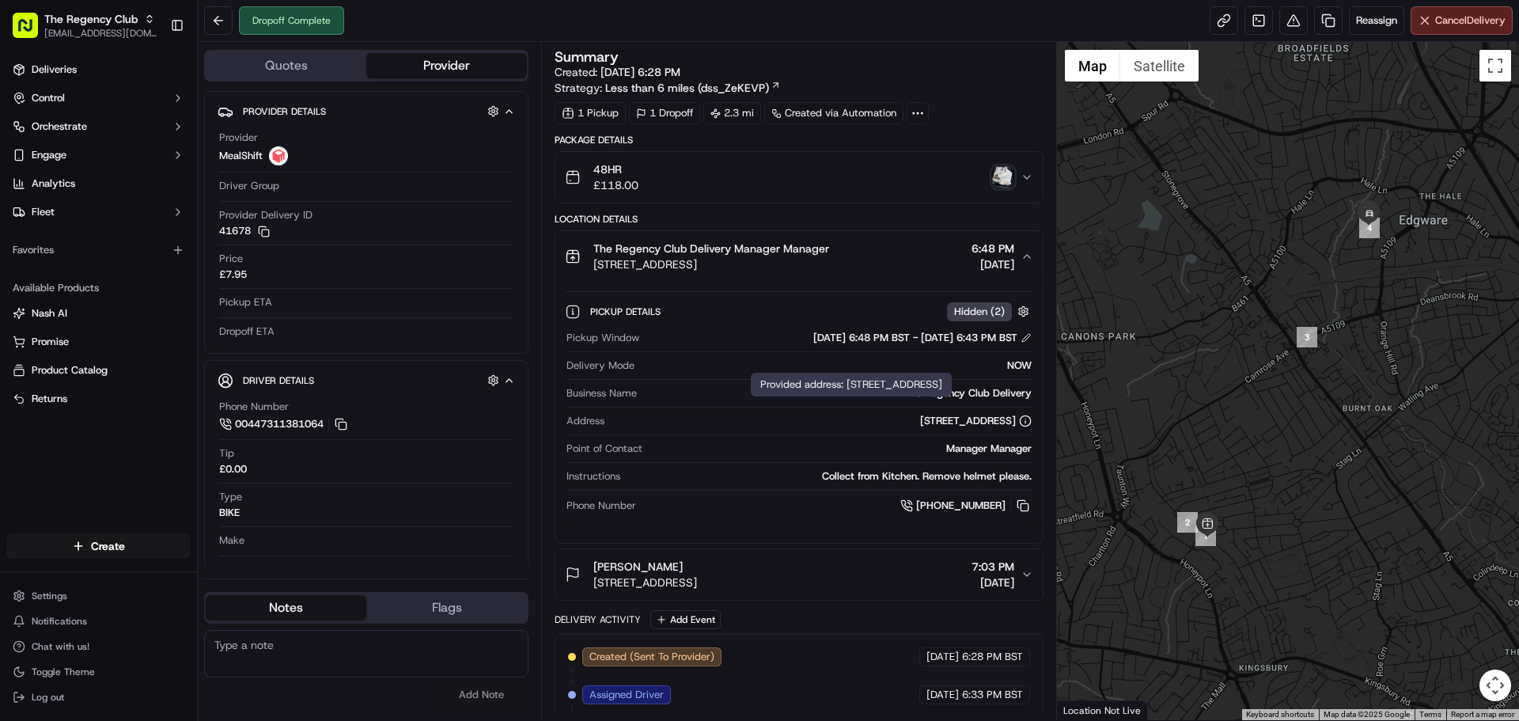
drag, startPoint x: 764, startPoint y: 419, endPoint x: 1015, endPoint y: 419, distance: 250.8
click at [1015, 419] on div "[STREET_ADDRESS]" at bounding box center [821, 421] width 420 height 14
copy div "[STREET_ADDRESS]"
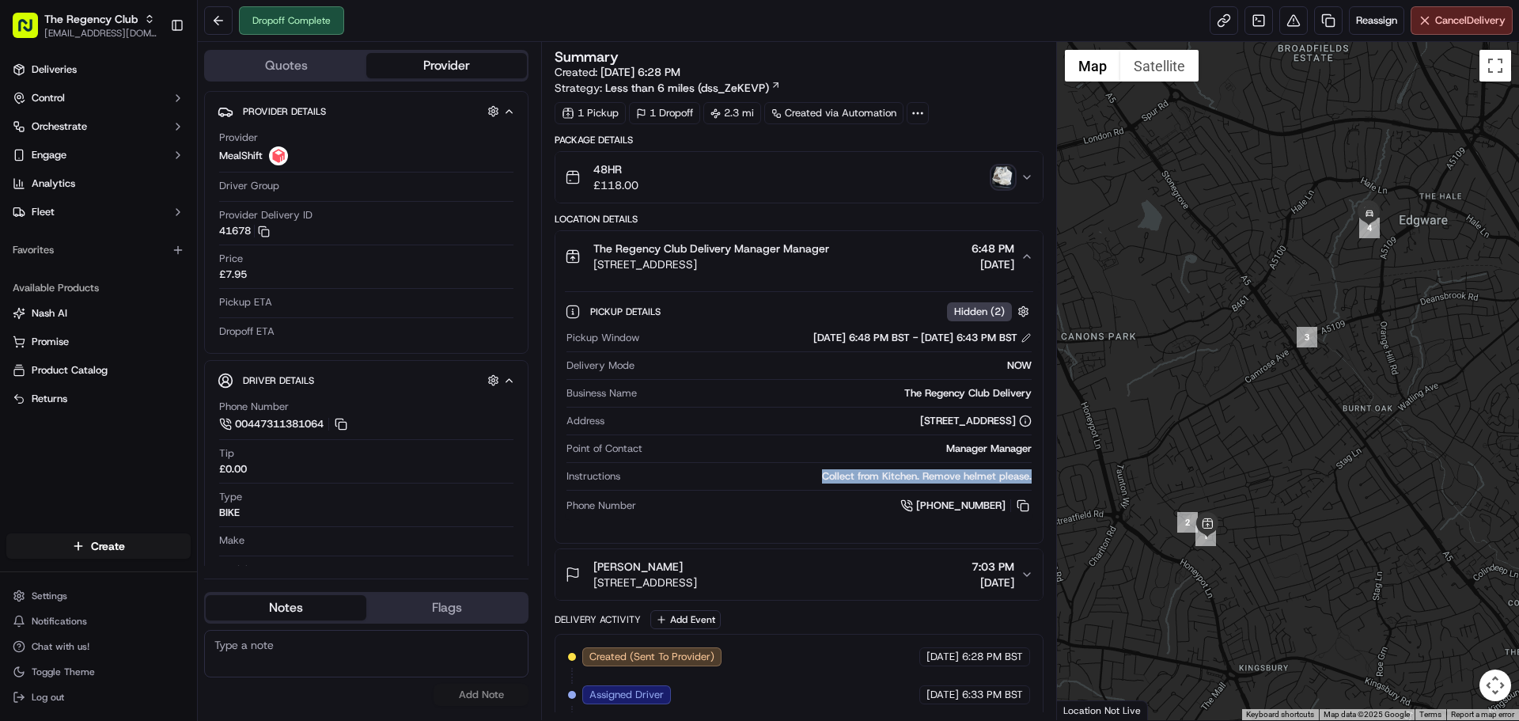
drag, startPoint x: 808, startPoint y: 474, endPoint x: 1032, endPoint y: 475, distance: 224.7
click at [1032, 475] on div "Pickup Window 09/01/2025 6:48 PM BST - 09/01/2025 6:43 PM BST Delivery Mode NOW…" at bounding box center [798, 422] width 467 height 196
copy div "Collect from Kitchen. Remove helmet please."
drag, startPoint x: 1026, startPoint y: 502, endPoint x: 1051, endPoint y: 504, distance: 25.4
click at [1026, 502] on button at bounding box center [1022, 505] width 17 height 17
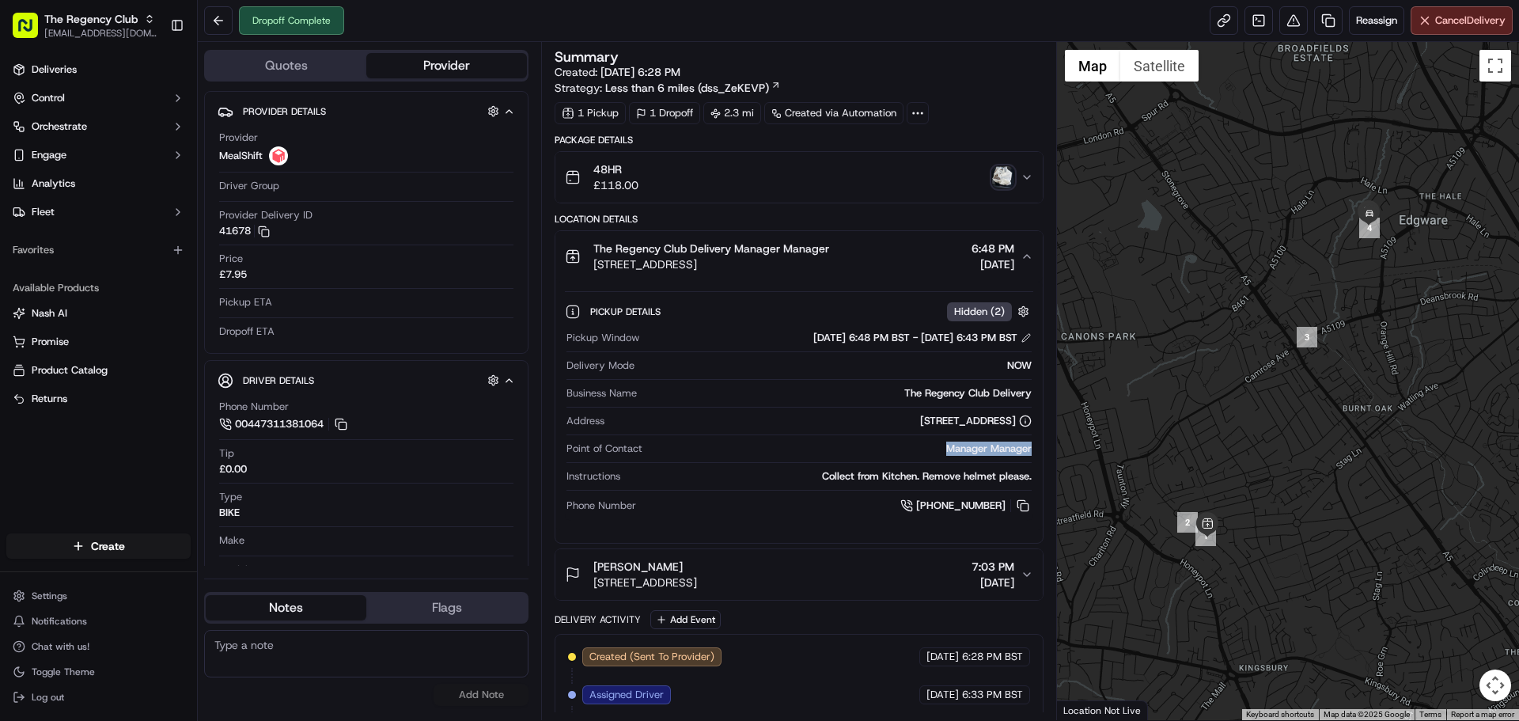
drag, startPoint x: 941, startPoint y: 446, endPoint x: 1034, endPoint y: 447, distance: 92.6
click at [1034, 447] on div "Pickup Details Hidden ( 2 ) Pickup Window 09/01/2025 6:48 PM BST - 09/01/2025 6…" at bounding box center [798, 406] width 486 height 248
copy div "Manager Manager"
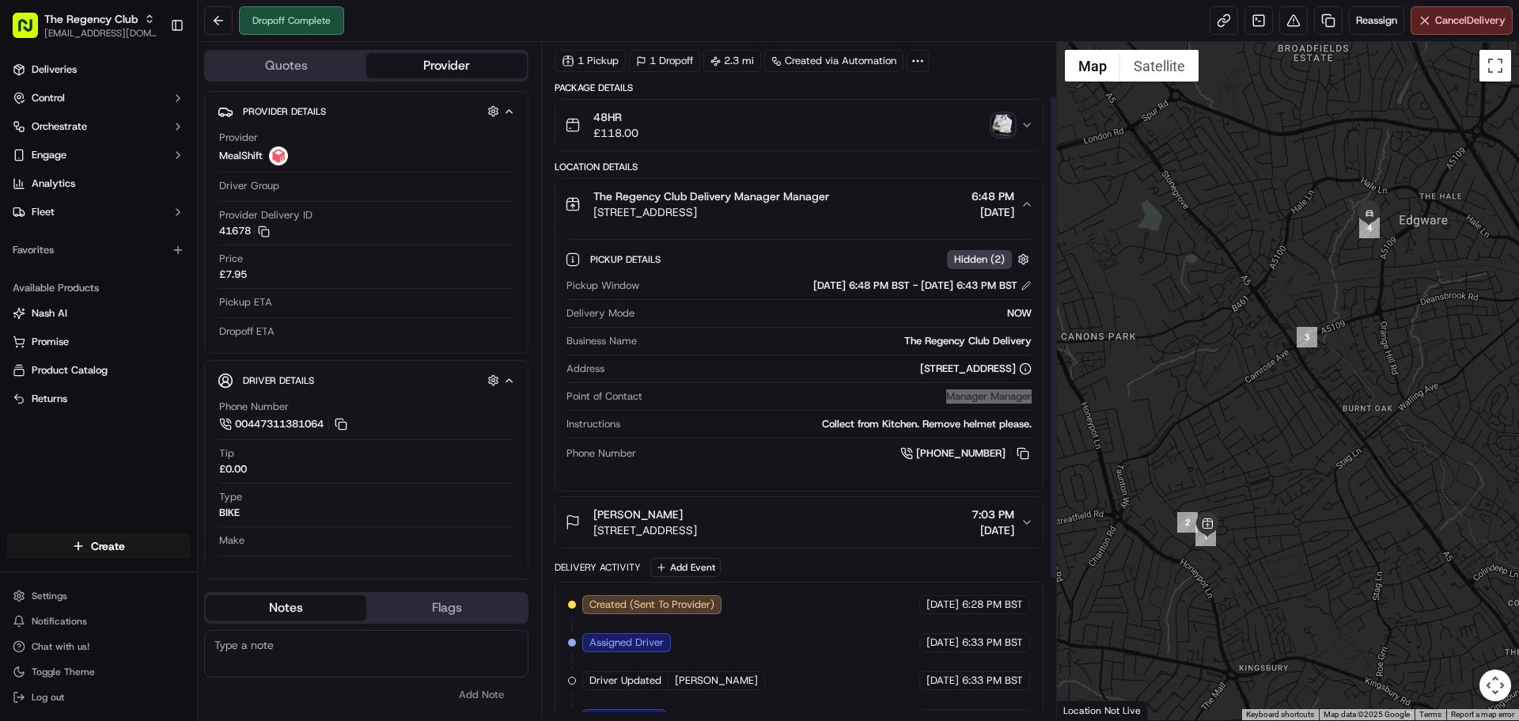
scroll to position [79, 0]
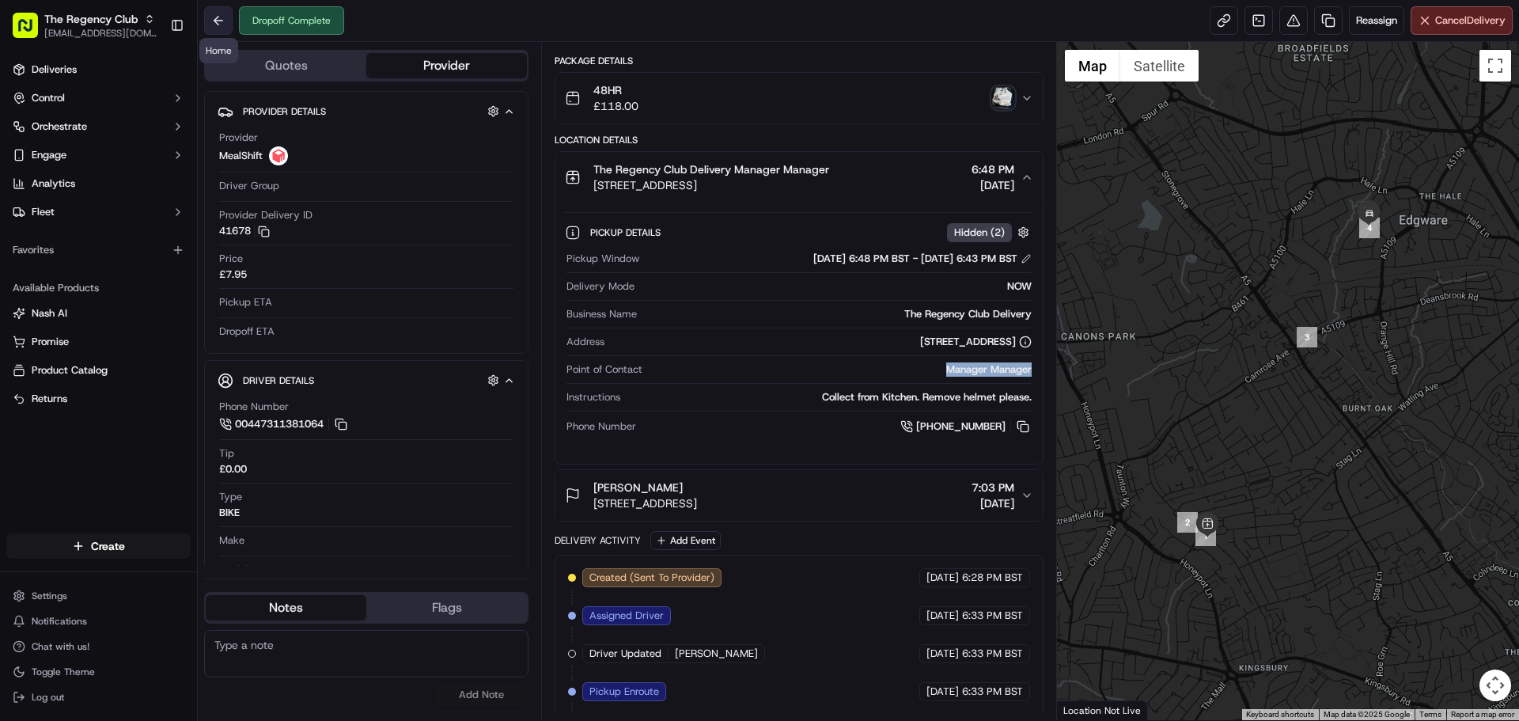
click at [223, 14] on button at bounding box center [218, 20] width 28 height 28
